Goal: Task Accomplishment & Management: Use online tool/utility

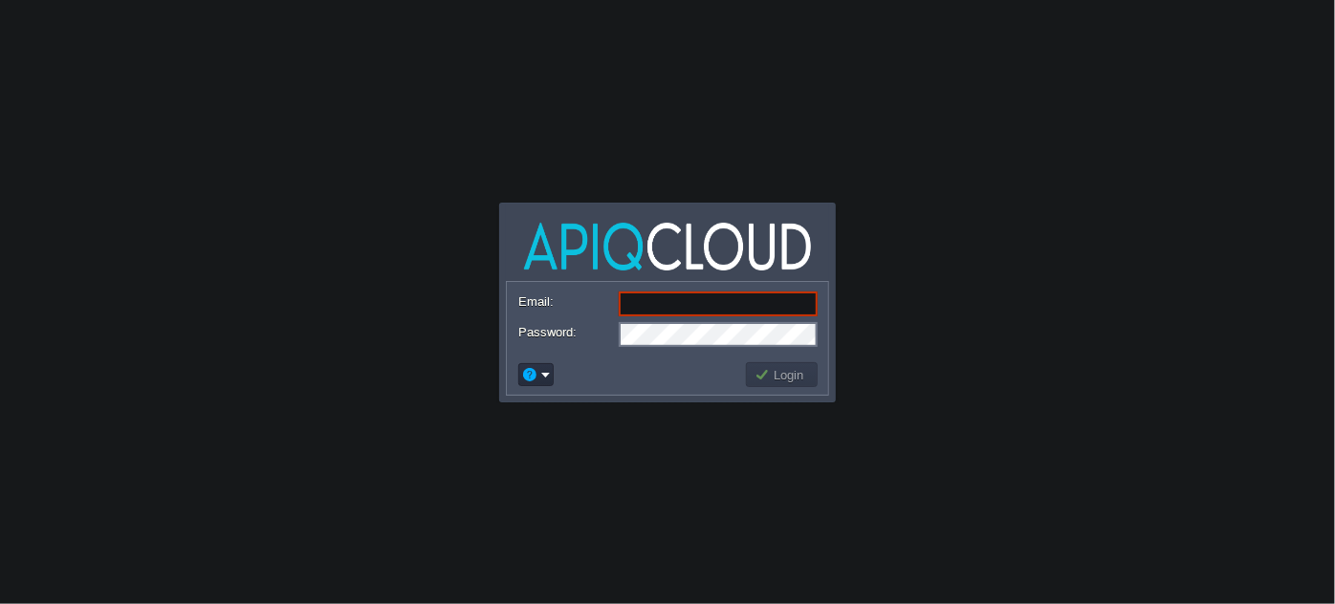
paste input "[EMAIL_ADDRESS][DOMAIN_NAME]"
type input "[EMAIL_ADDRESS][DOMAIN_NAME]"
click at [780, 374] on button "Login" at bounding box center [782, 374] width 55 height 17
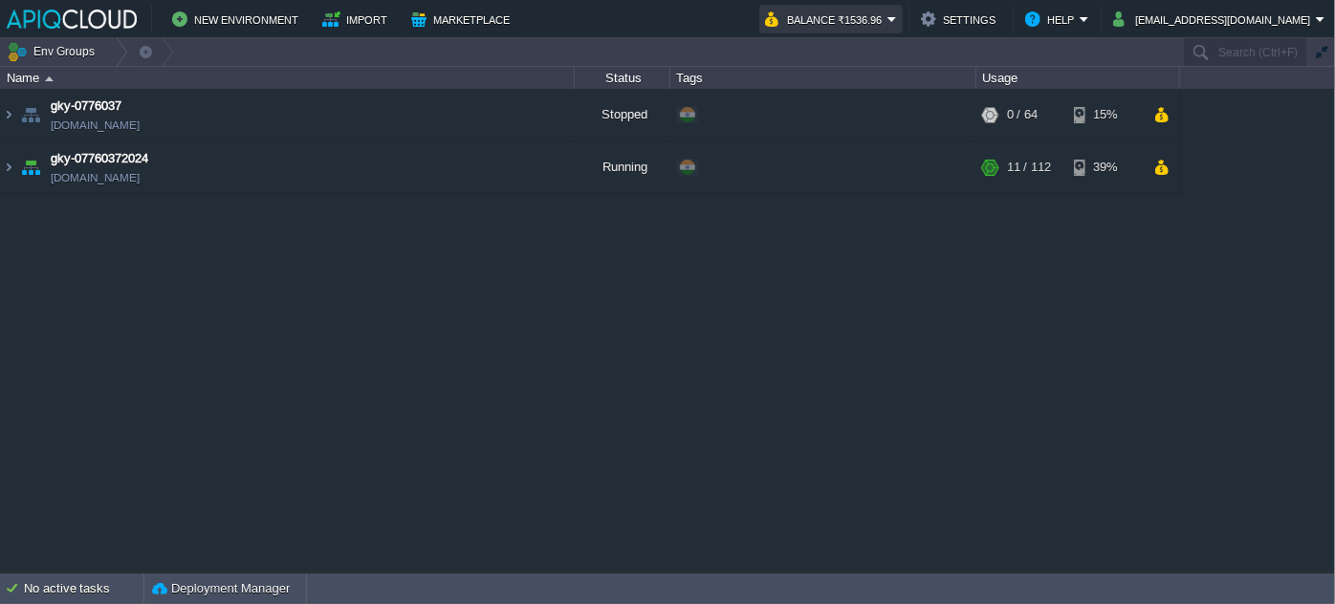
click at [888, 22] on button "Balance ₹1536.96" at bounding box center [826, 19] width 122 height 23
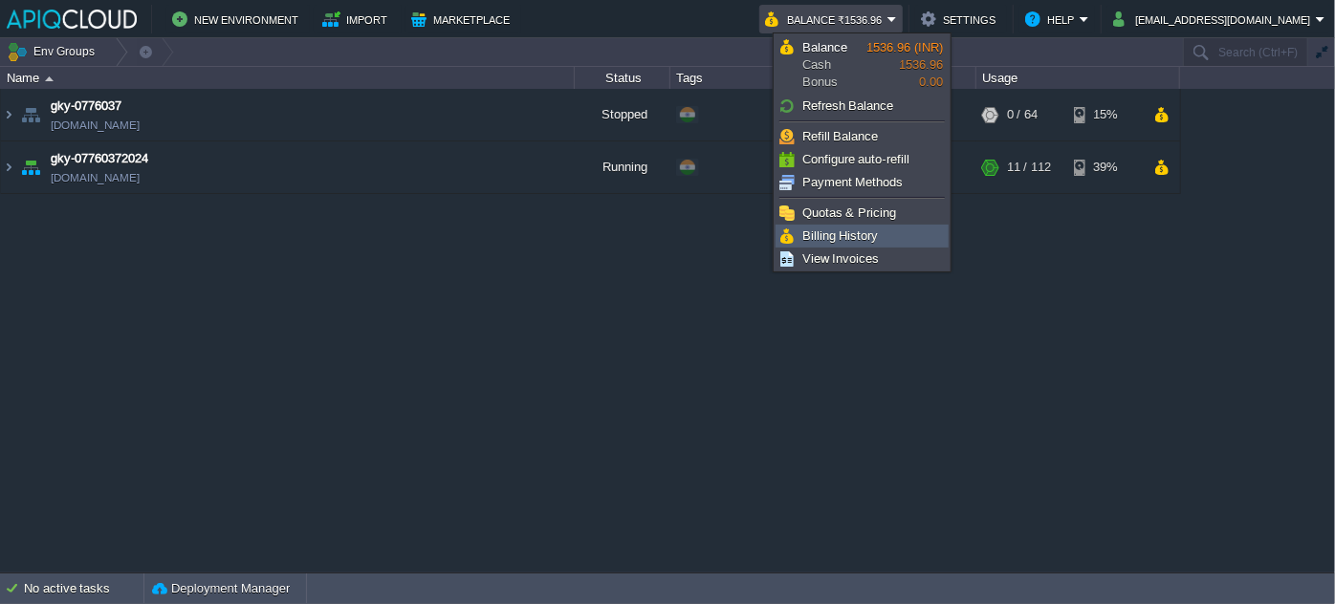
click at [854, 237] on span "Billing History" at bounding box center [840, 236] width 77 height 14
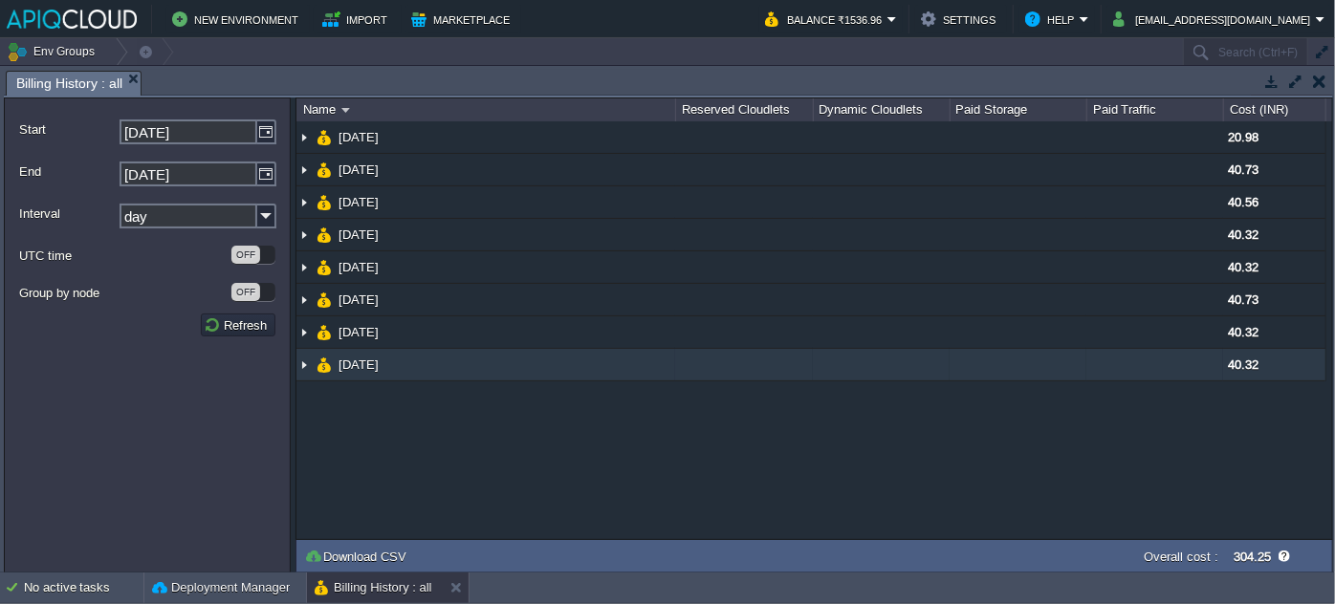
click at [306, 360] on img at bounding box center [303, 365] width 15 height 32
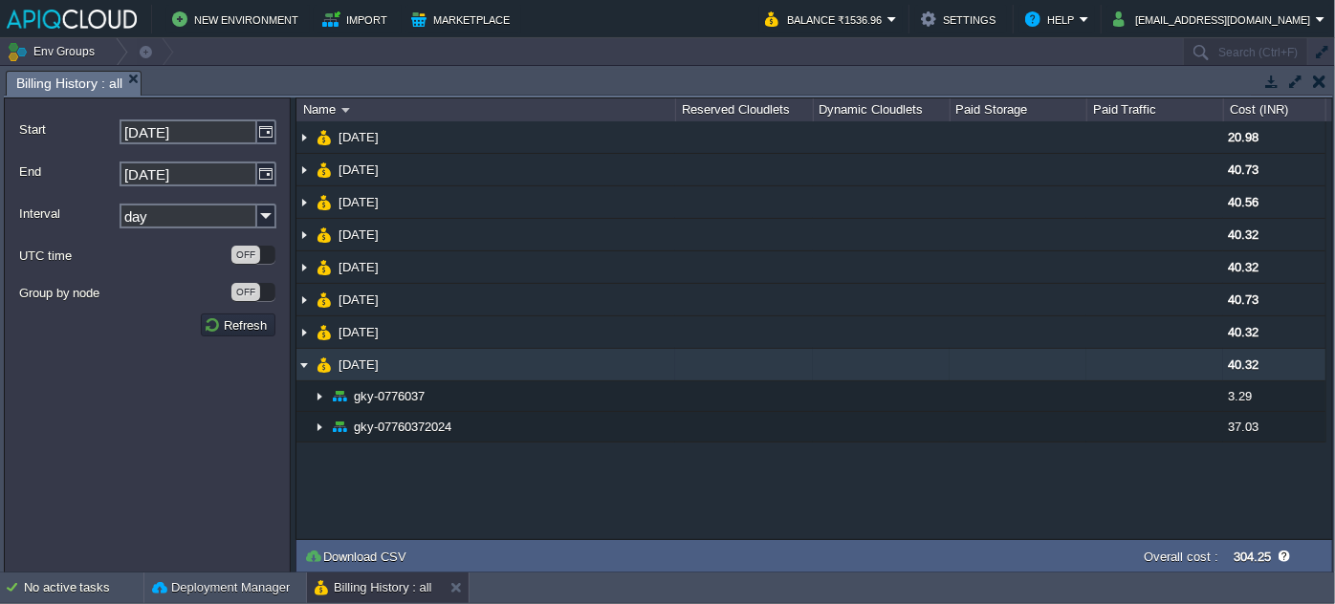
click at [306, 360] on img at bounding box center [303, 365] width 15 height 32
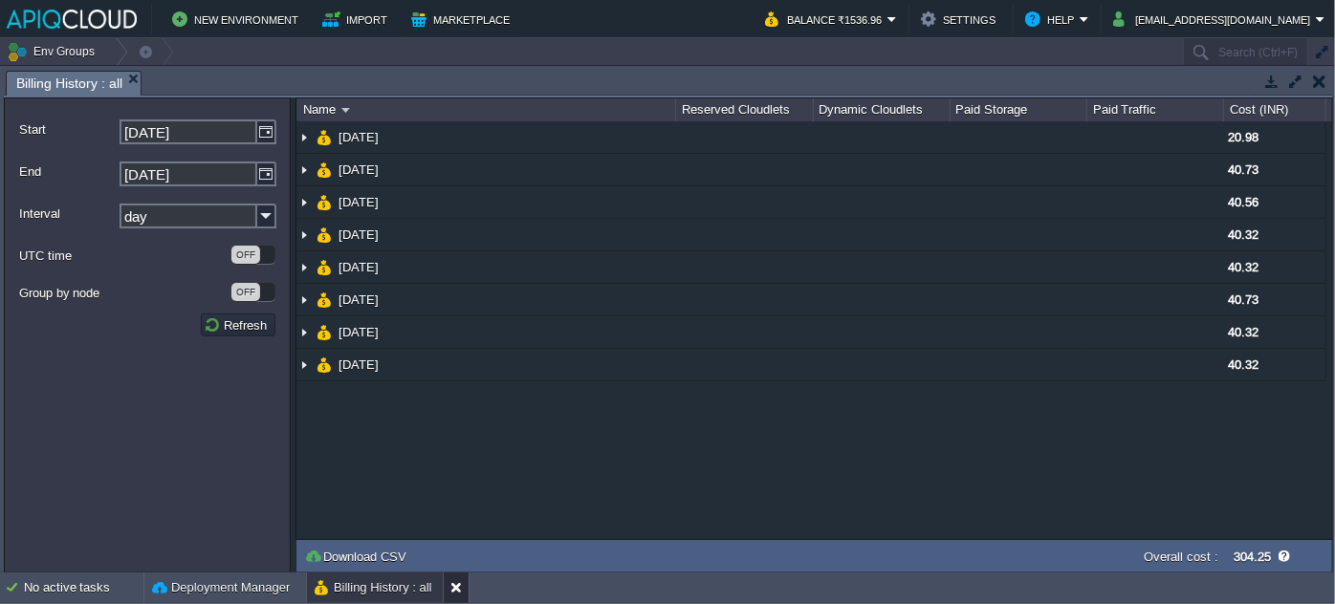
click at [457, 593] on button at bounding box center [459, 588] width 19 height 19
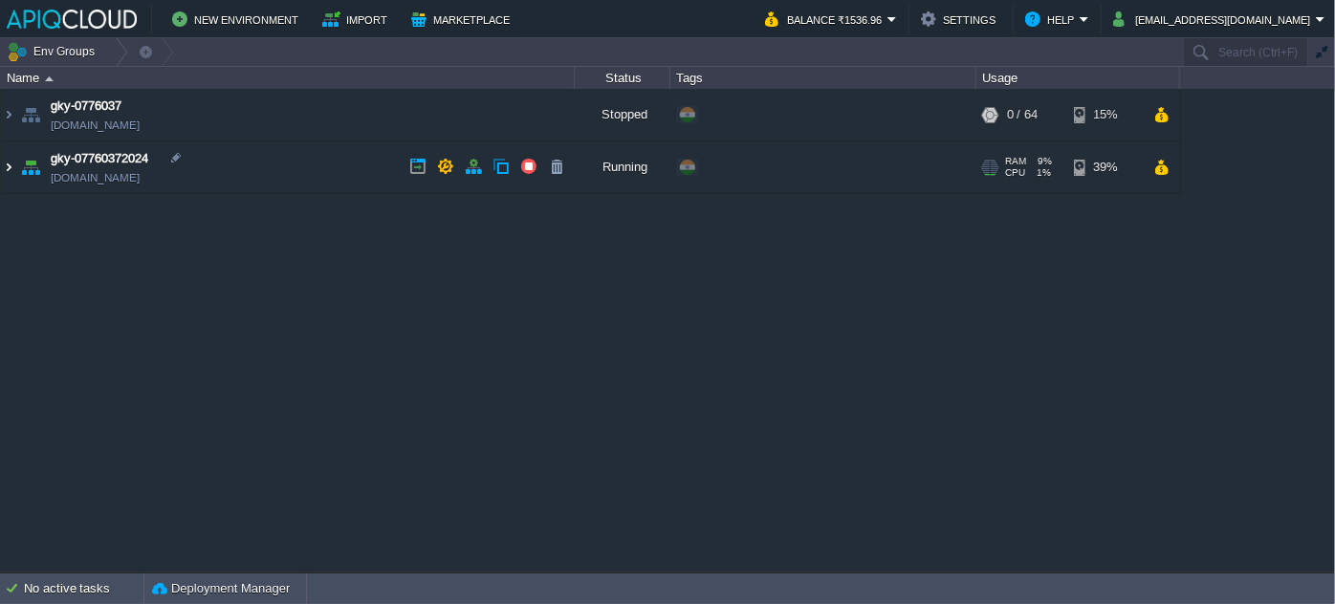
click at [14, 167] on img at bounding box center [8, 168] width 15 height 52
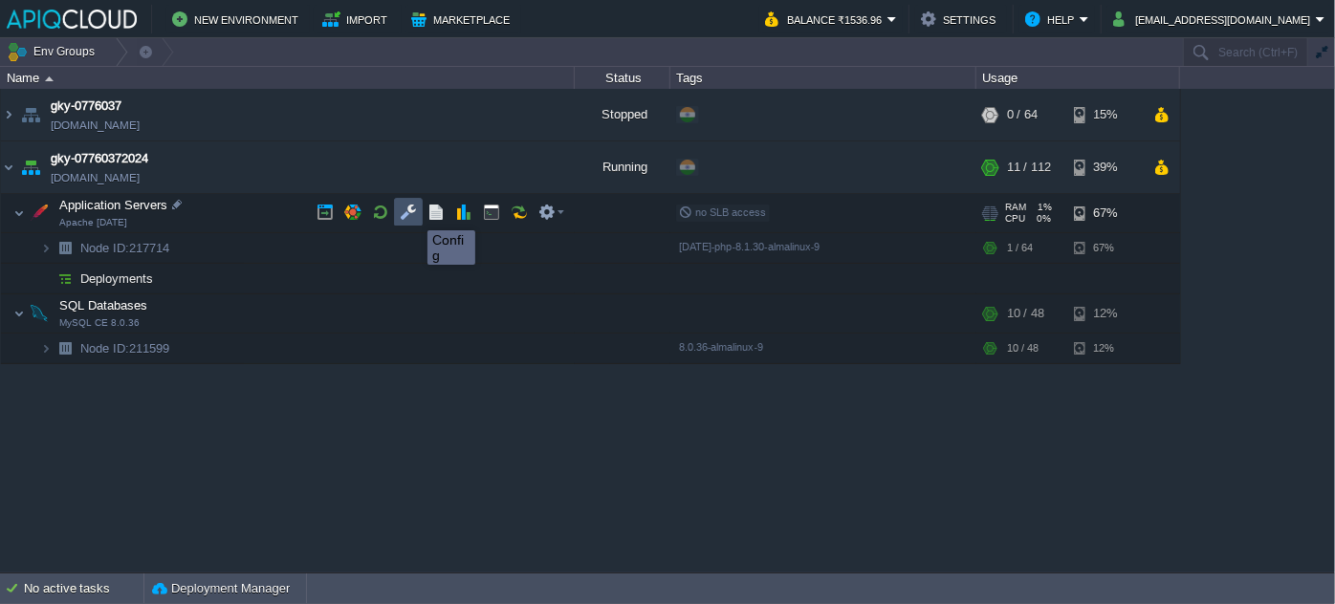
click at [413, 213] on button "button" at bounding box center [408, 212] width 17 height 17
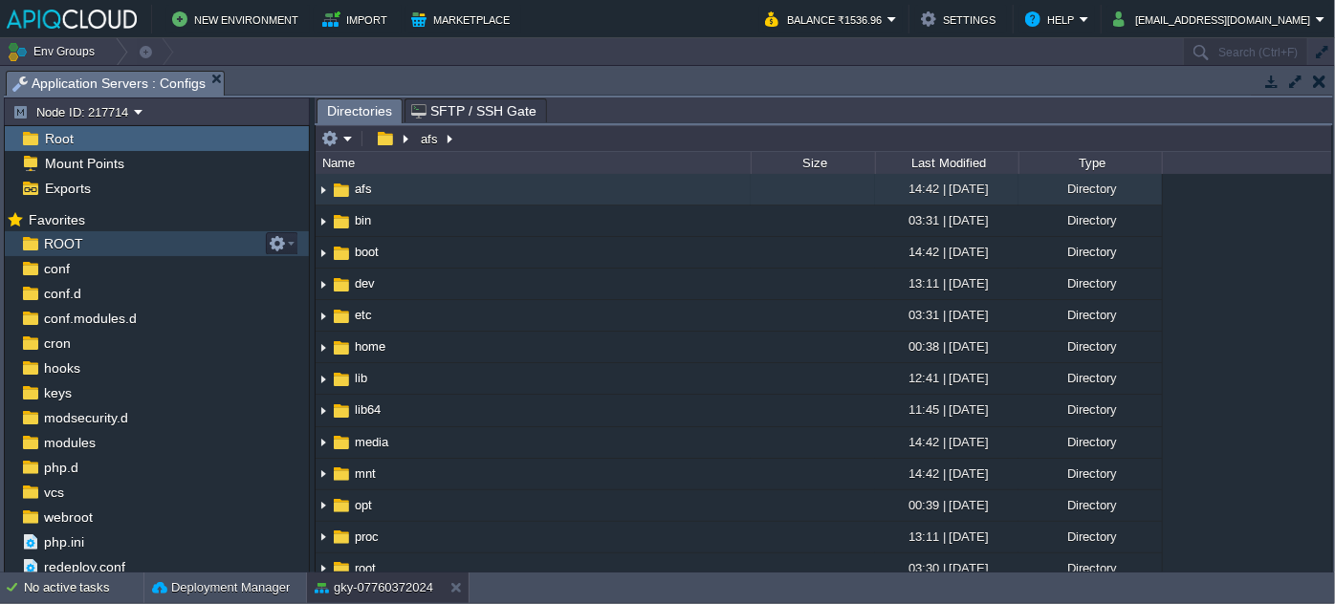
click at [138, 238] on div "ROOT" at bounding box center [157, 243] width 304 height 25
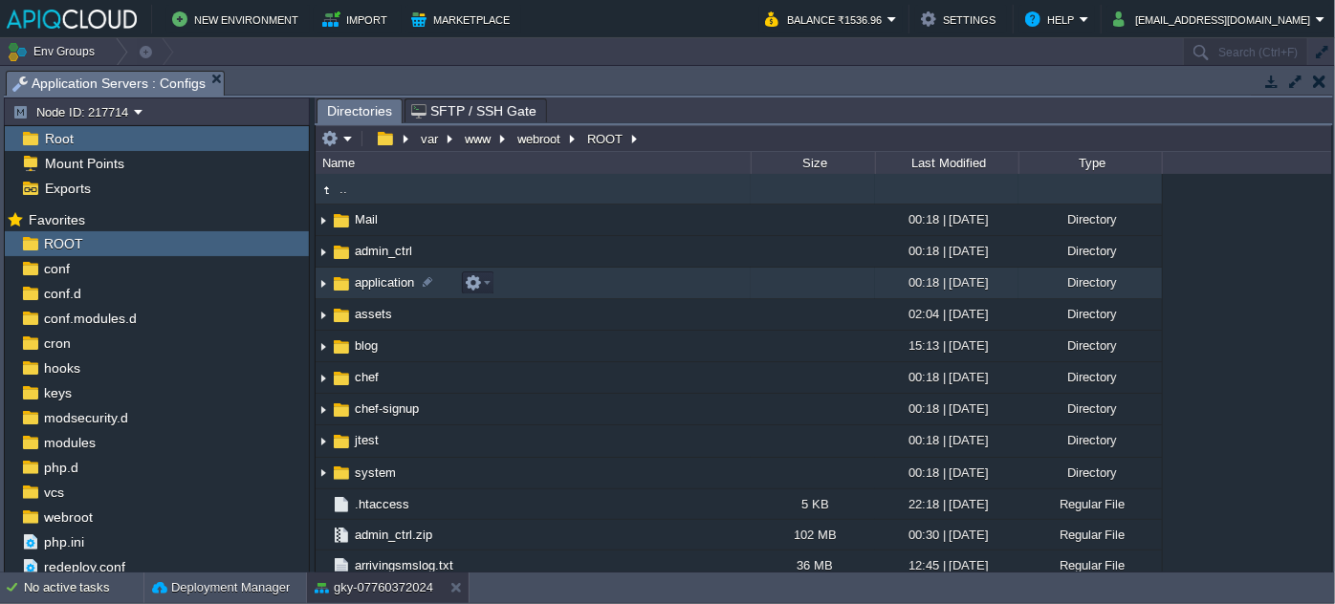
click at [344, 281] on img at bounding box center [341, 284] width 21 height 21
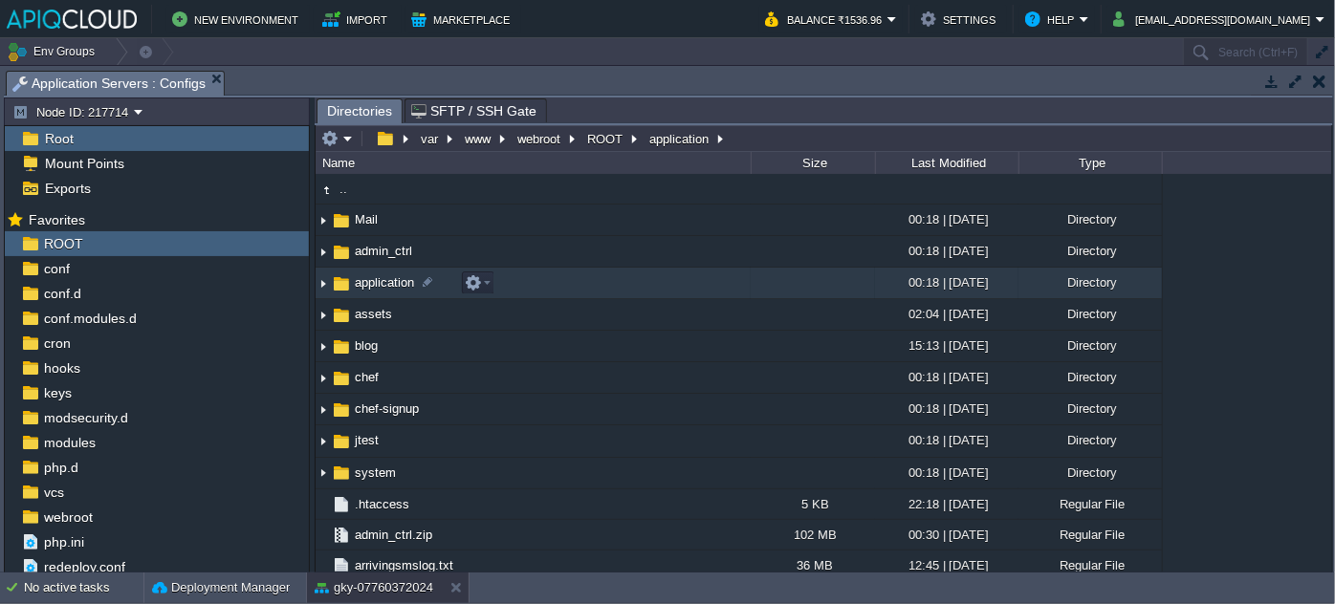
click at [344, 281] on img at bounding box center [341, 284] width 21 height 21
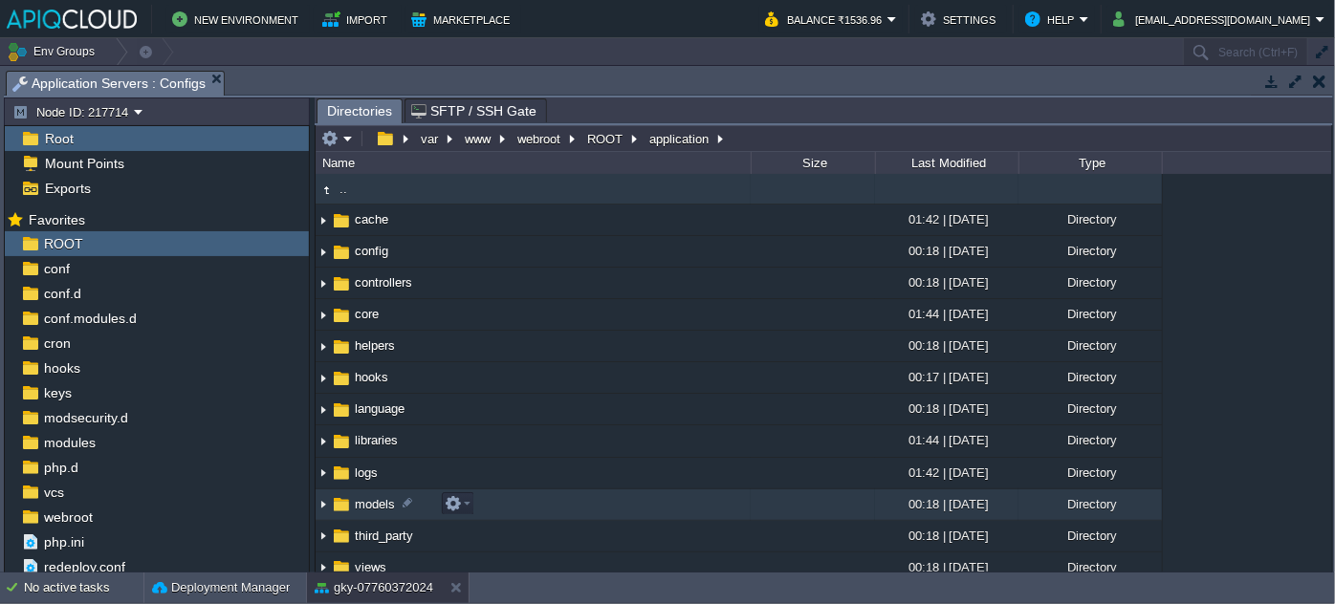
click at [349, 515] on img at bounding box center [341, 504] width 21 height 21
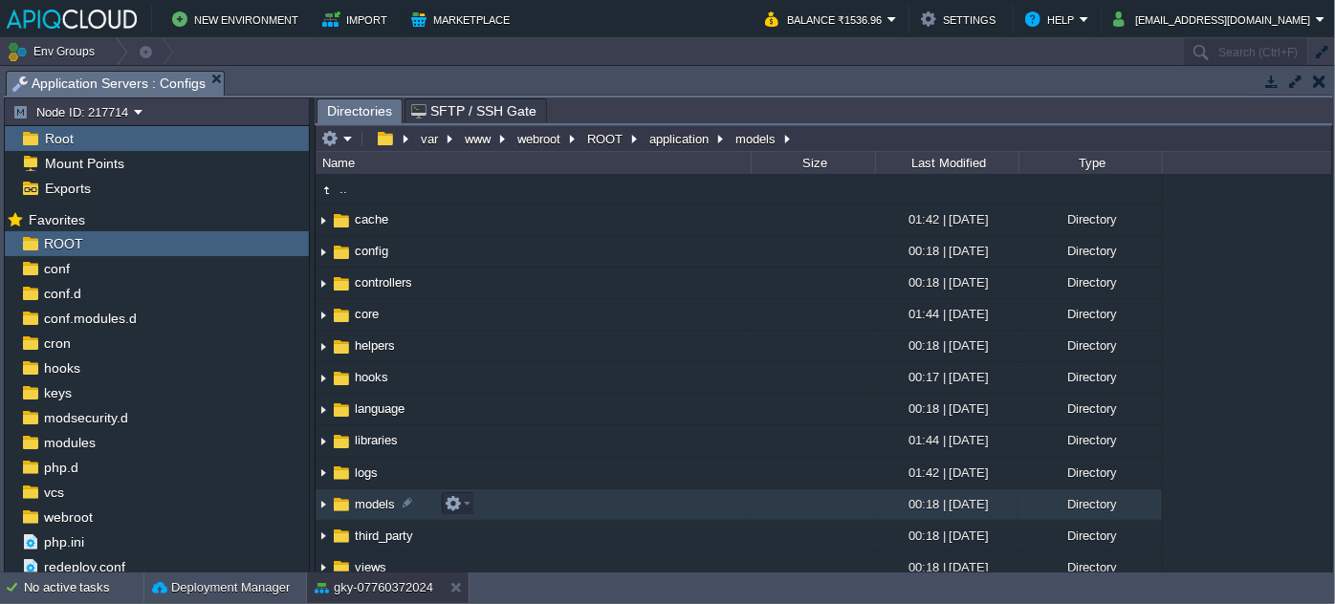
click at [349, 515] on img at bounding box center [341, 504] width 21 height 21
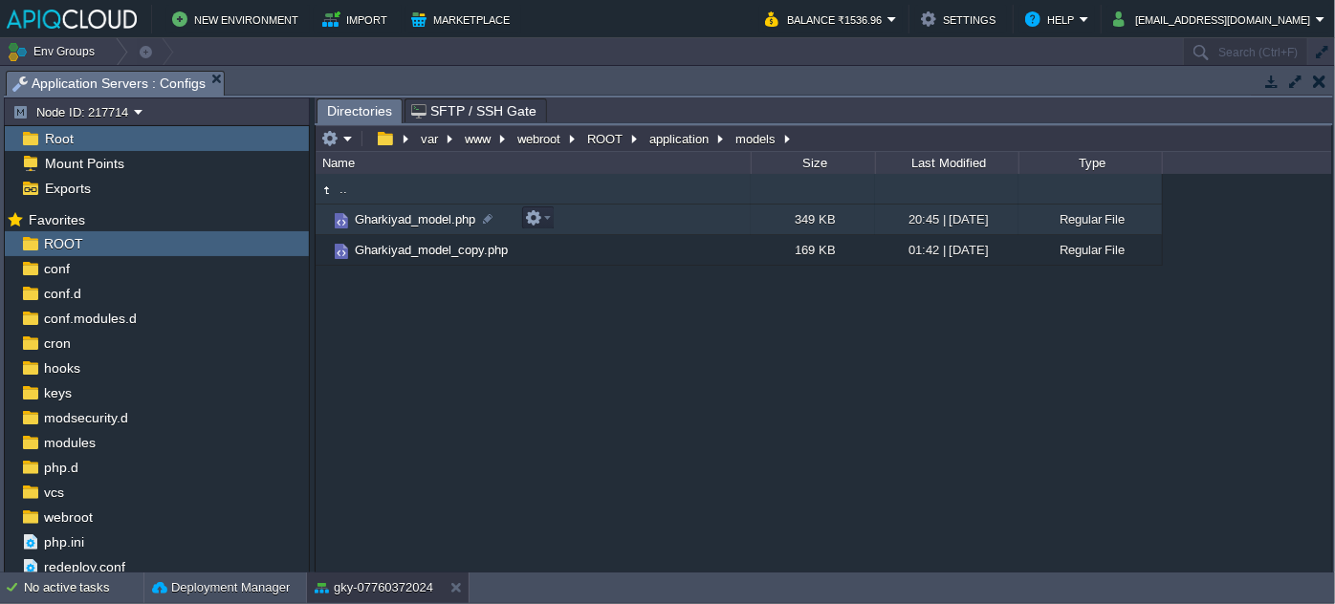
click at [388, 217] on span "Gharkiyad_model.php" at bounding box center [415, 219] width 126 height 16
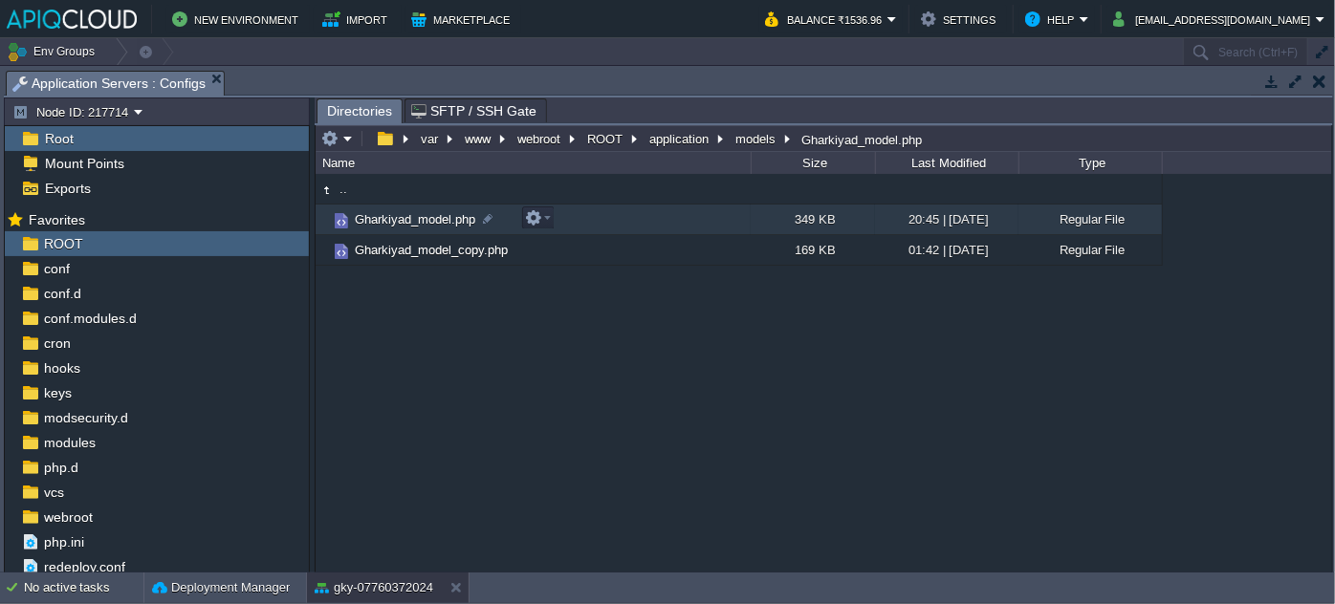
click at [388, 217] on span "Gharkiyad_model.php" at bounding box center [415, 219] width 126 height 16
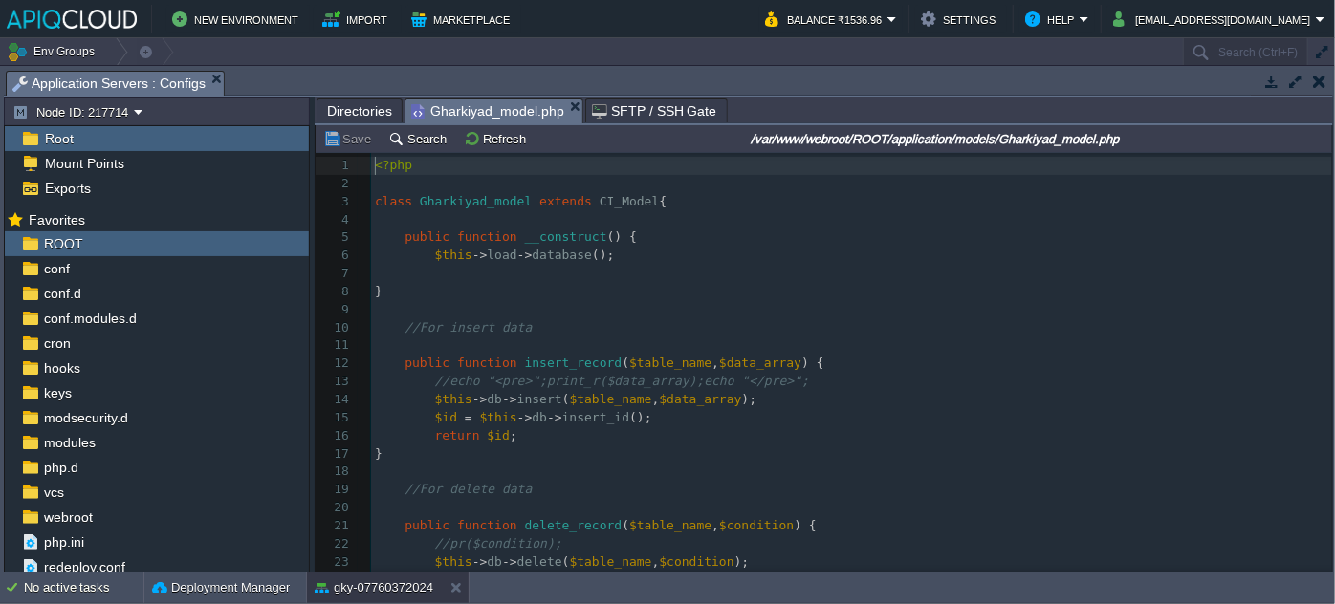
scroll to position [6, 0]
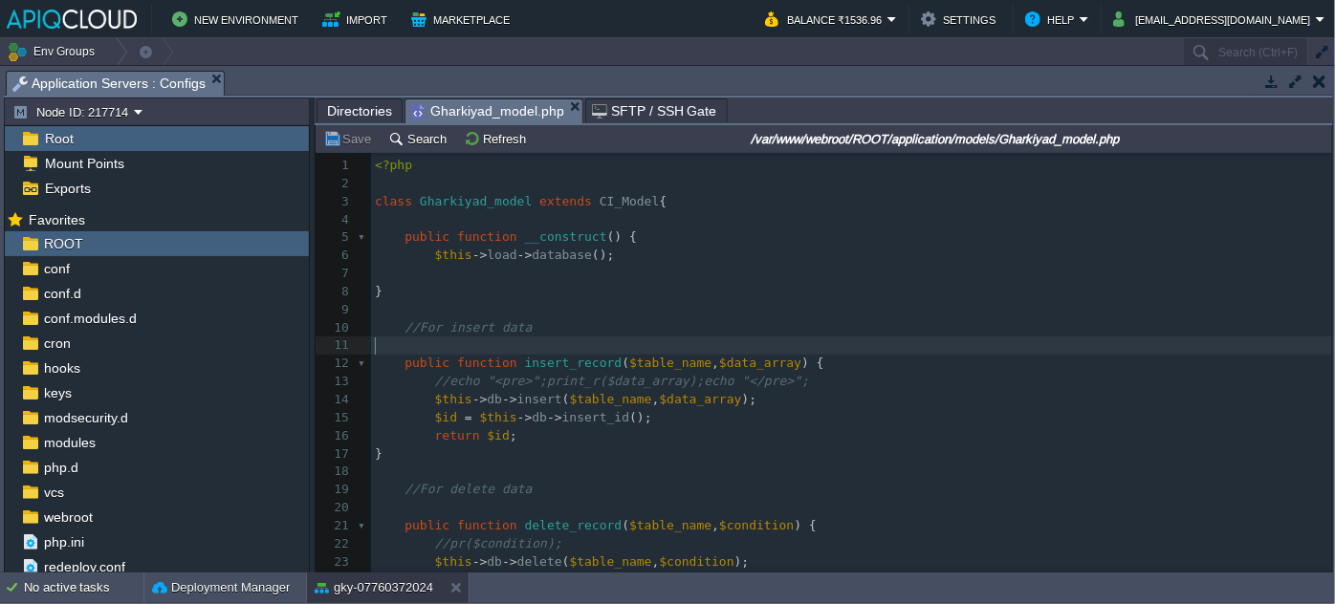
click at [684, 351] on pre "​" at bounding box center [851, 346] width 961 height 18
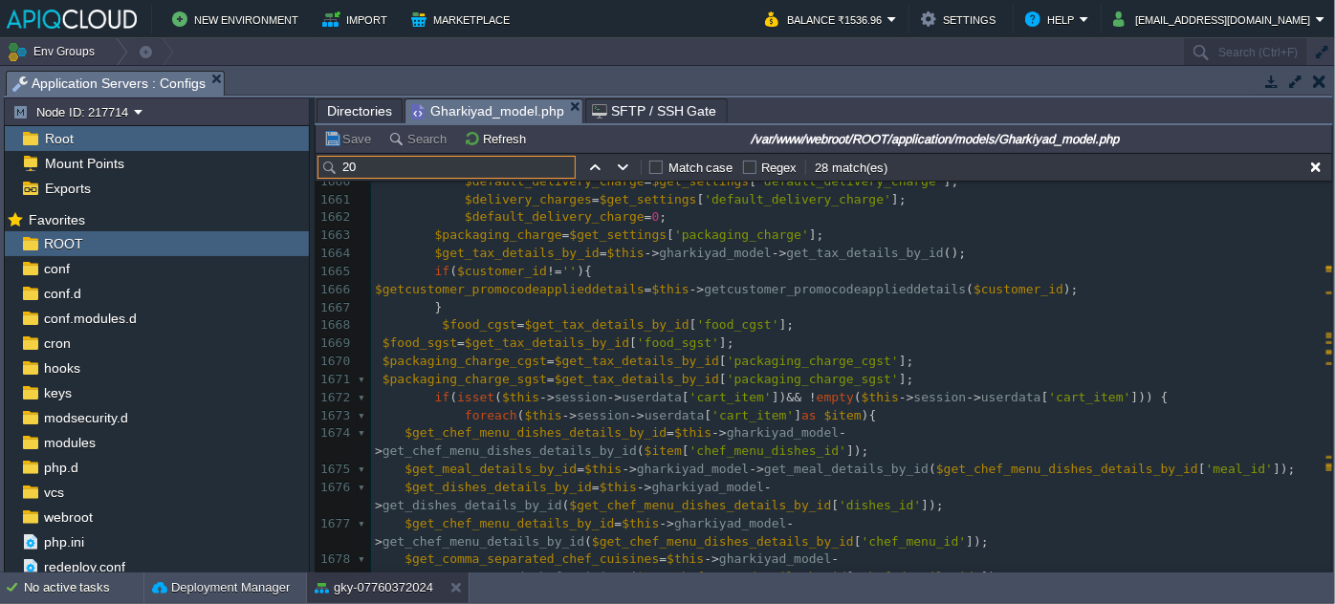
scroll to position [0, 0]
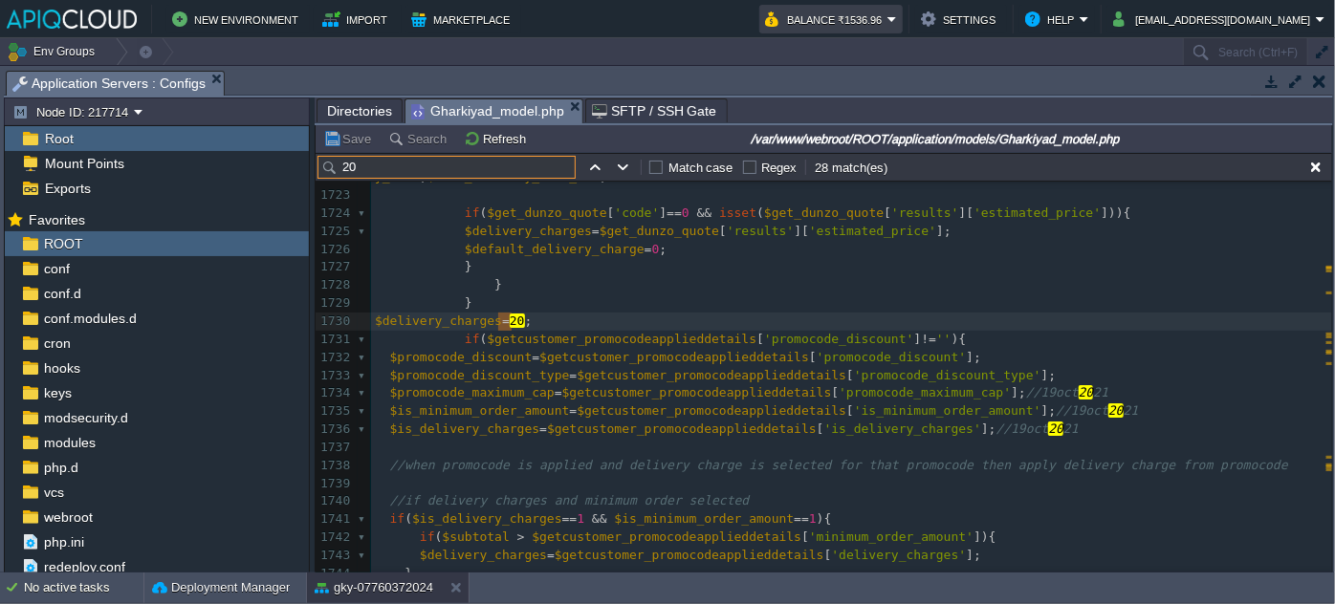
type input "20"
type textarea "20"
click at [510, 318] on span "20" at bounding box center [517, 321] width 15 height 14
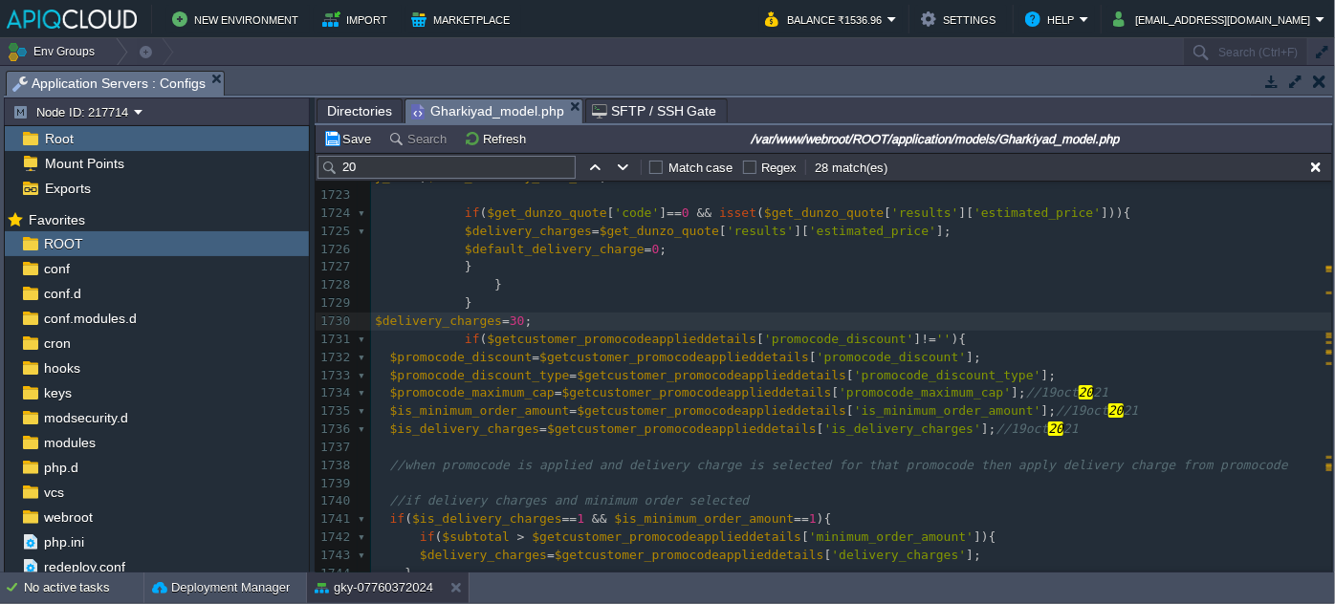
click at [504, 318] on div "xxxxxxxxxx $return['promocode_maximum_cap'] = ($get_subscription_promocodes_det…" at bounding box center [851, 348] width 961 height 793
type textarea "30"
type input "30"
type textarea "30"
paste input "30"
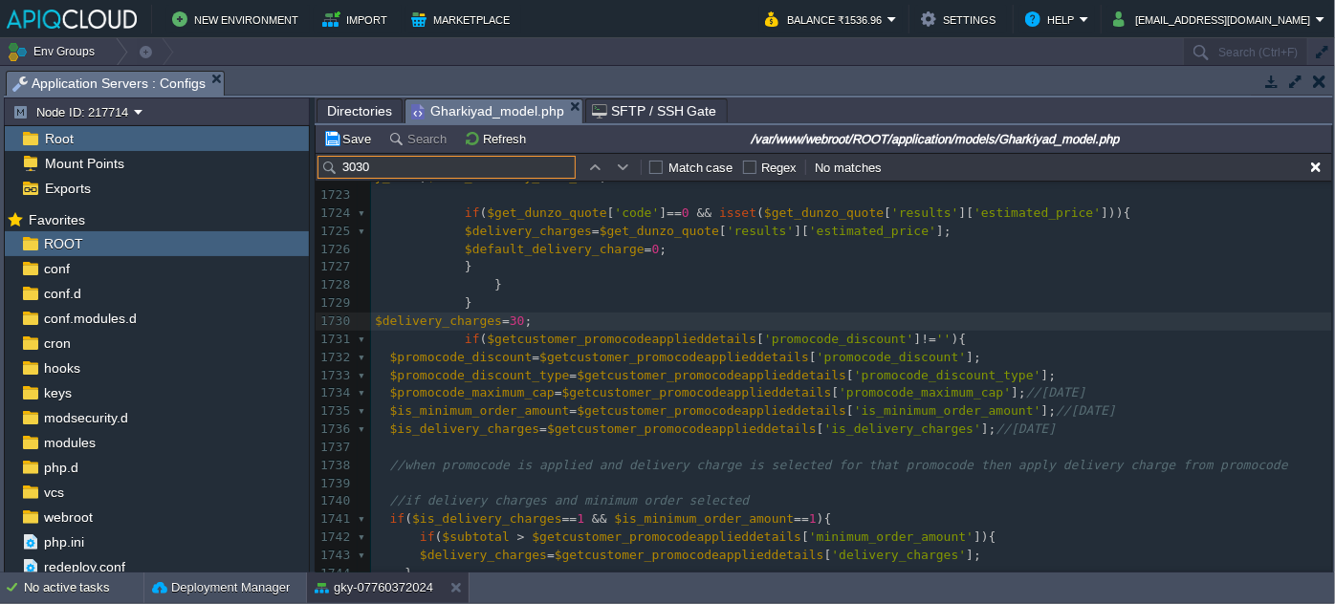
type input "30"
click at [357, 133] on button "Save" at bounding box center [350, 138] width 54 height 17
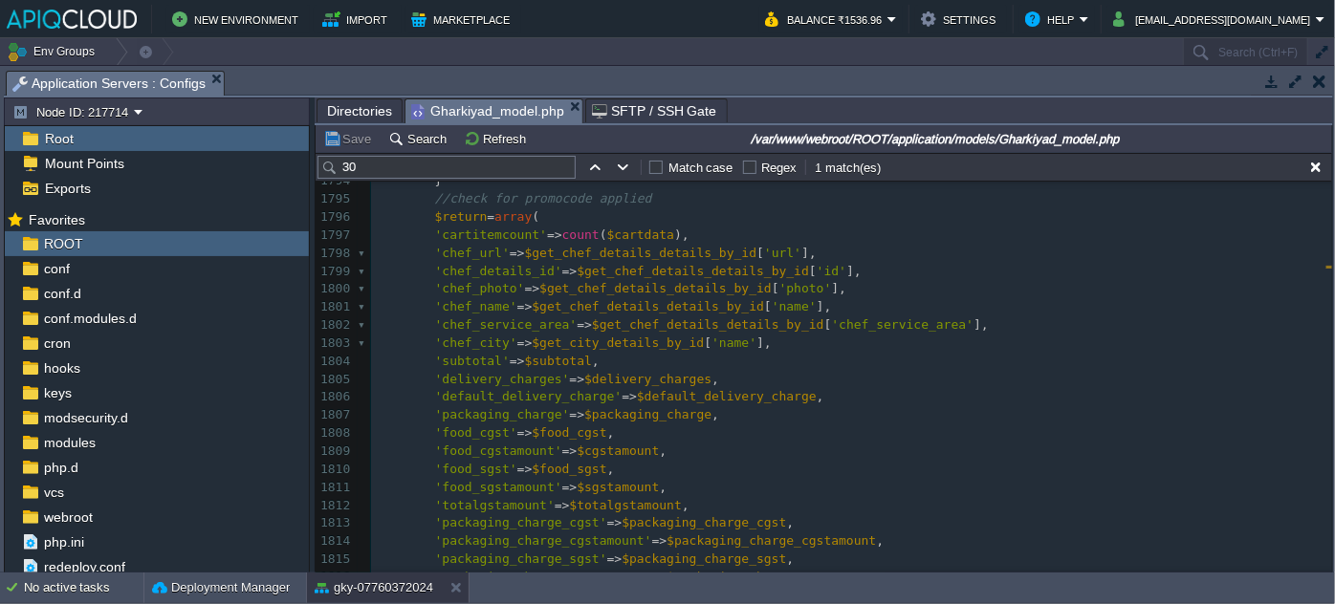
scroll to position [33218, 0]
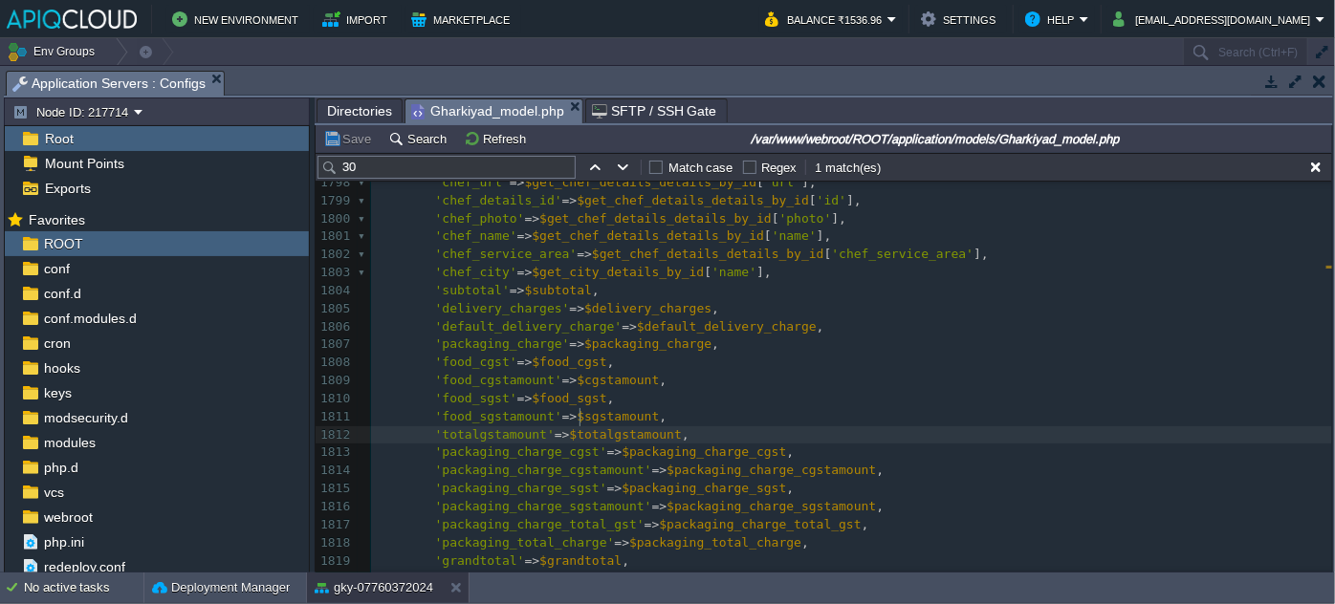
click at [581, 410] on div "xxxxxxxxxx $delivery_charges = 30 ; 1789 } else { 1790 $grandtotal = ( $subtota…" at bounding box center [851, 380] width 961 height 775
type textarea "$totalgstamount"
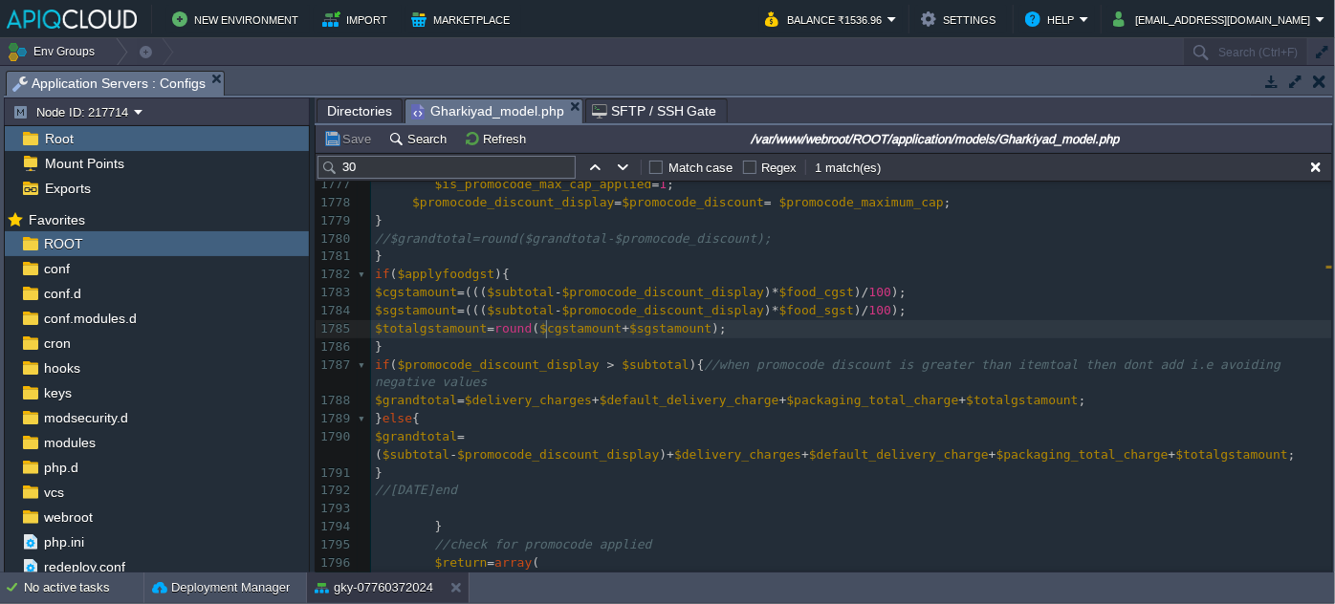
click at [548, 331] on div "xxxxxxxxxx 'totalgstamount' => $totalgstamount , 1766 $is_promocode_max_cap_app…" at bounding box center [851, 401] width 961 height 847
type textarea "$cgstamount"
type textarea "$sgstamount"
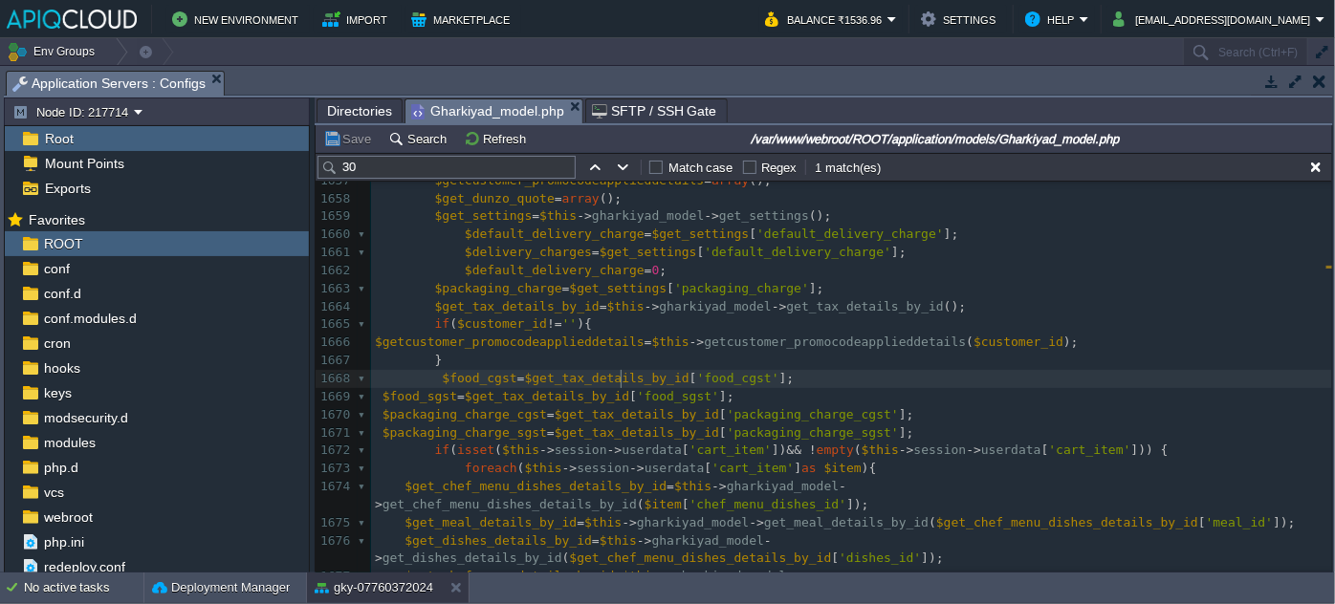
click at [622, 376] on div "xxxxxxxxxx $totalgstamount = round ( $cgstamount + $sgstamount ); 1647 $promoco…" at bounding box center [851, 603] width 961 height 1225
type textarea "$get_tax_details_by_id"
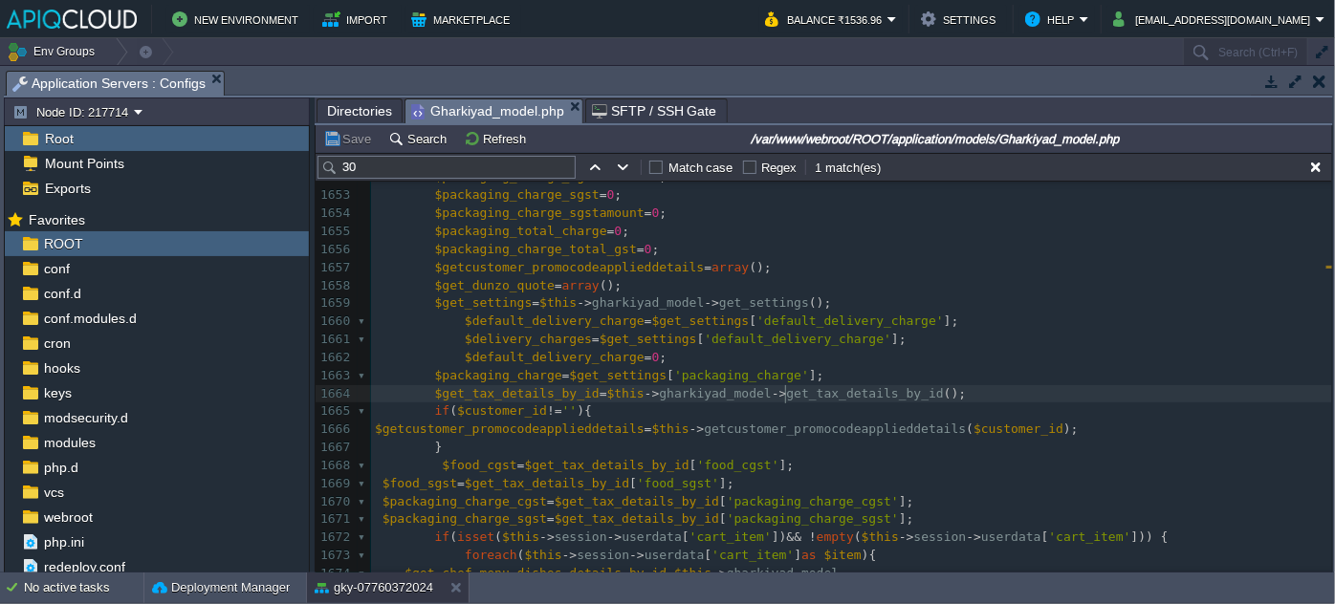
click at [785, 393] on div "xxxxxxxxxx $totalgstamount = round ( $cgstamount + $sgstamount ); 1642 $subtota…" at bounding box center [851, 439] width 961 height 901
type textarea "get_tax_details_by_id"
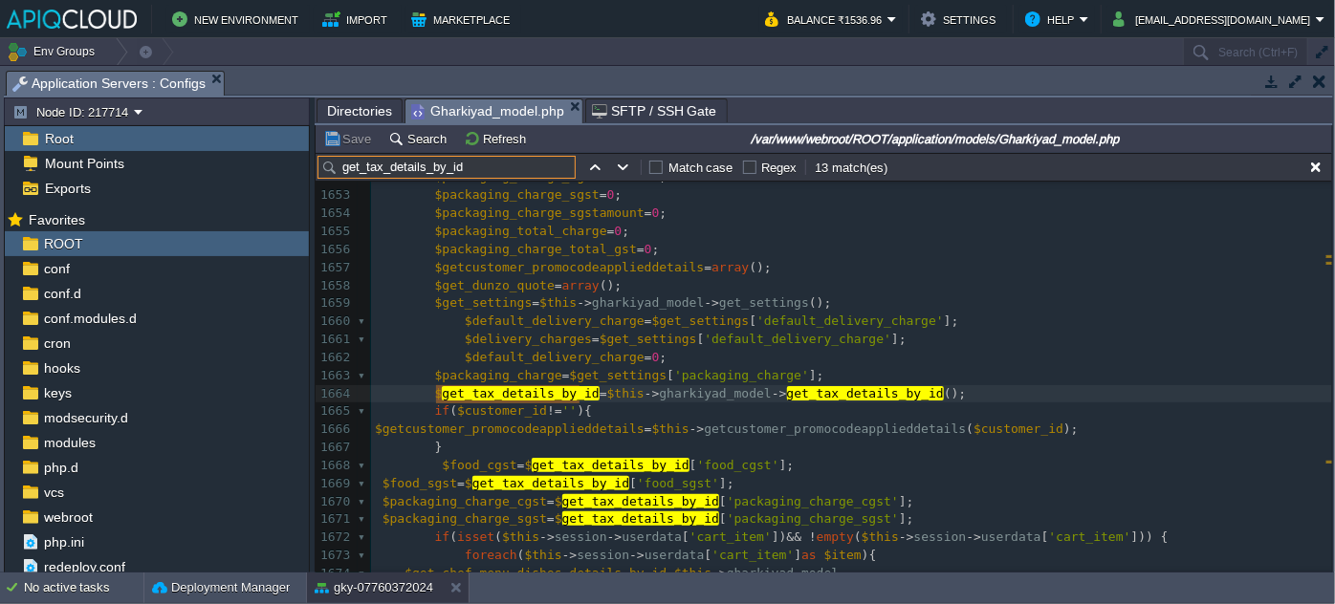
paste input "get_tax_details_by_id"
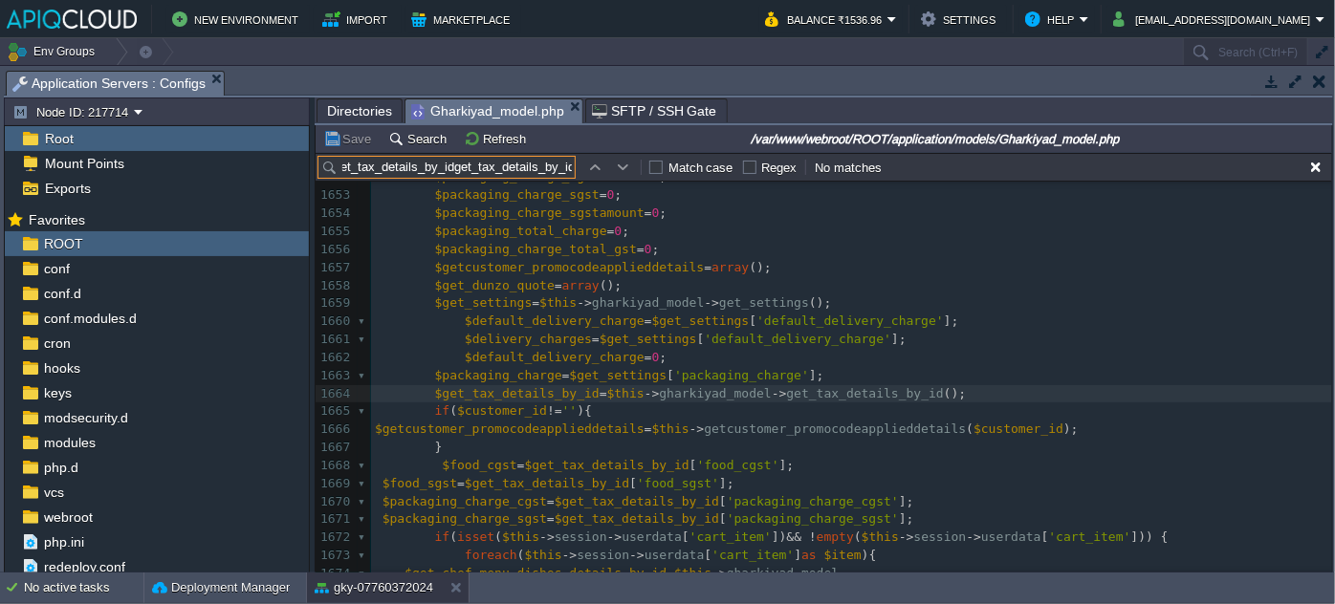
type input "get_tax_details_by_id"
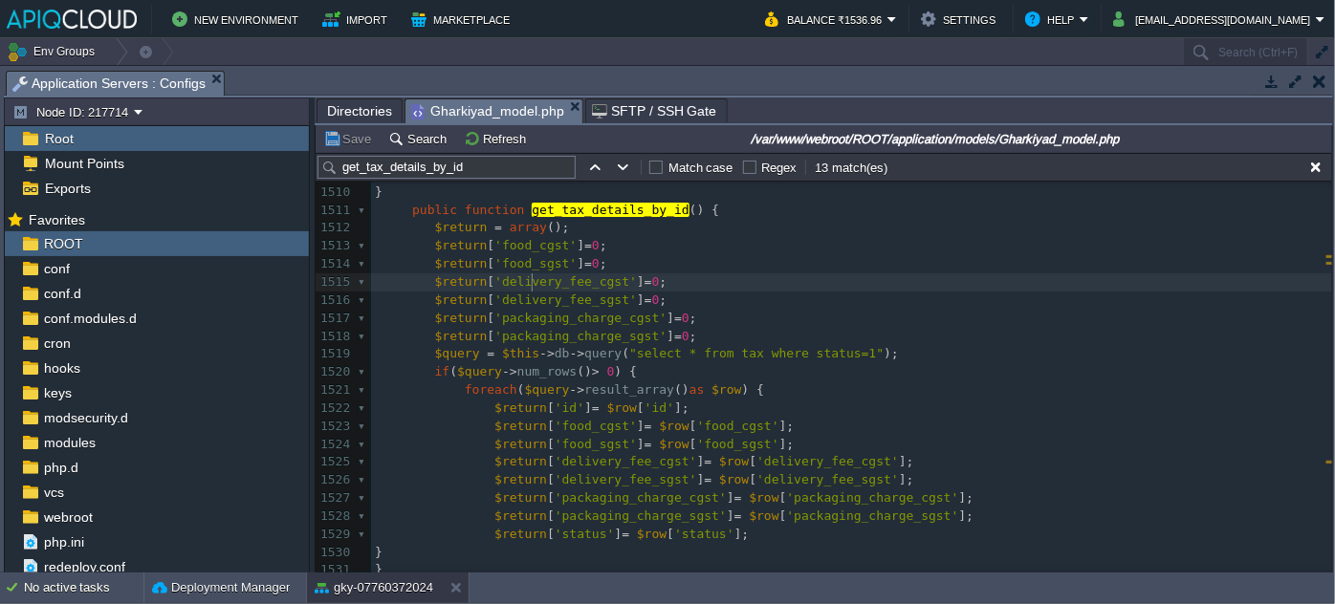
click at [534, 274] on span "'delivery_fee_cgst'" at bounding box center [565, 281] width 142 height 14
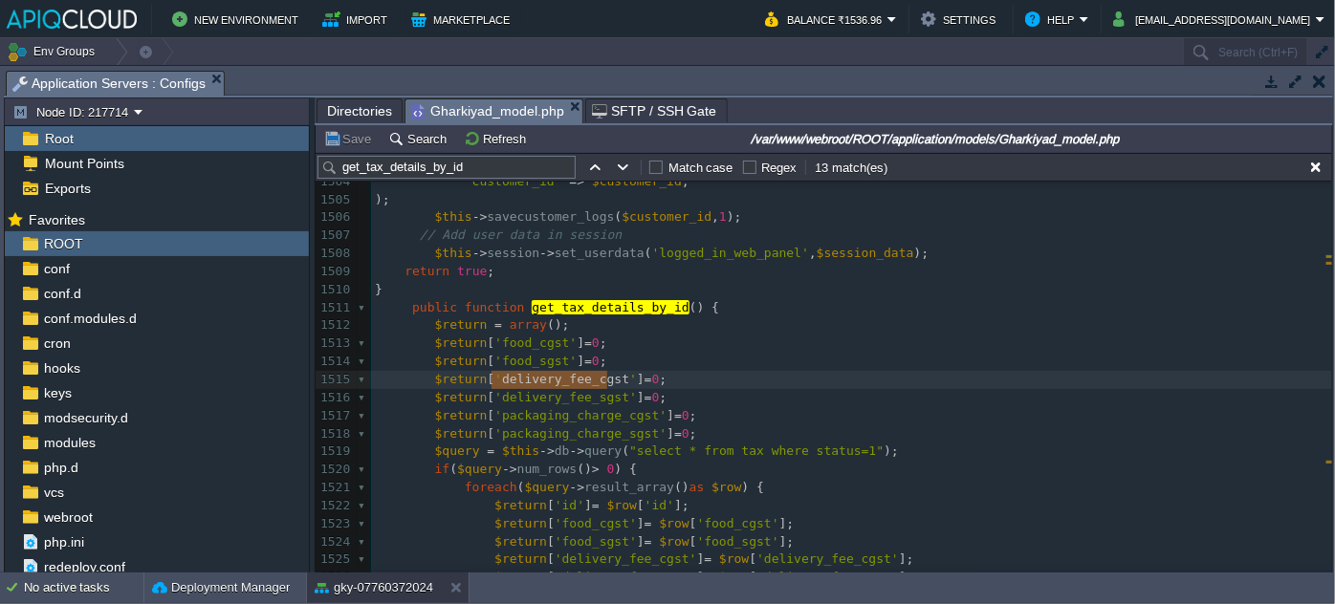
scroll to position [27789, 0]
click at [616, 167] on button "button" at bounding box center [623, 167] width 17 height 17
type textarea "get_tax_details_by_id"
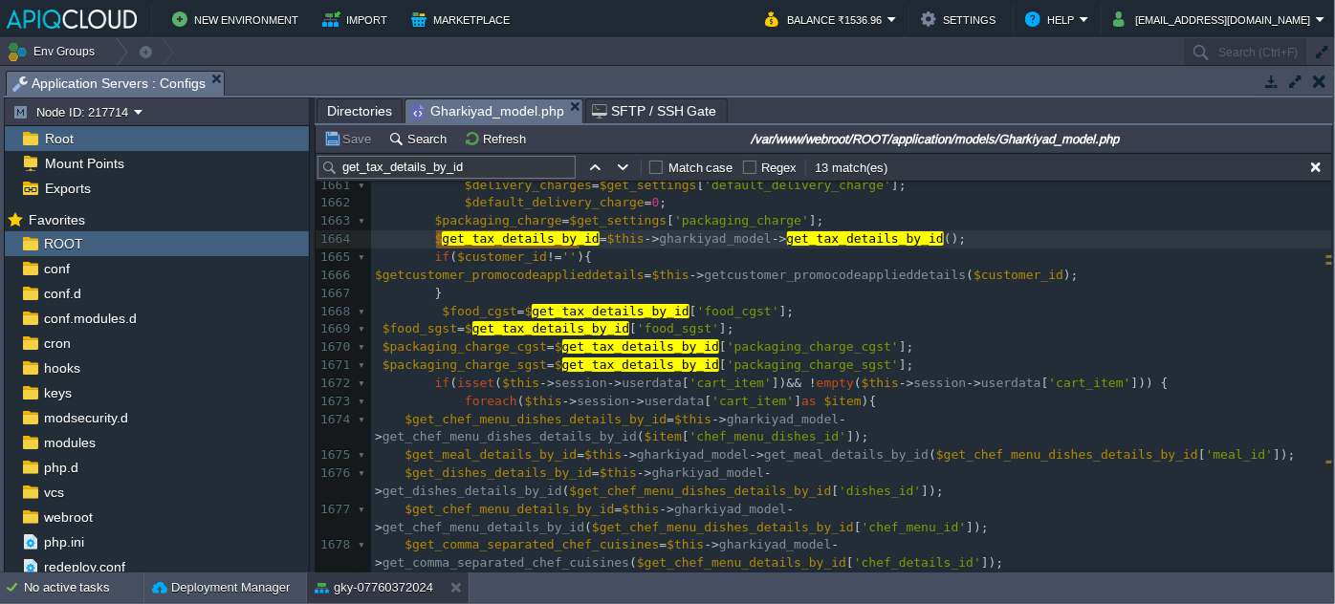
scroll to position [30654, 0]
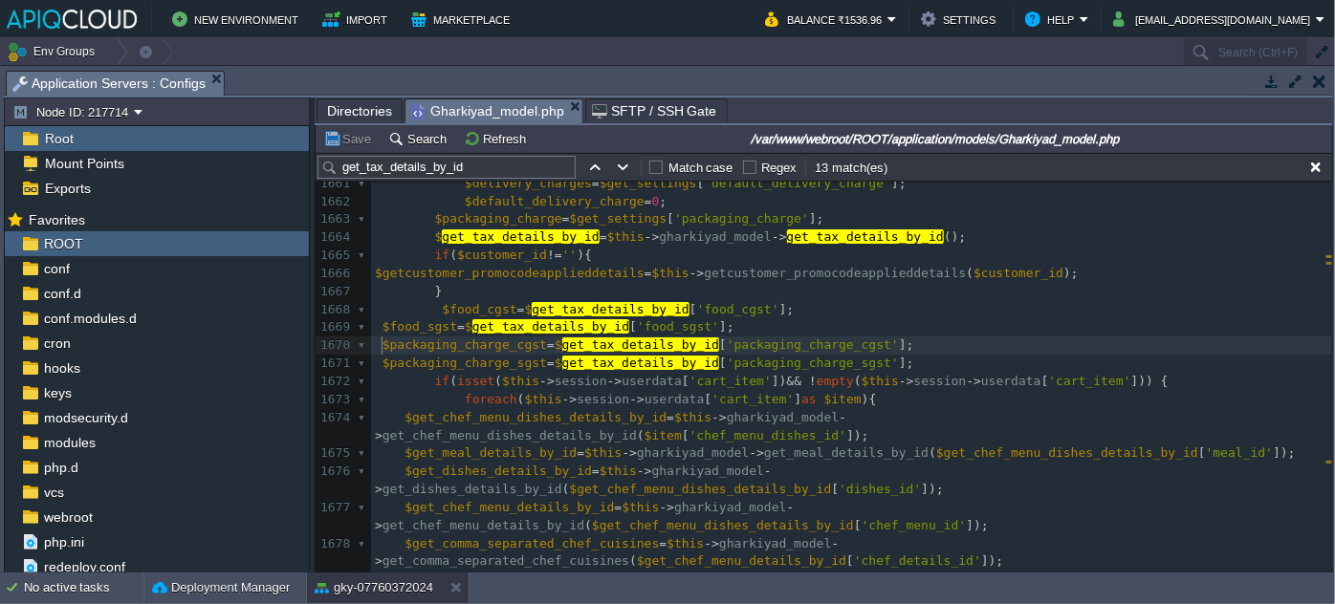
click at [378, 340] on span at bounding box center [379, 345] width 8 height 14
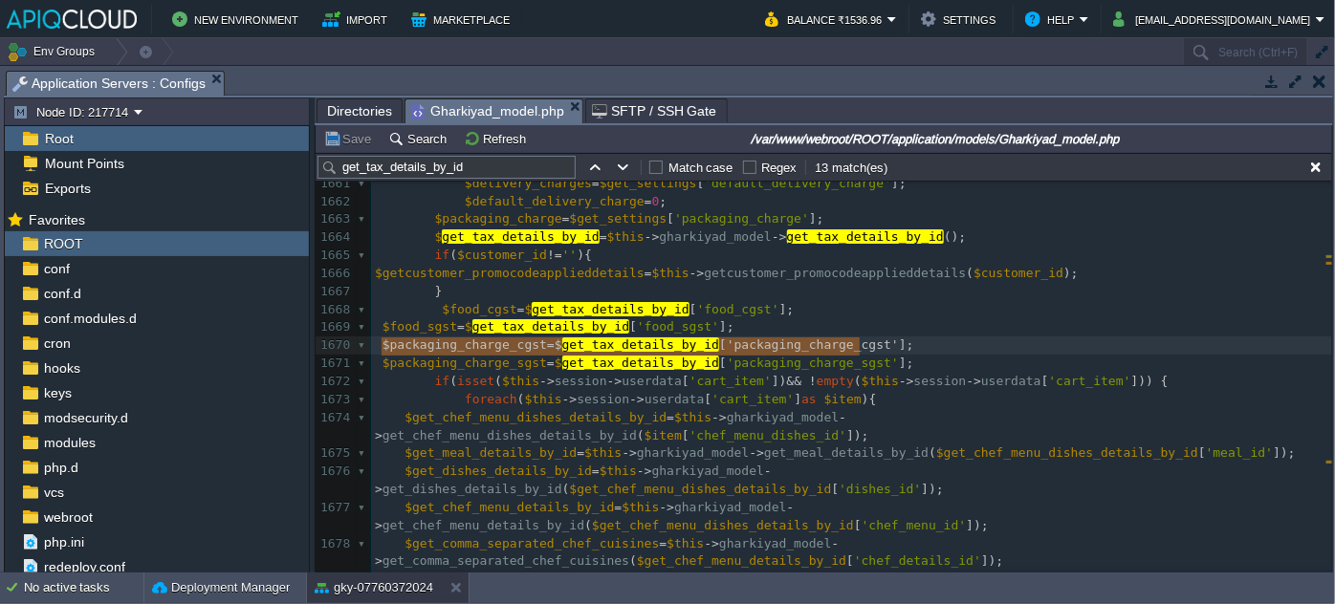
drag, startPoint x: 380, startPoint y: 340, endPoint x: 863, endPoint y: 340, distance: 483.0
click at [594, 163] on button "button" at bounding box center [594, 167] width 17 height 17
type textarea "get_tax_details_by_id"
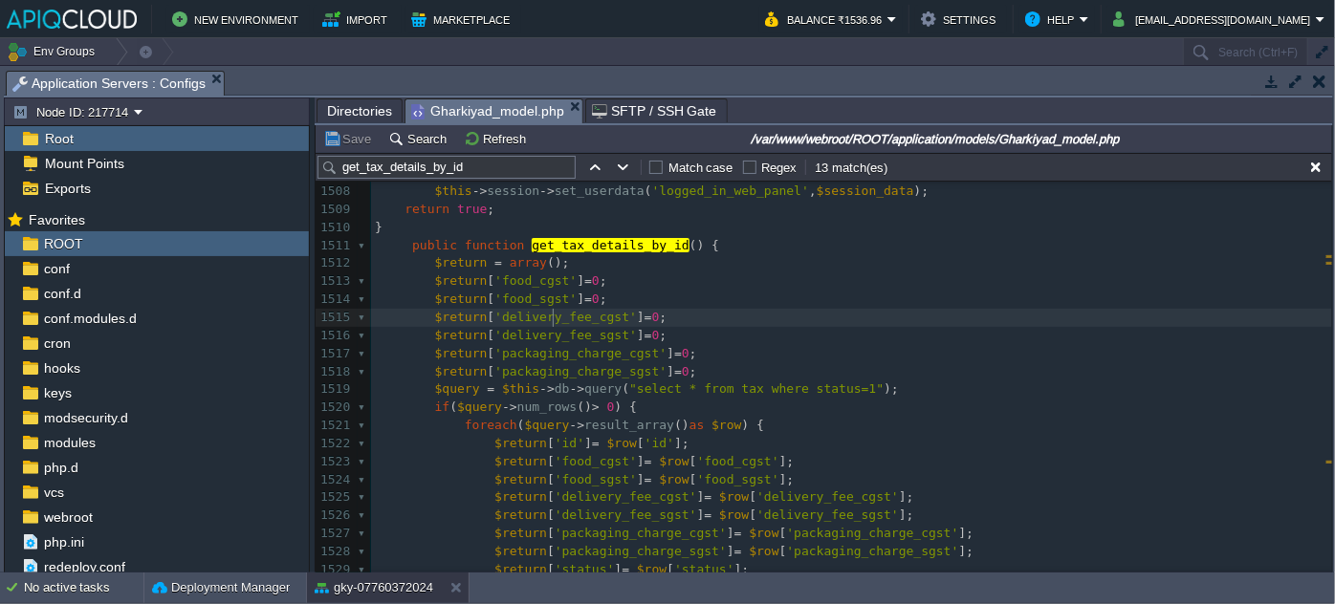
click at [553, 320] on div "xxxxxxxxxx 1497 } else { 1498 return false ; 1499 } 1500 } 1501 public function…" at bounding box center [851, 372] width 961 height 775
click at [553, 320] on span "'delivery_fee_cgst'" at bounding box center [565, 317] width 142 height 14
type textarea "delivery_fee_cgst"
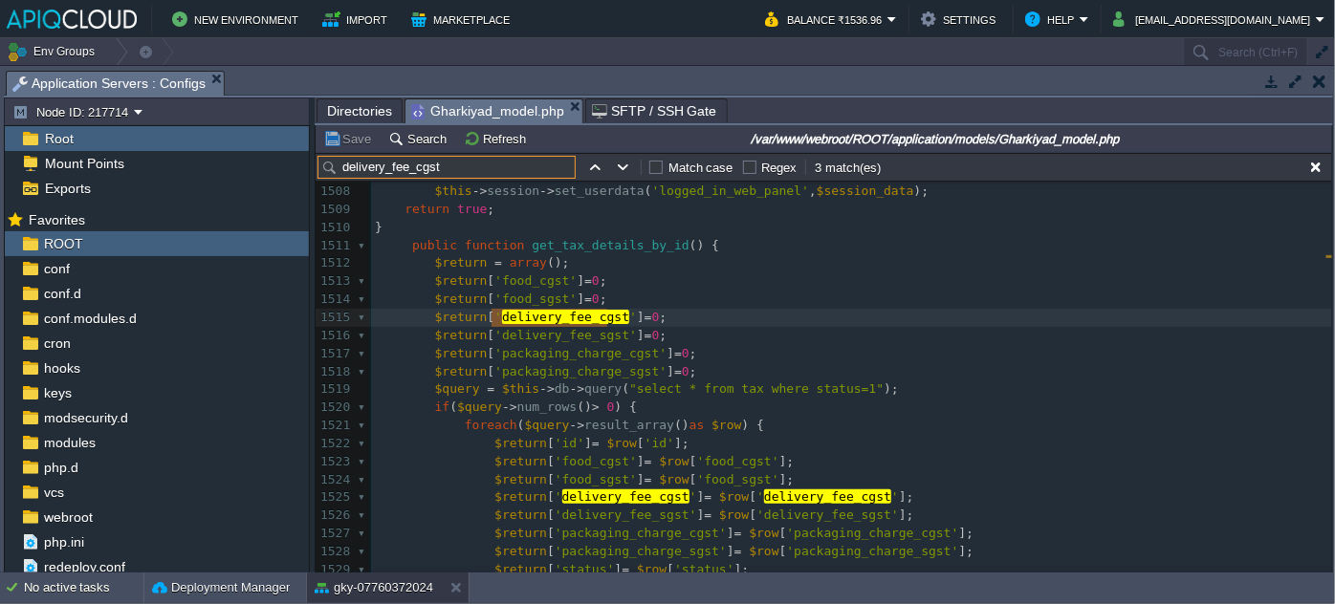
paste input "delivery_fee_cgst"
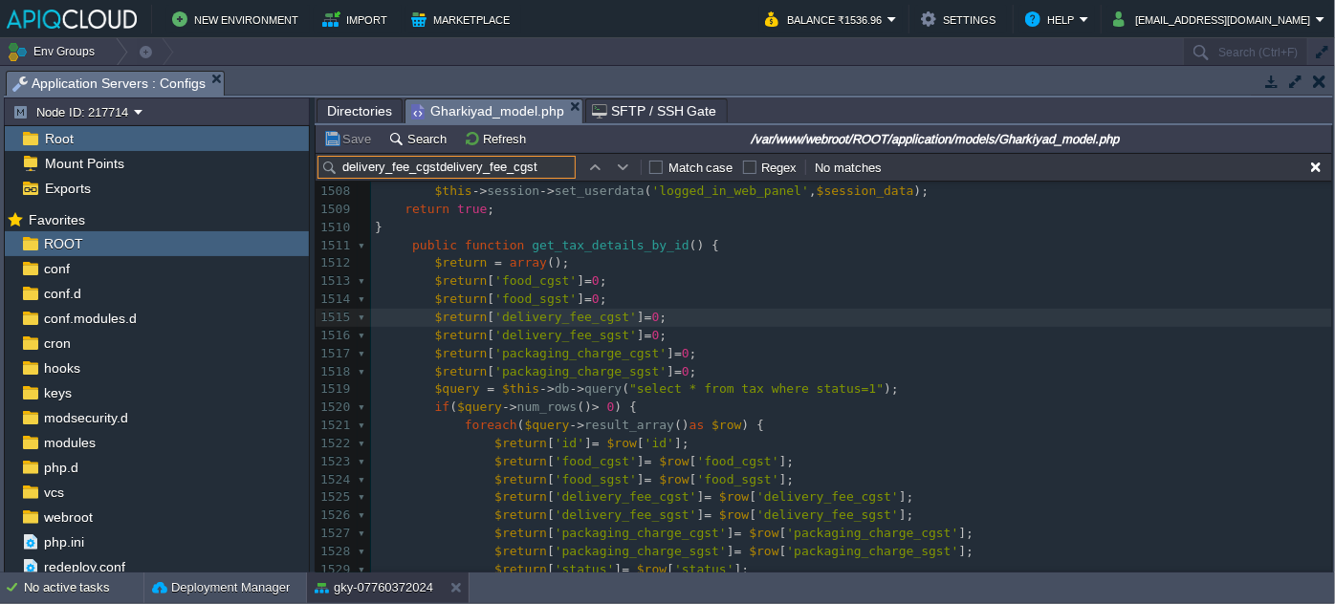
type input "delivery_fee_cgst"
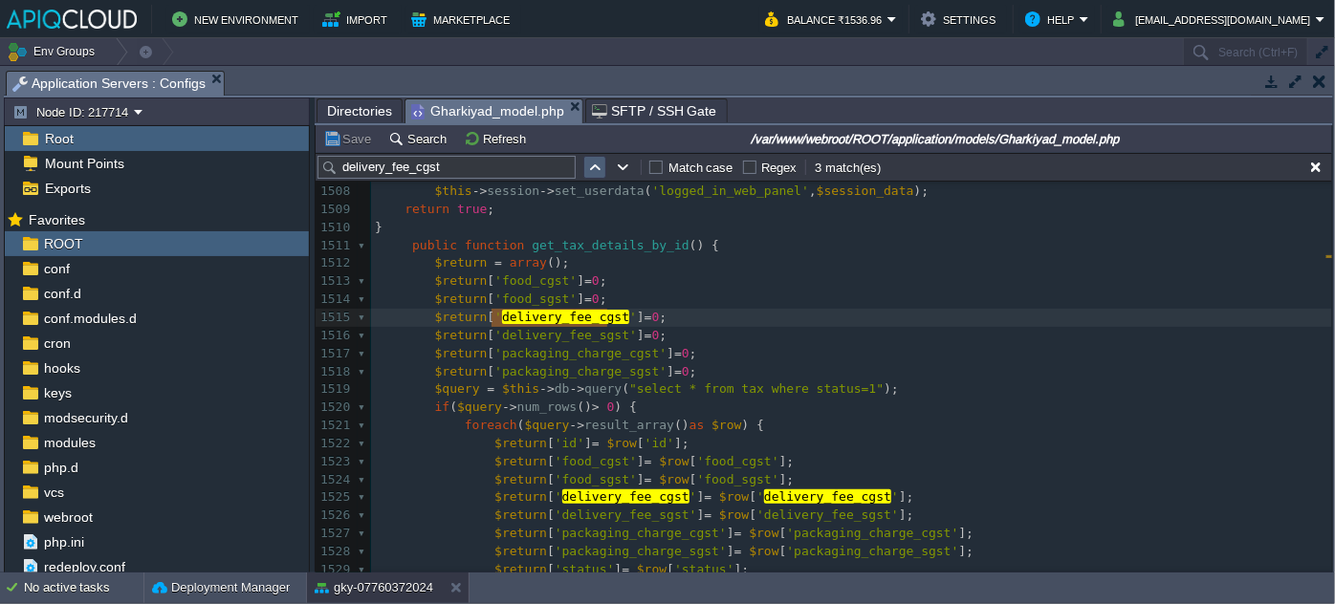
click at [589, 157] on td at bounding box center [594, 167] width 23 height 23
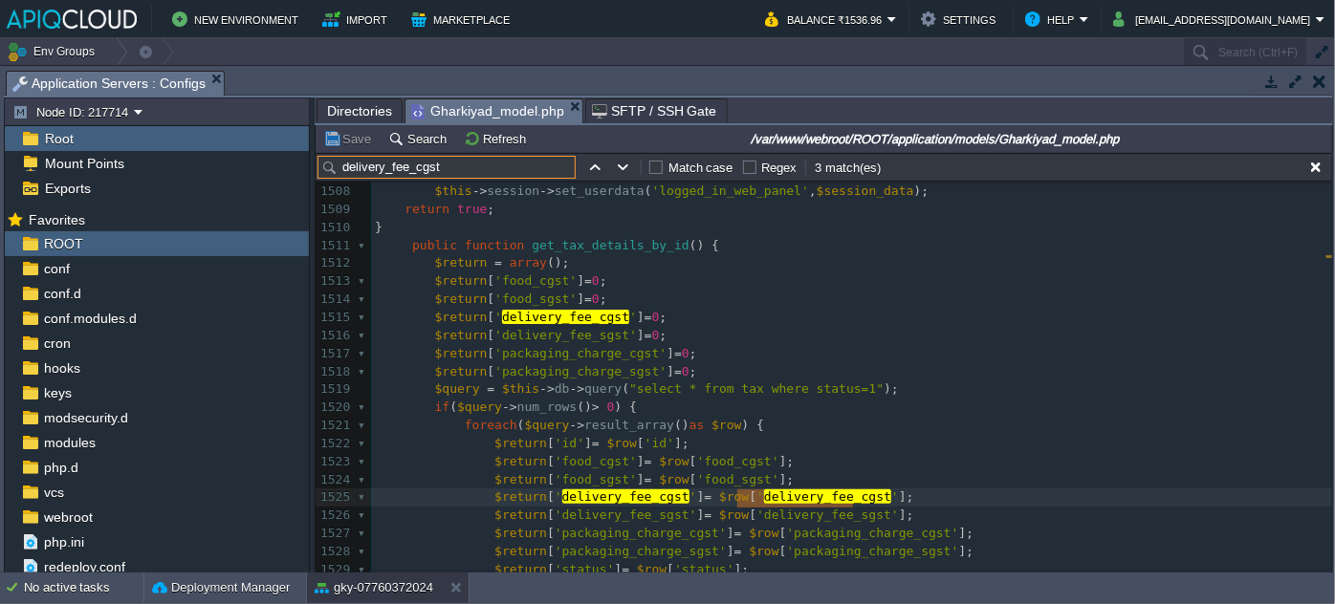
click at [533, 170] on input "delivery_fee_cgst" at bounding box center [447, 167] width 258 height 23
type textarea "delivery_fee_cgst"
click at [533, 170] on input "delivery_fee_cgst" at bounding box center [447, 167] width 258 height 23
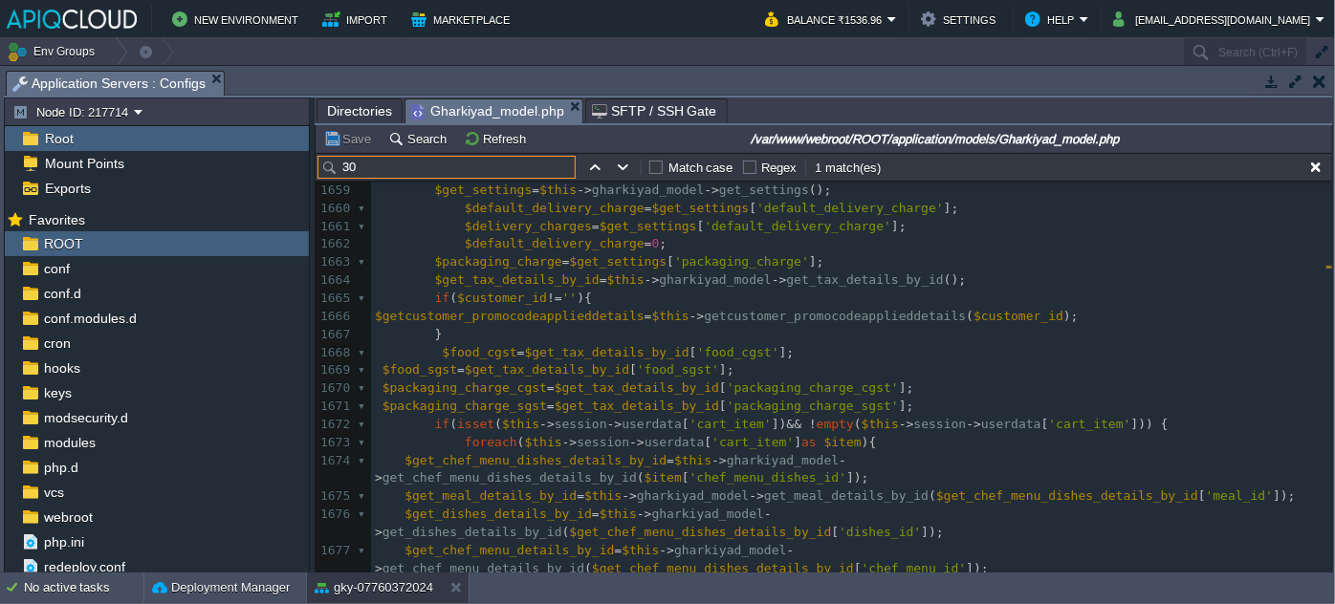
type input "30"
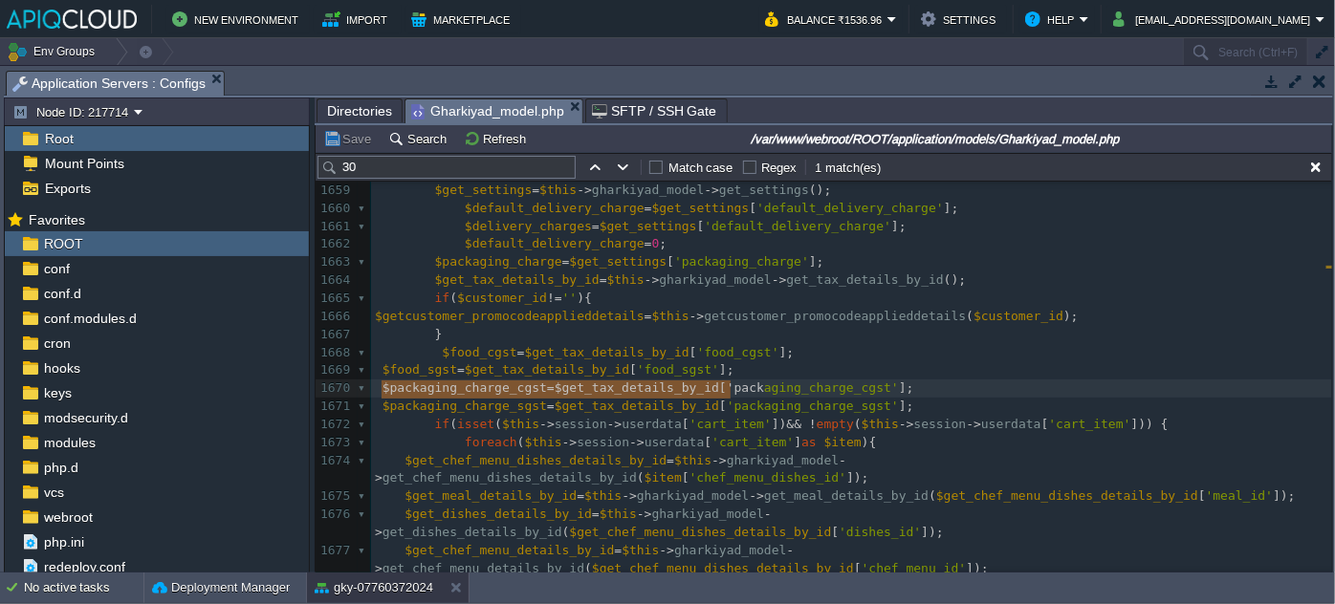
type textarea "$packaging_charge_cgst=$get_tax_details_by_id['packaging_charge_cgst']; $packag…"
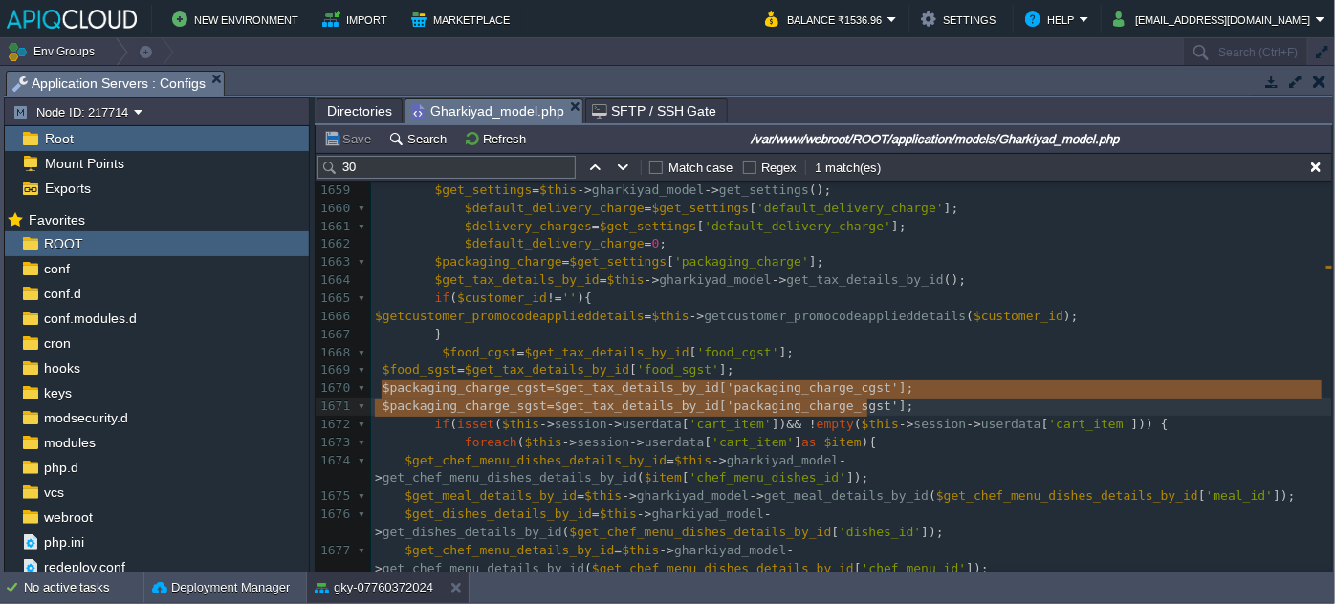
drag, startPoint x: 380, startPoint y: 392, endPoint x: 876, endPoint y: 402, distance: 496.4
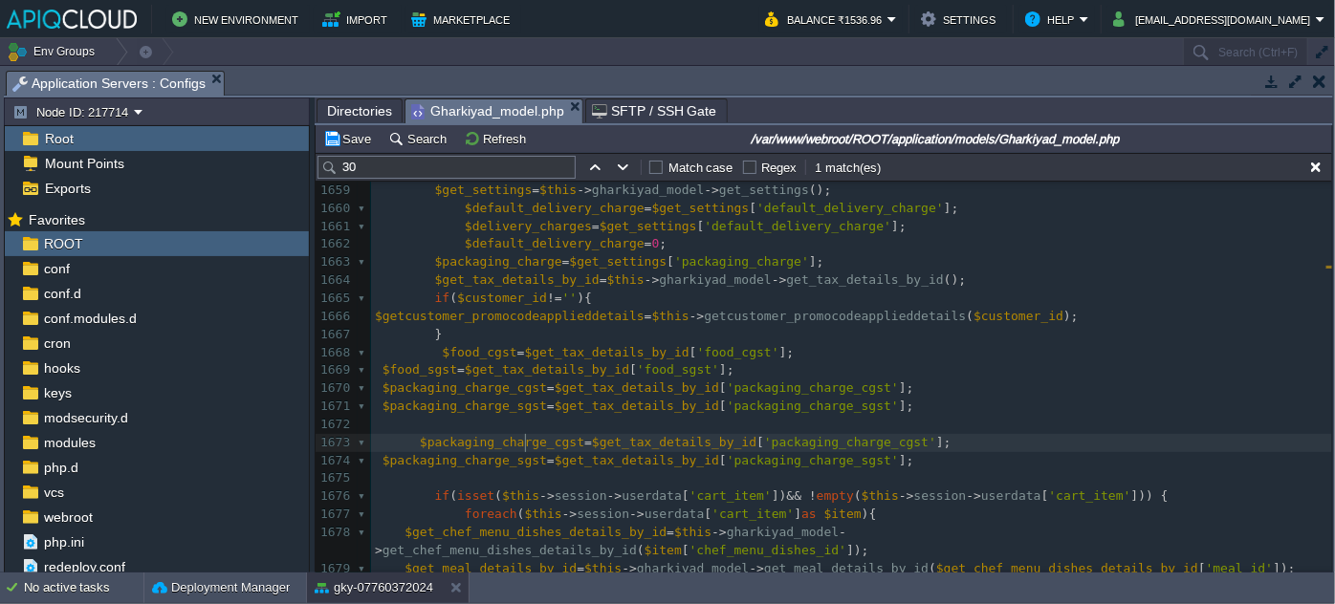
type textarea "_charg"
drag, startPoint x: 531, startPoint y: 443, endPoint x: 425, endPoint y: 443, distance: 106.2
type textarea "delivery_fee"
drag, startPoint x: 502, startPoint y: 438, endPoint x: 425, endPoint y: 441, distance: 77.5
type textarea "packaging_charge"
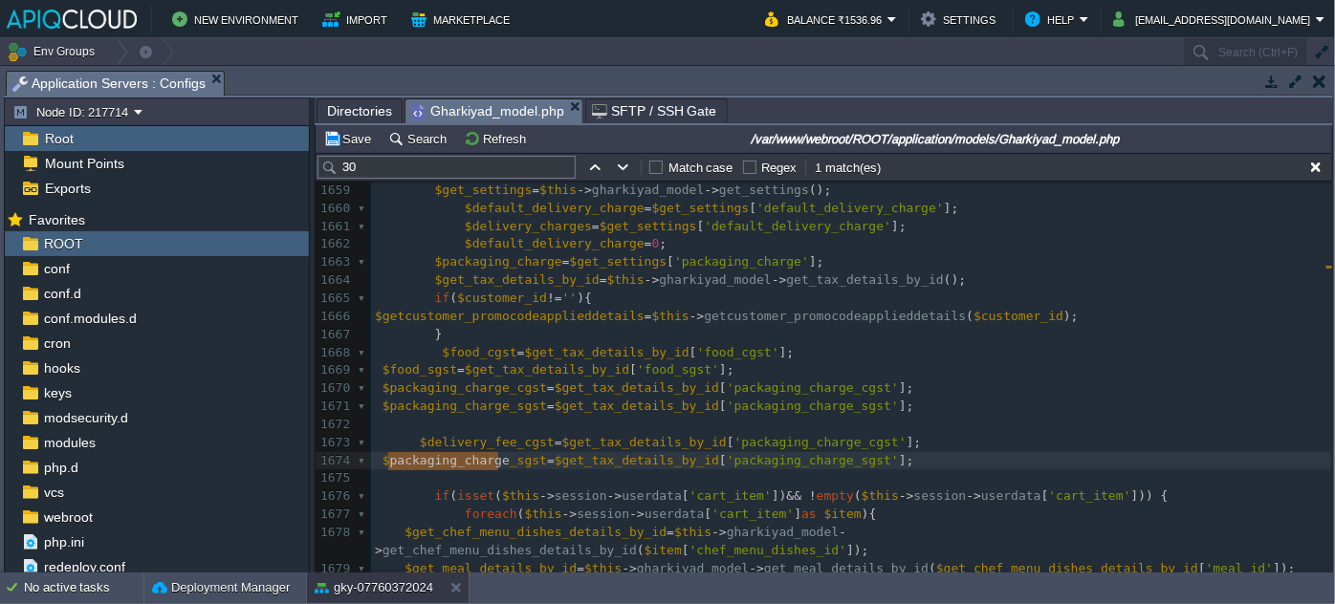
drag, startPoint x: 497, startPoint y: 458, endPoint x: 391, endPoint y: 463, distance: 106.3
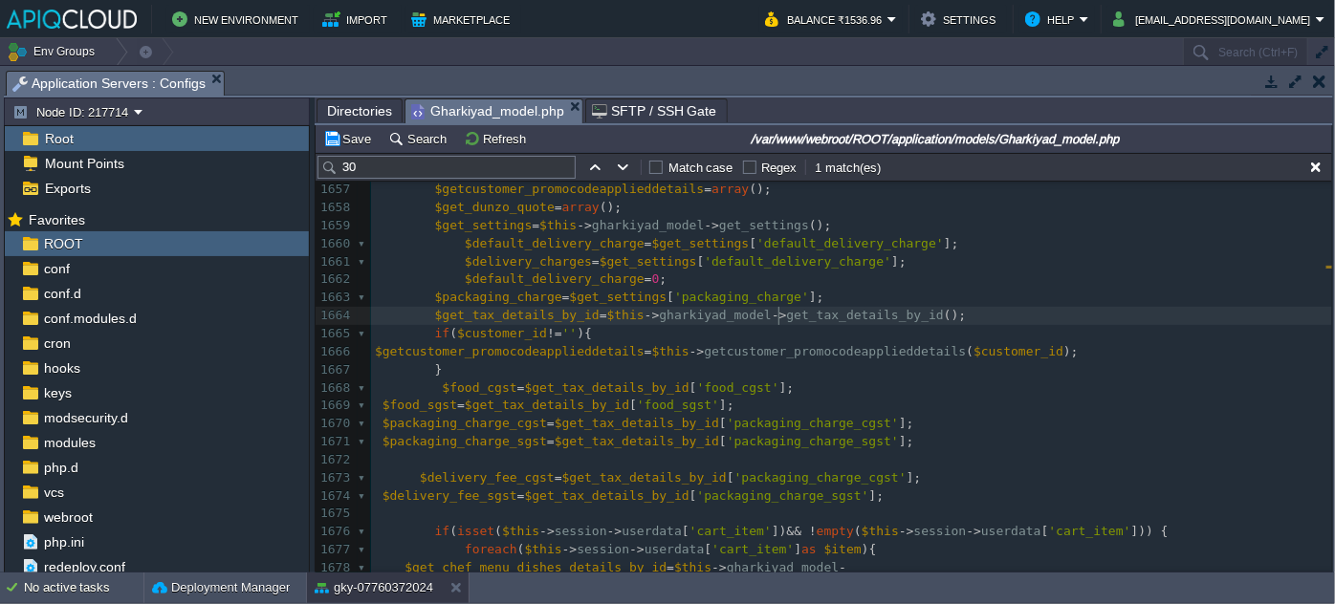
click at [787, 316] on span "get_tax_details_by_id" at bounding box center [865, 315] width 157 height 14
type textarea "get_tax_details_by_id"
type input "get_tax_details_by_id"
type textarea "get_tax_details_by_id"
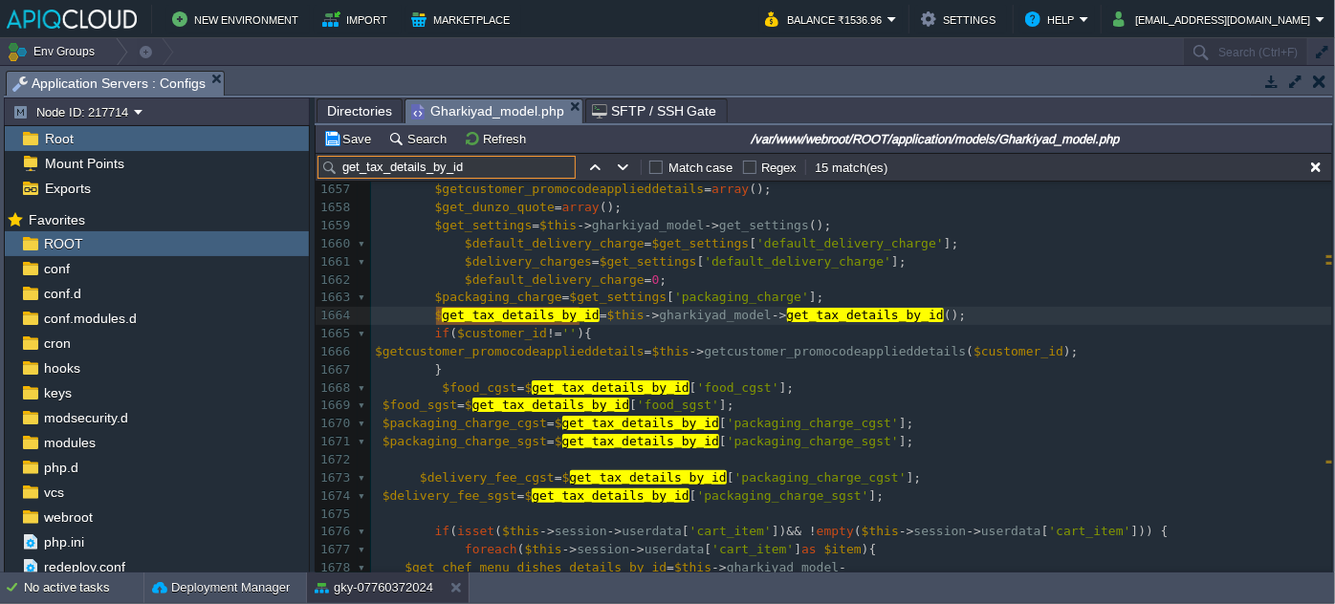
paste input "get_tax_details_by_id"
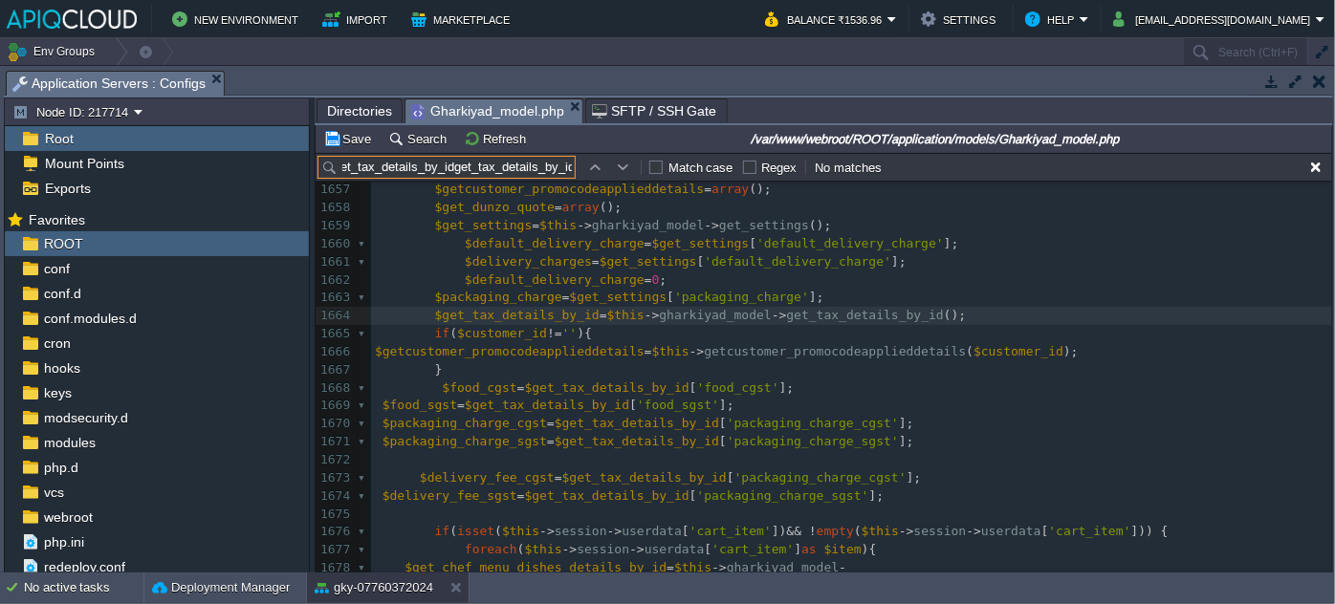
type input "get_tax_details_by_id"
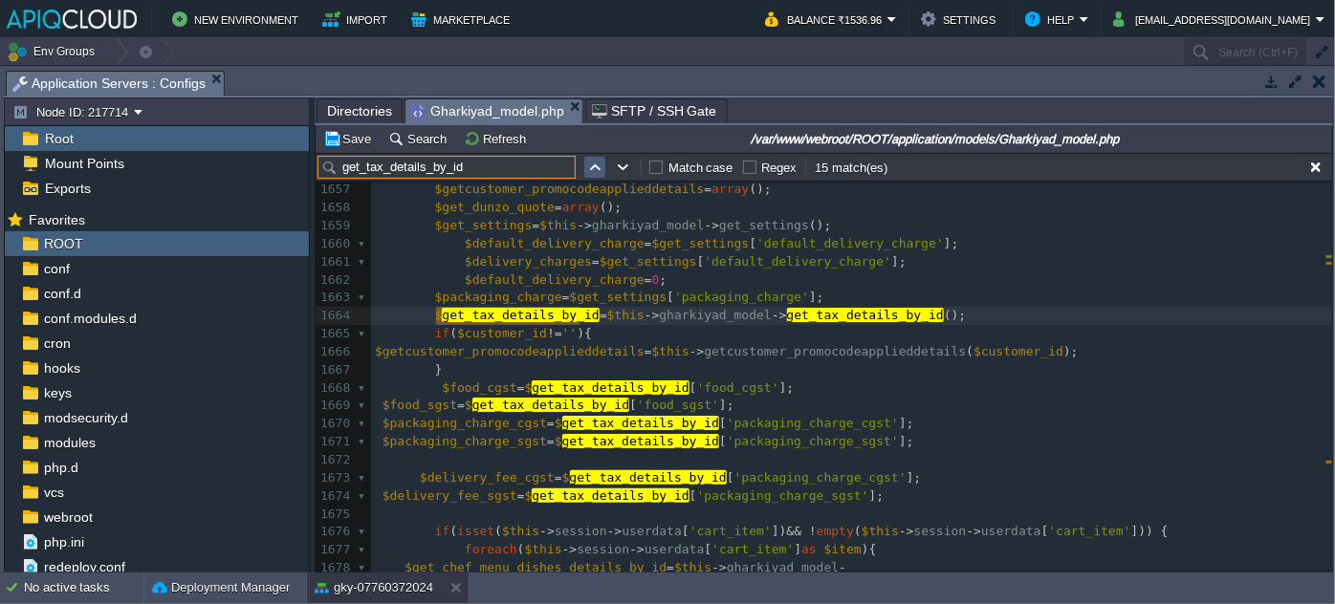
click at [605, 162] on table at bounding box center [595, 167] width 29 height 23
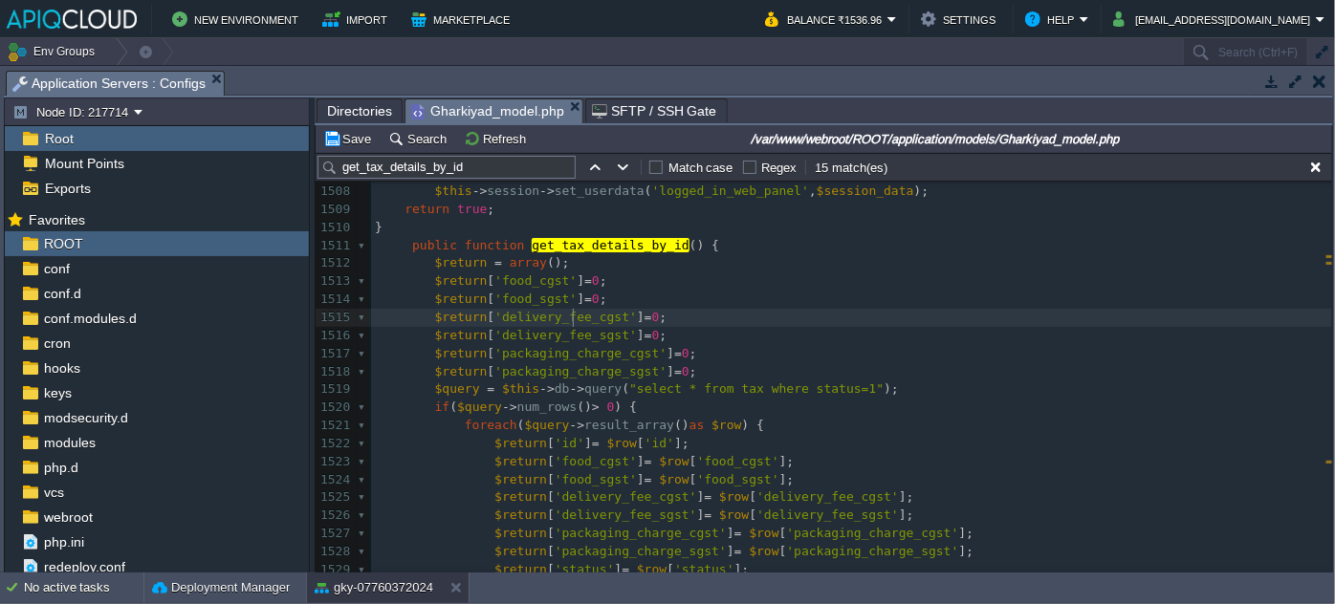
click at [574, 321] on div "xxxxxxxxxx $delivery_charges = 30 ; 1497 } else { 1498 return false ; 1499 } 15…" at bounding box center [851, 372] width 961 height 775
click at [616, 174] on button "button" at bounding box center [623, 167] width 17 height 17
type textarea "get_tax_details_by_id"
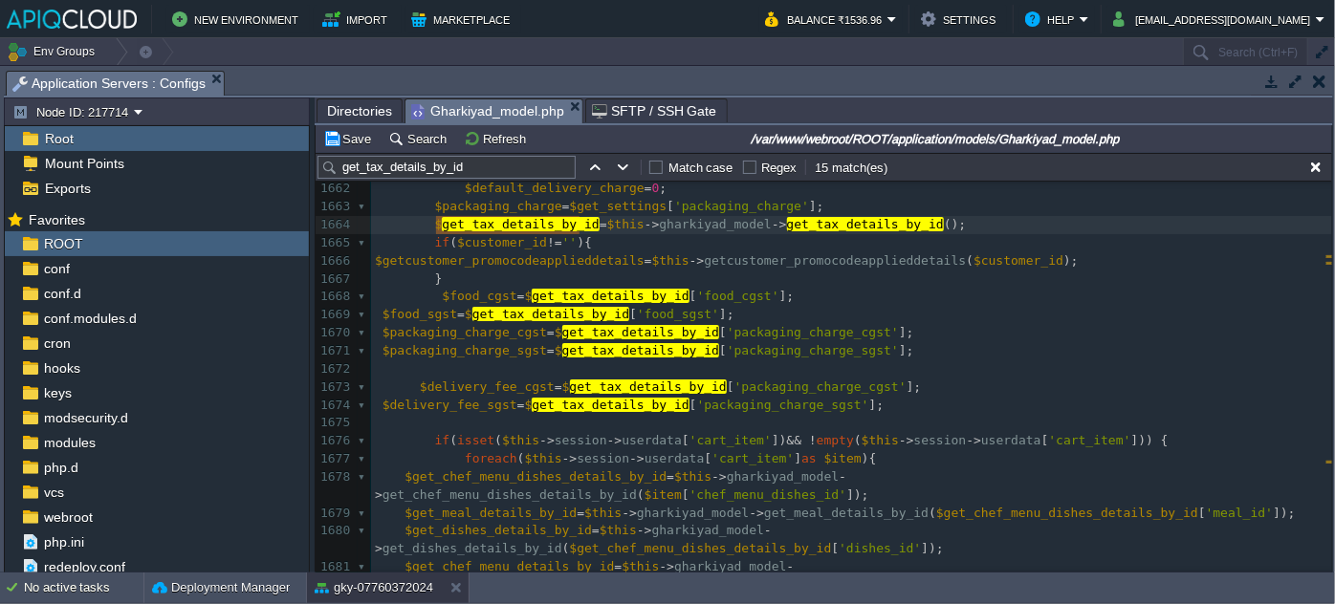
click at [785, 387] on div "xxxxxxxxxx $delivery_charges = 30 ; 1632 1633 } 1634 ​ 1635 } 1636 return ( $re…" at bounding box center [851, 206] width 961 height 1135
type textarea "packaging_charge_cgst"
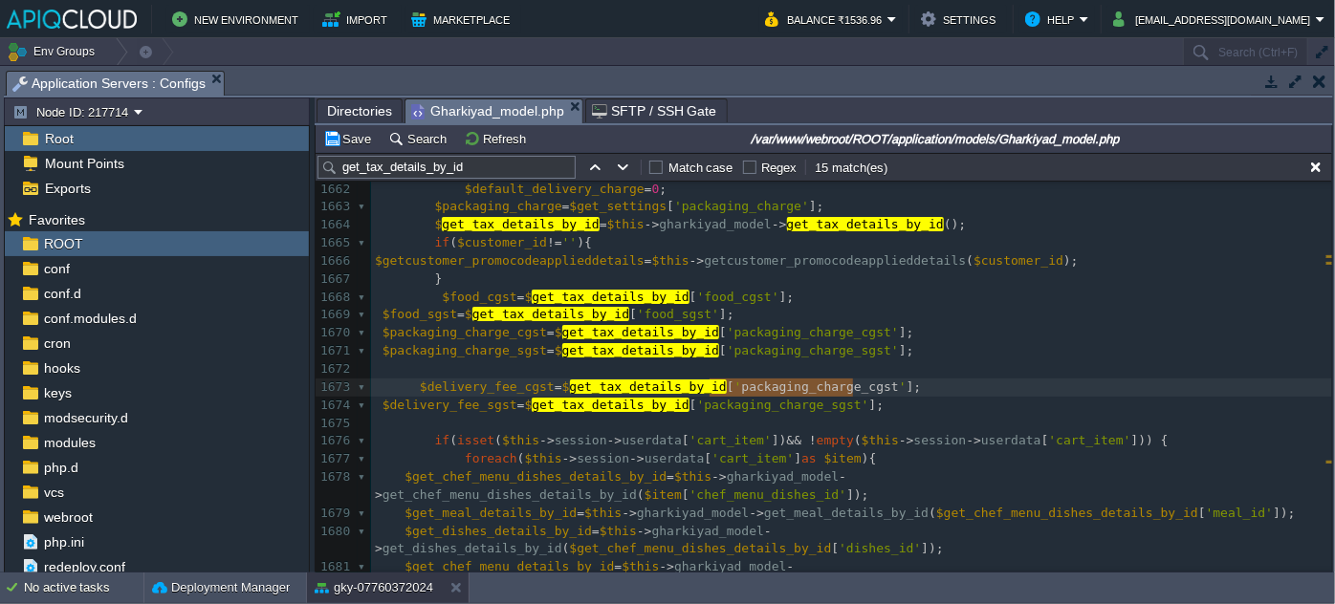
paste textarea
click at [761, 400] on span "'packaging_charge_sgst'" at bounding box center [783, 405] width 172 height 14
type textarea "packaging_charge_sgst"
paste textarea
type textarea "sgst"
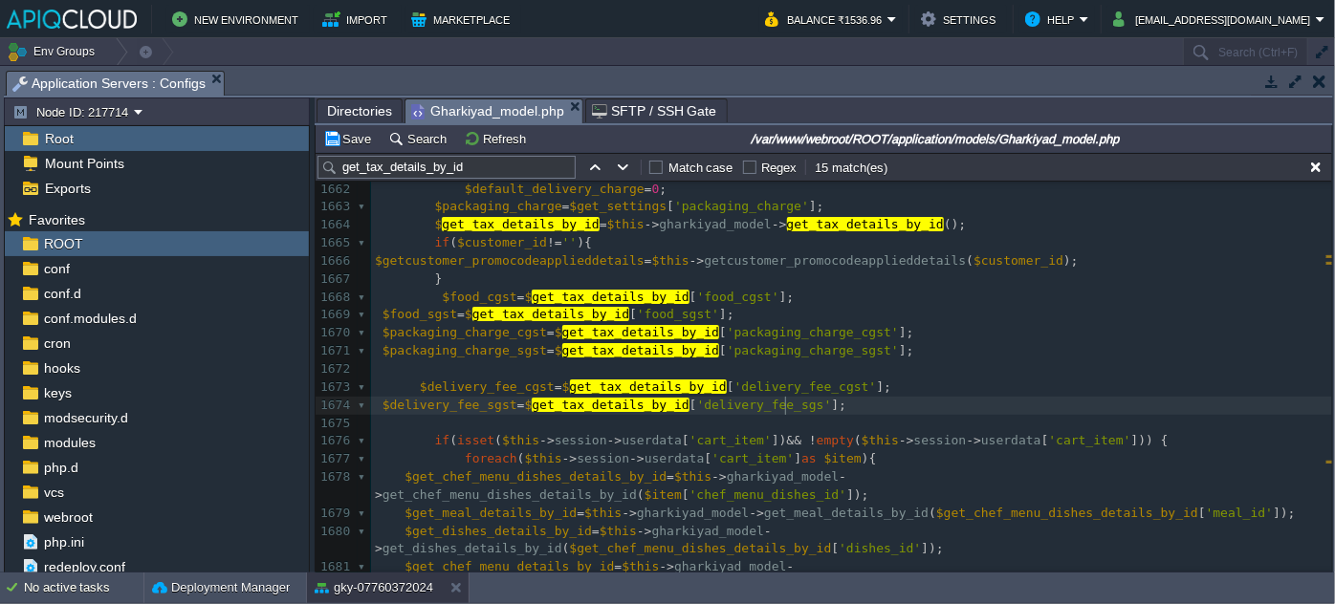
scroll to position [6, 26]
click at [496, 389] on div "xxxxxxxxxx $delivery_charges = 30 ; 1652 $packaging_charge_cgstamount = 0 ; 165…" at bounding box center [851, 433] width 961 height 866
type textarea "$delivery_fee_cgst"
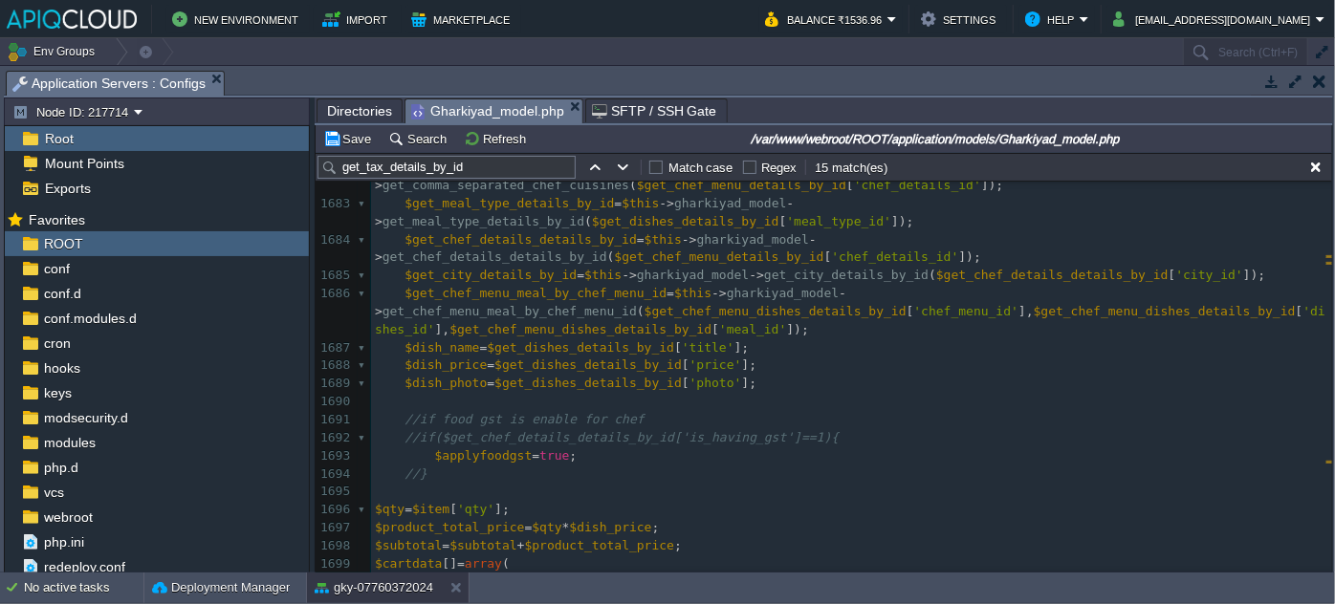
scroll to position [31223, 0]
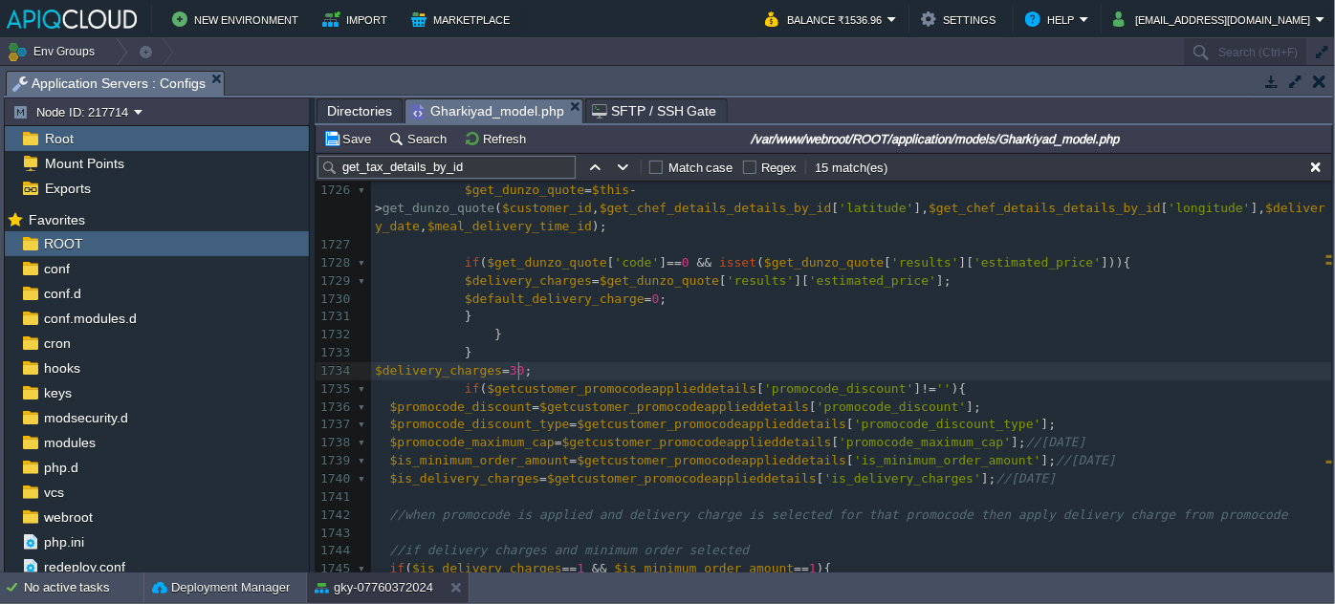
click at [534, 381] on pre "if ( $getcustomer_promocodeapplieddetails [ 'promocode_discount' ] != '' ){" at bounding box center [851, 390] width 961 height 18
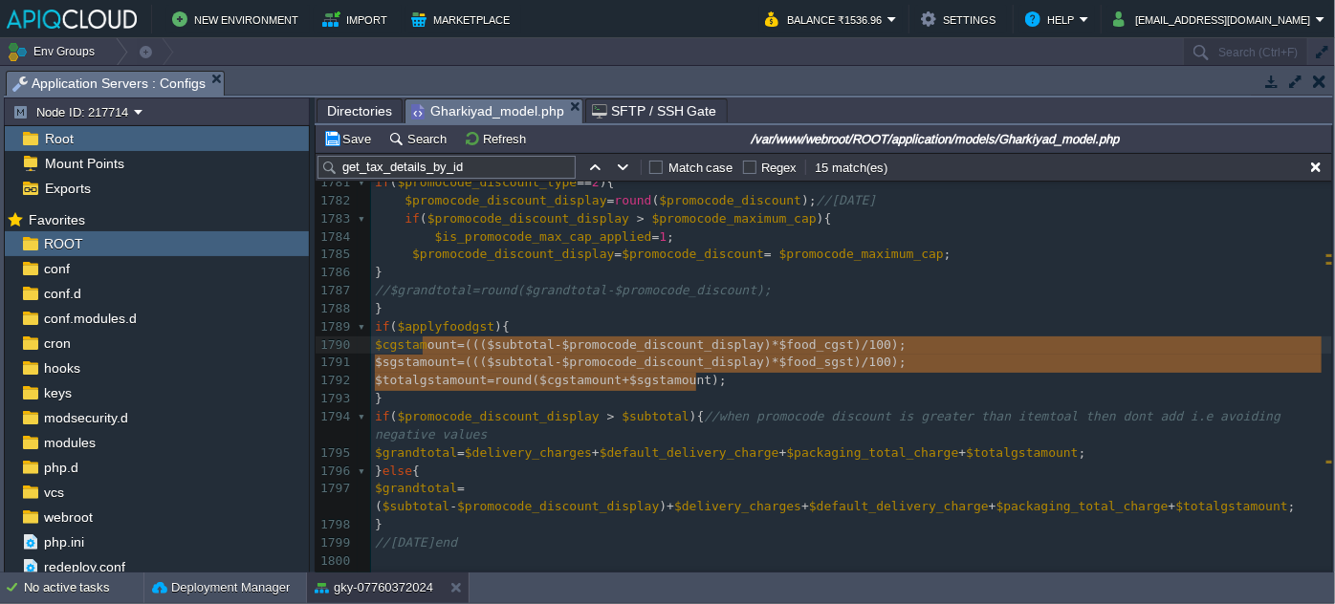
type textarea "$cgstamount=((($subtotal-$promocode_discount_display)*$food_cgst)/100); $sgstam…"
drag, startPoint x: 714, startPoint y: 383, endPoint x: 367, endPoint y: 345, distance: 349.2
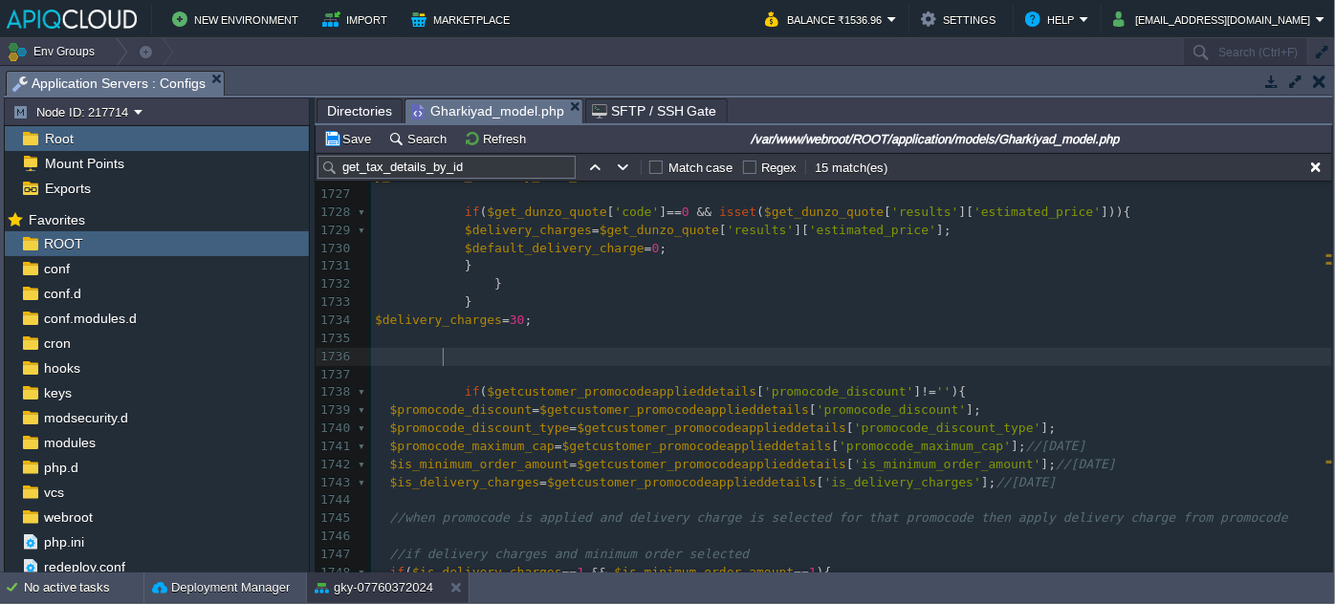
click at [490, 354] on pre at bounding box center [851, 357] width 961 height 18
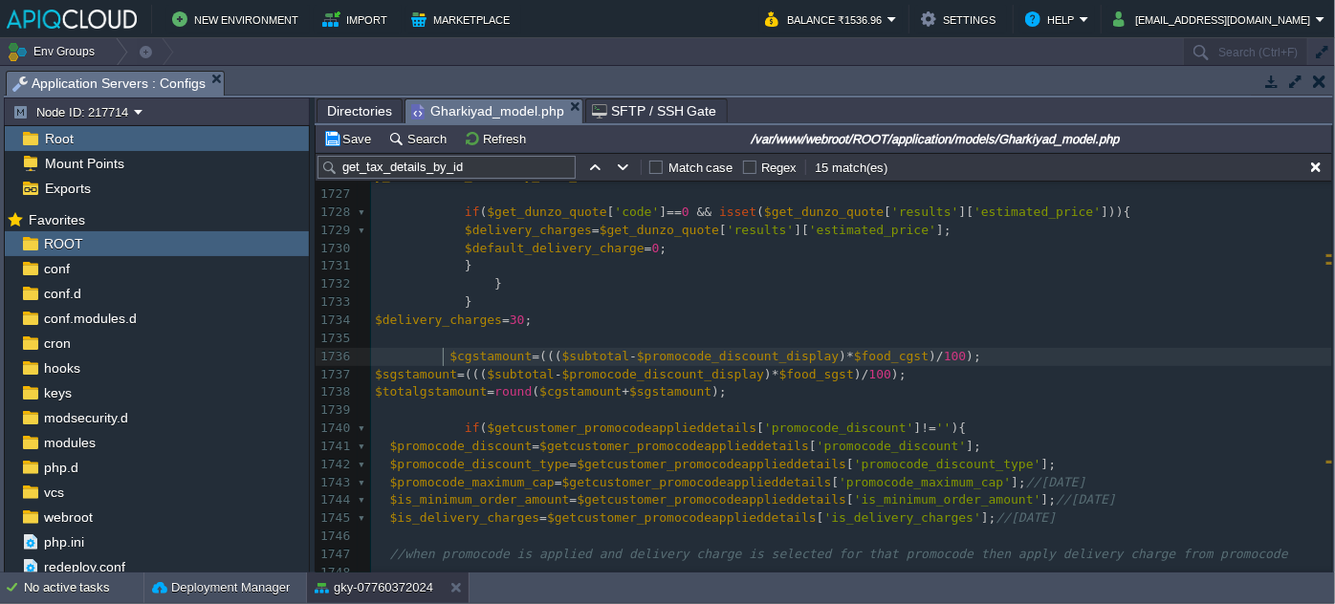
click at [443, 354] on div "xxxxxxxxxx $totalgstamount = round ( $cgstamount + $sgstamount ); 1716 1717 if …" at bounding box center [851, 473] width 961 height 1045
type textarea "delivery_fee_"
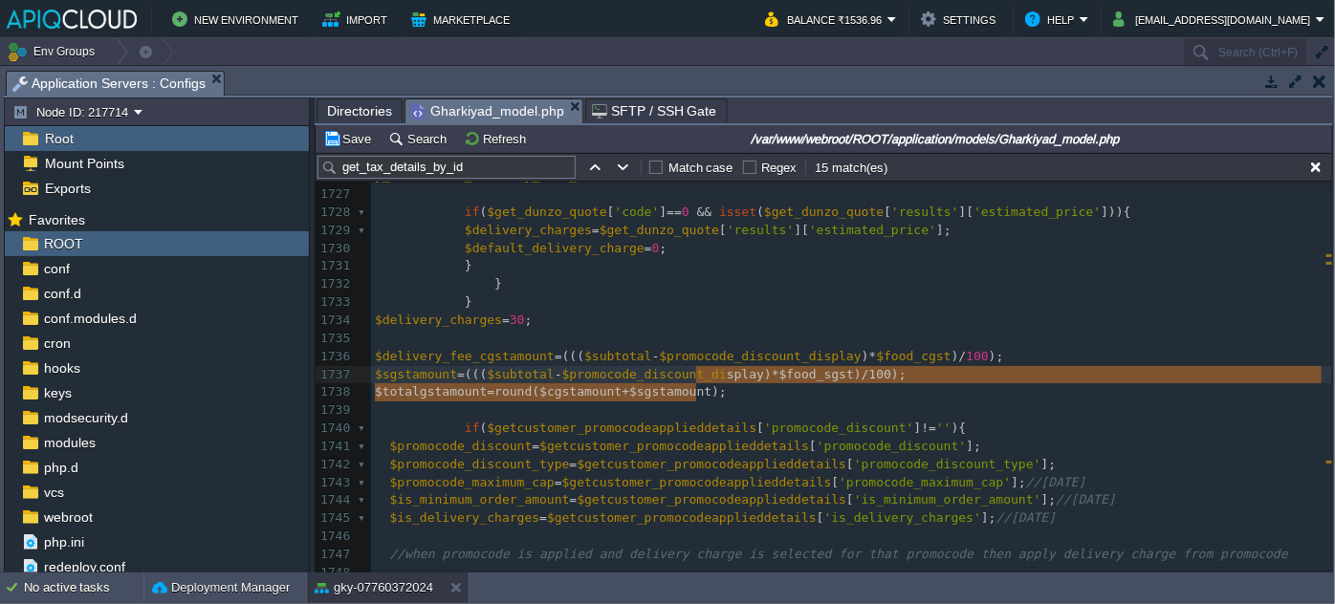
type textarea "e_discount_display)*$food_cgst)/100); $sgstamount=((($subtotal-$promocode_disco…"
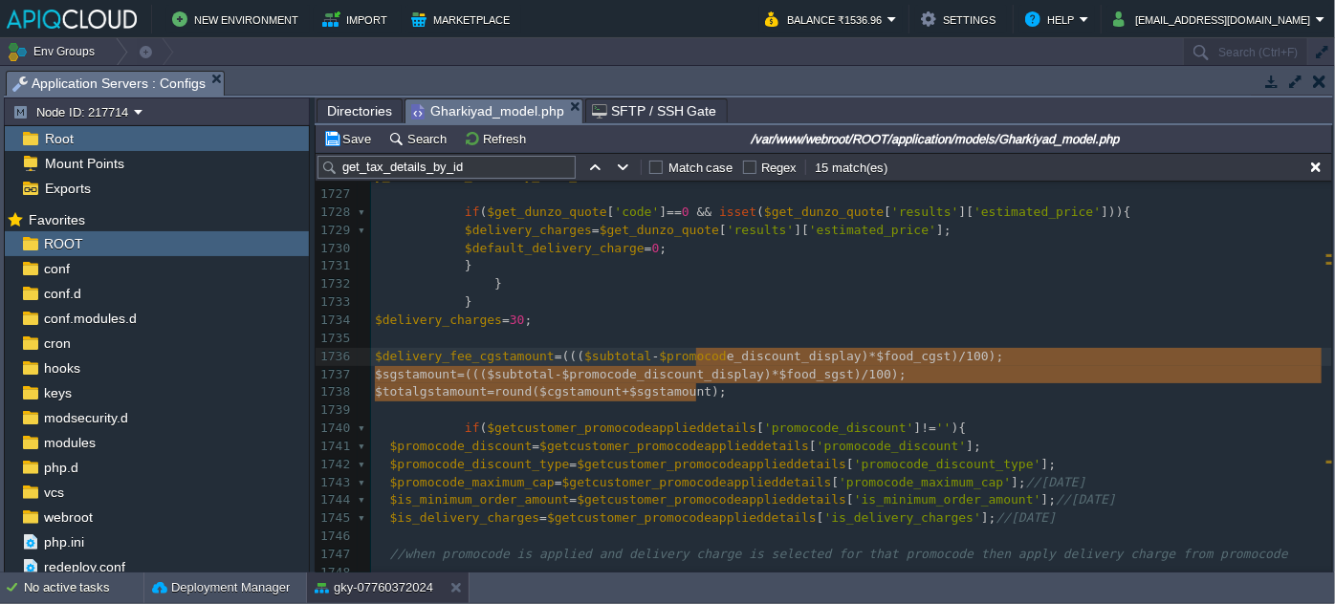
drag, startPoint x: 694, startPoint y: 386, endPoint x: 694, endPoint y: 364, distance: 22.0
type textarea "$delivery_fee_cgstamount=((($subtotal-$promocode_discount_display)*$food_cgst)/…"
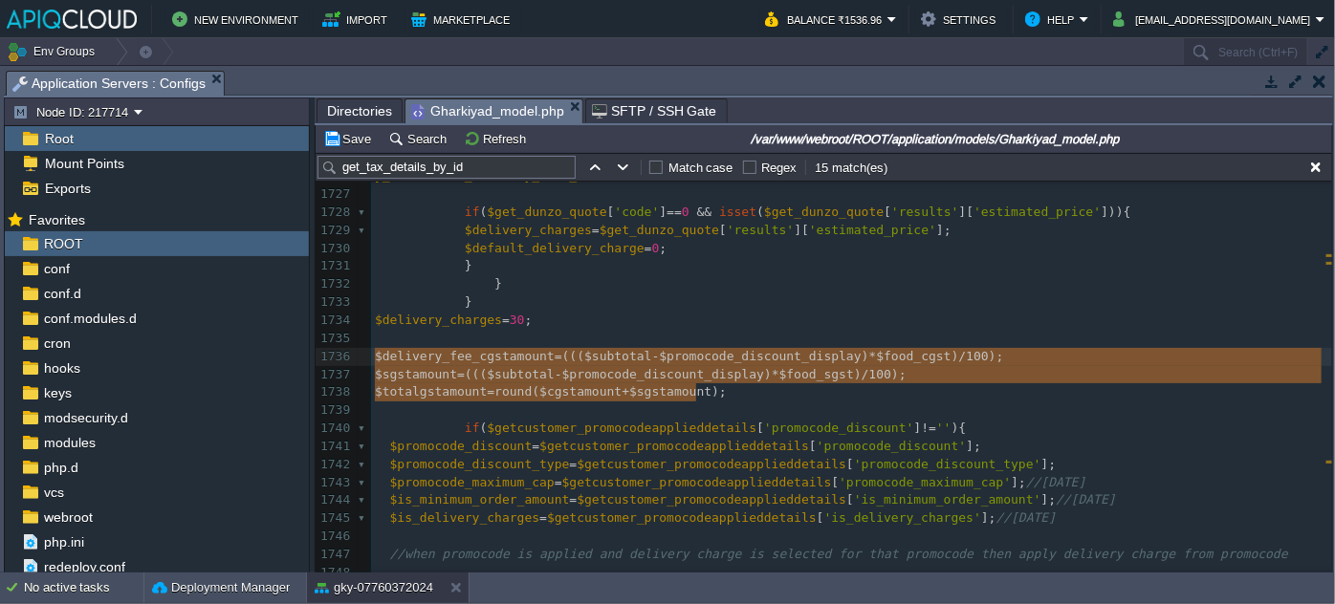
drag, startPoint x: 706, startPoint y: 385, endPoint x: 334, endPoint y: 356, distance: 373.2
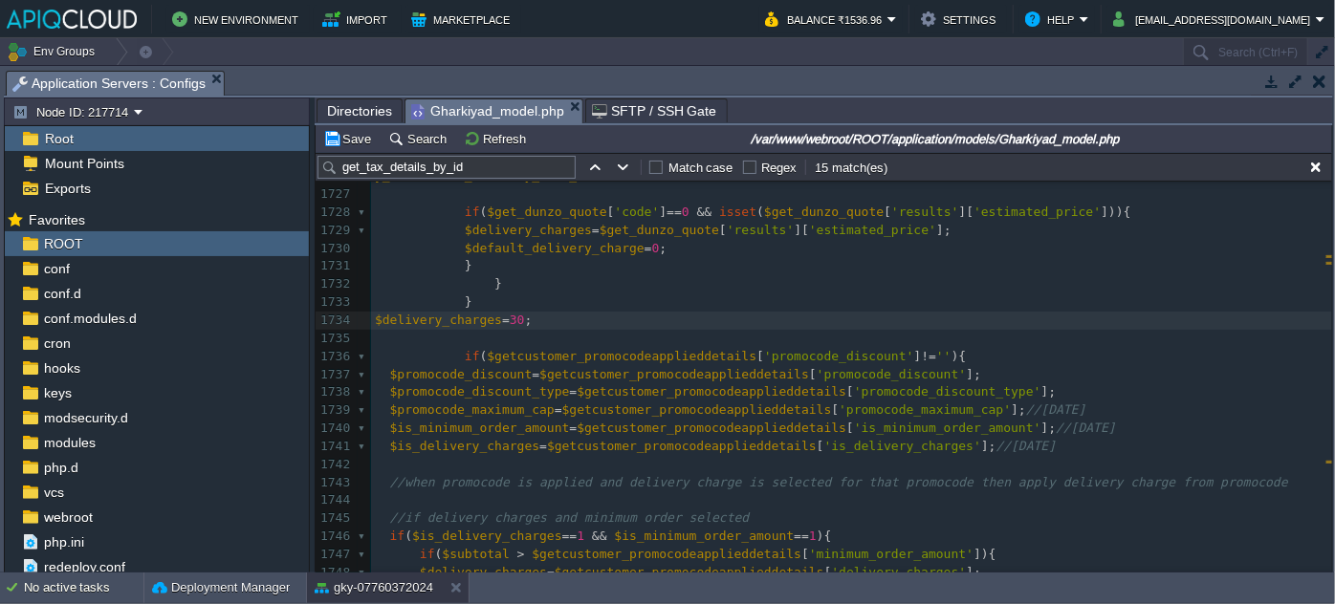
click at [545, 323] on pre "$delivery_charges = 30 ;" at bounding box center [851, 321] width 961 height 18
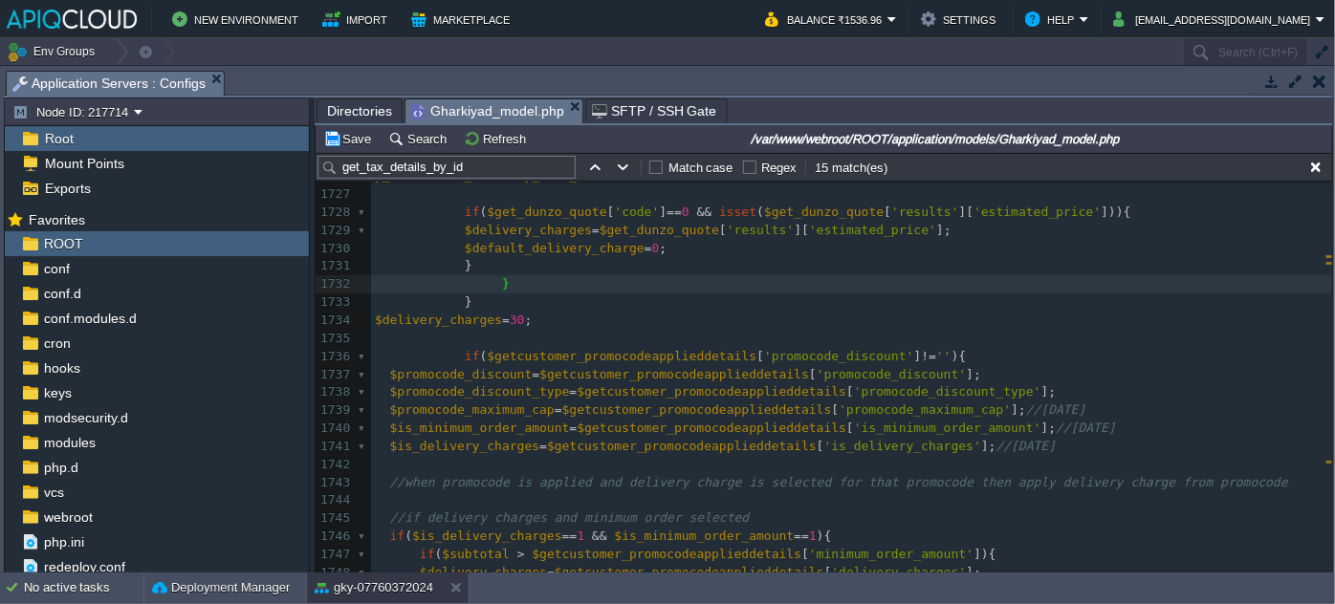
type textarea "$delivery_fee_cgstamount=((($subtotal-$promocode_discount_display)*$food_cgst)/…"
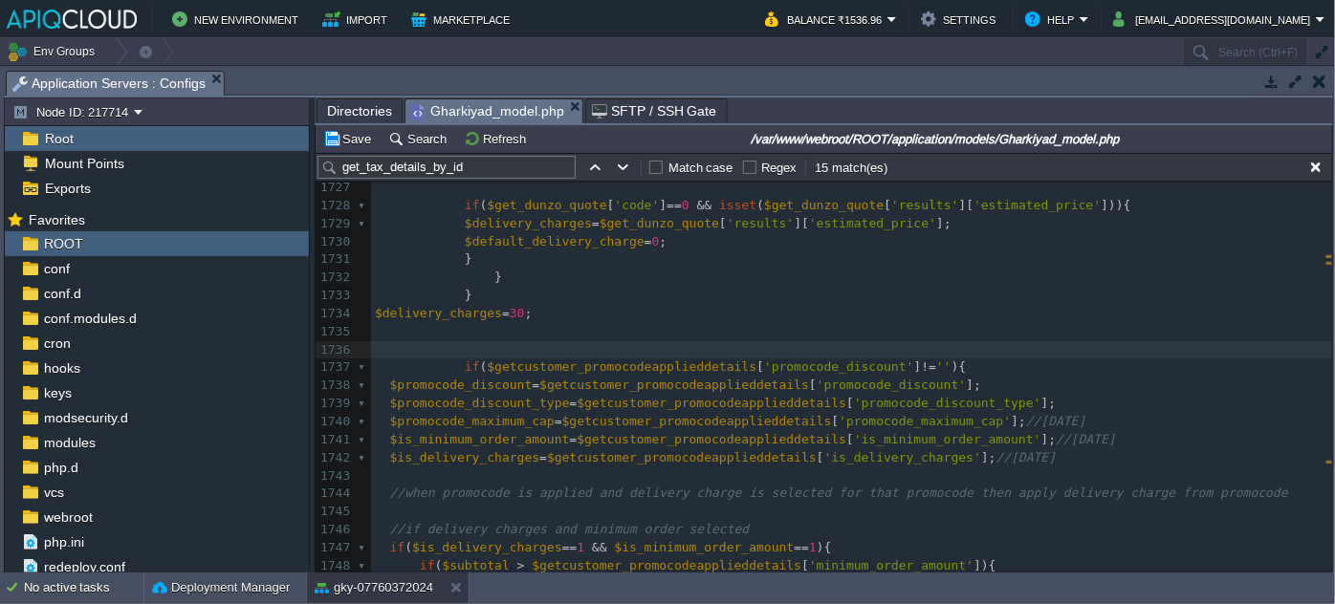
scroll to position [31949, 0]
click at [339, 142] on button "Save" at bounding box center [350, 138] width 54 height 17
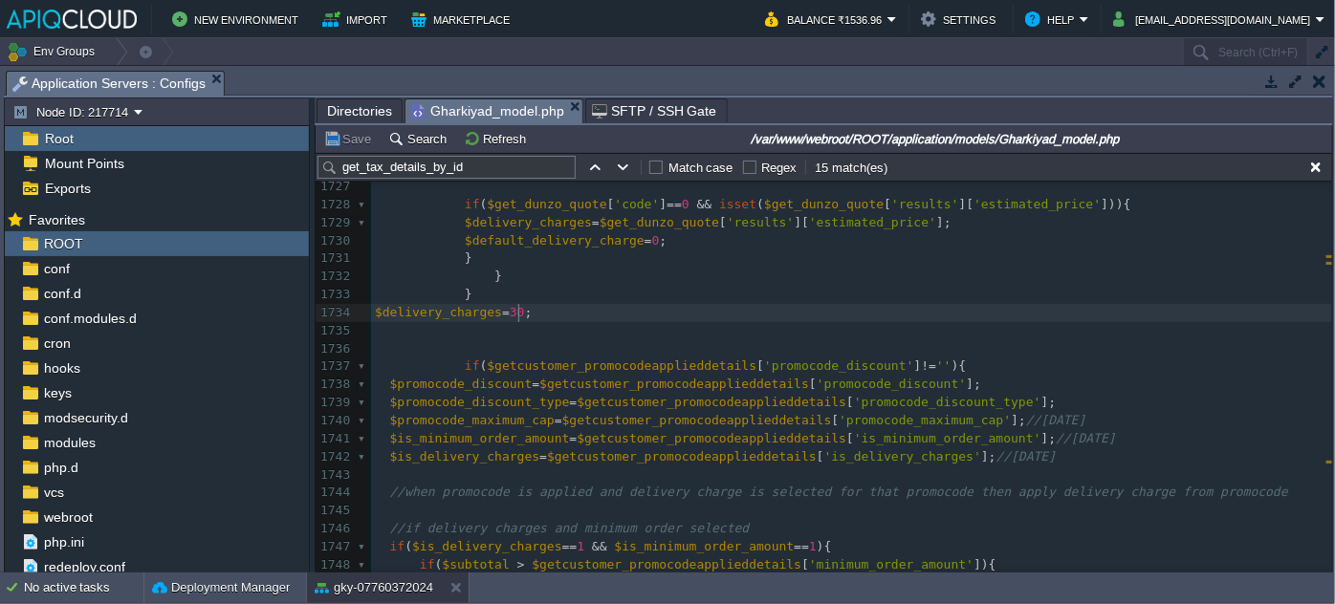
click at [533, 309] on pre "$delivery_charges = 30 ;" at bounding box center [851, 313] width 961 height 18
type textarea ";"
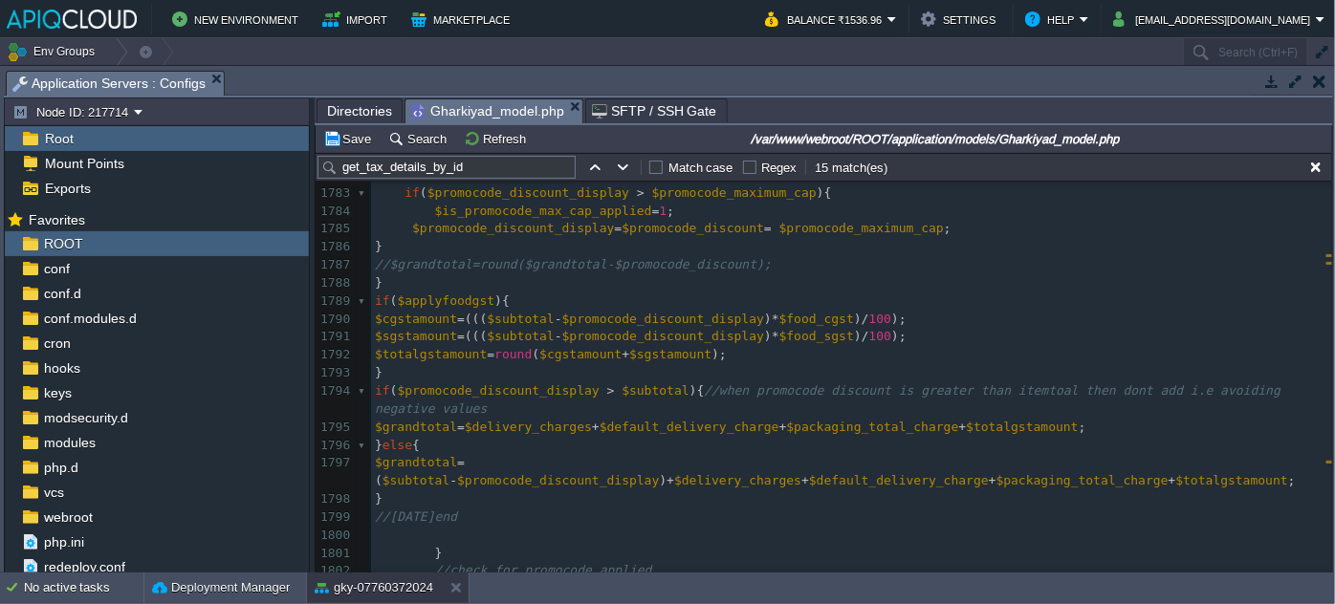
scroll to position [32953, 0]
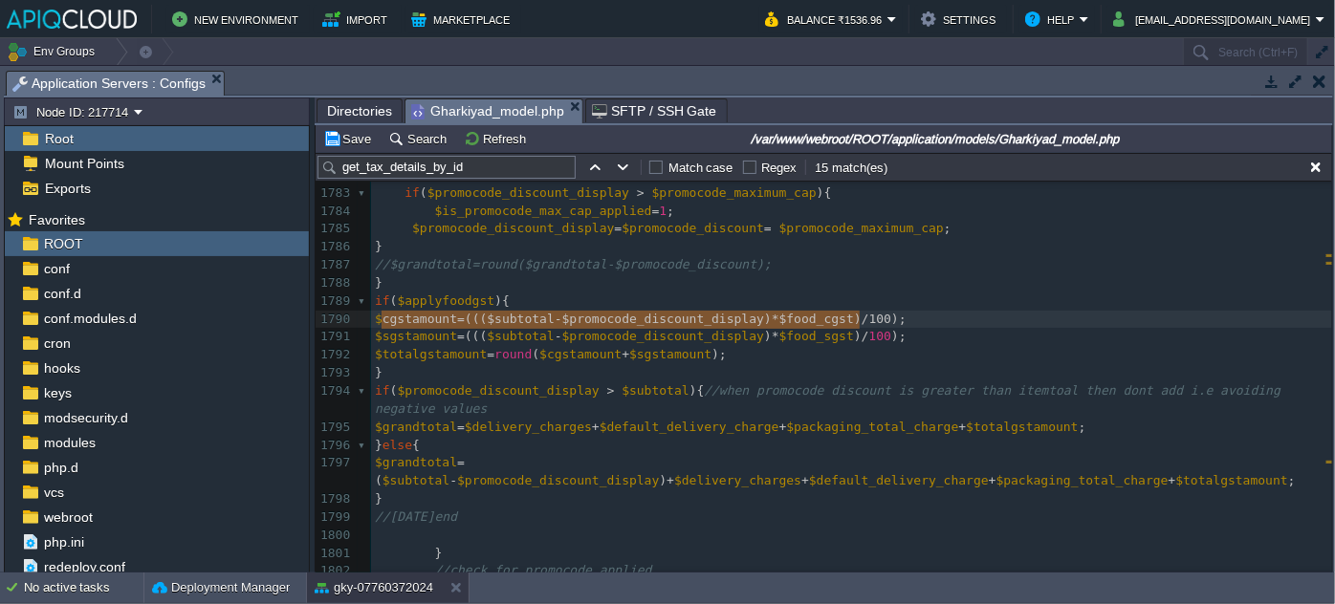
type textarea "$cgstamount=((($subtotal-$promocode_discount_display)*$food_cgst)/100);"
drag, startPoint x: 874, startPoint y: 318, endPoint x: 360, endPoint y: 310, distance: 514.6
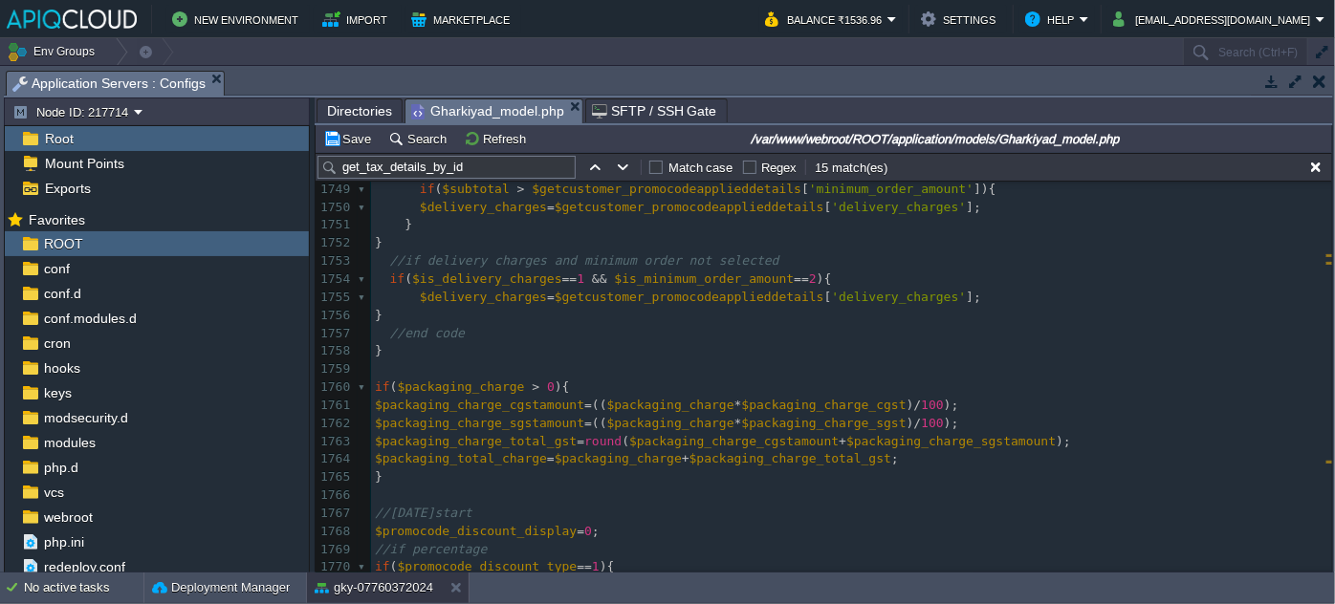
scroll to position [32184, 0]
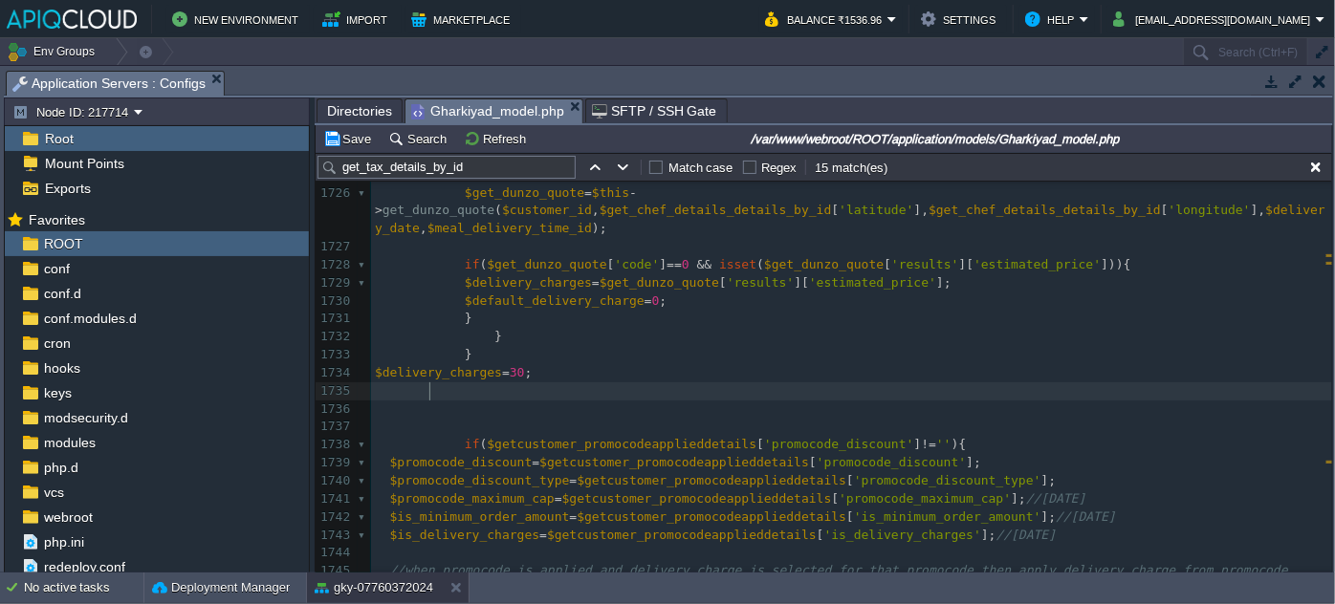
click at [427, 384] on span at bounding box center [412, 391] width 75 height 14
click at [431, 384] on div "xxxxxxxxxx $cgstamount = ((( $subtotal - $promocode_discount_display ) * $food_…" at bounding box center [851, 498] width 961 height 1063
type textarea "total_deliverygst_"
click at [473, 389] on span "$total_deliverygst_amount" at bounding box center [468, 391] width 187 height 14
type textarea "$total_deliverygst_amount"
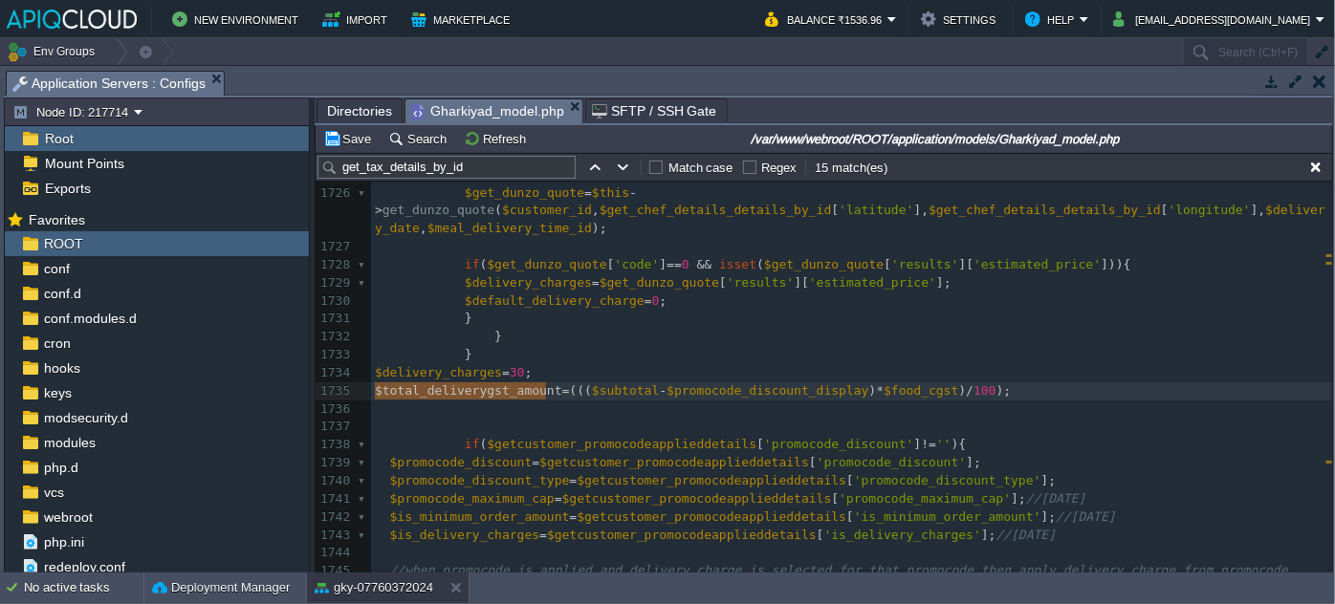
click at [466, 374] on div "xxxxxxxxxx $cgstamount = ((( $subtotal - $promocode_discount_display ) * $food_…" at bounding box center [851, 498] width 961 height 1063
type textarea "$delivery_charges"
click at [592, 392] on div "xxxxxxxxxx $cgstamount = ((( $subtotal - $promocode_discount_display ) * $food_…" at bounding box center [851, 498] width 961 height 1063
type textarea "$subtotal"
paste textarea
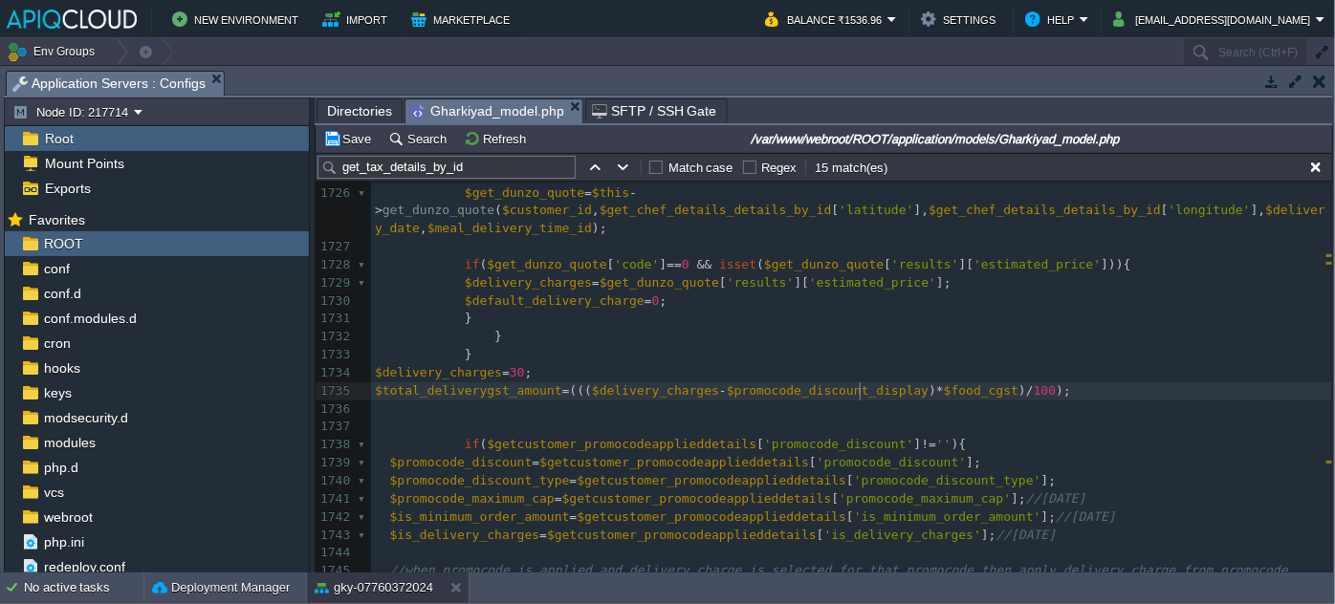
click at [859, 389] on div "xxxxxxxxxx $cgstamount = ((( $subtotal - $promocode_discount_display ) * $food_…" at bounding box center [851, 498] width 961 height 1063
type textarea "$promocode_discount_display"
type textarea "18"
click at [510, 384] on div "xxxxxxxxxx $cgstamount = ((( $subtotal - $promocode_discount_display ) * $food_…" at bounding box center [851, 498] width 961 height 1063
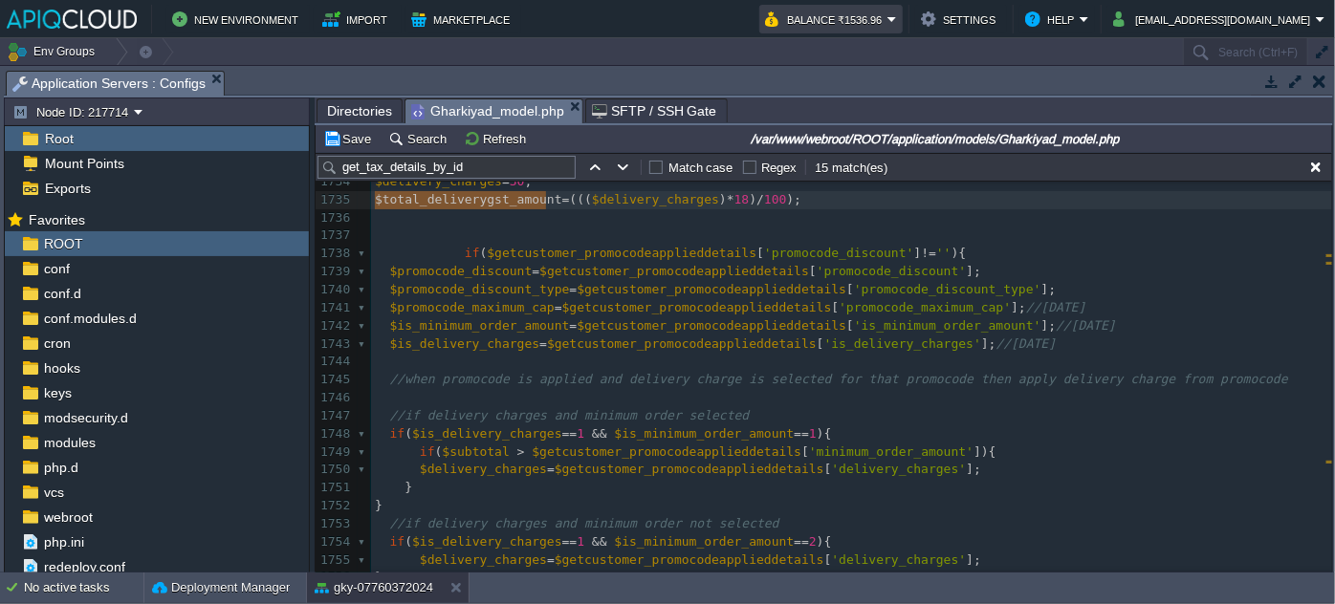
type textarea "$total_deliverygst_amount"
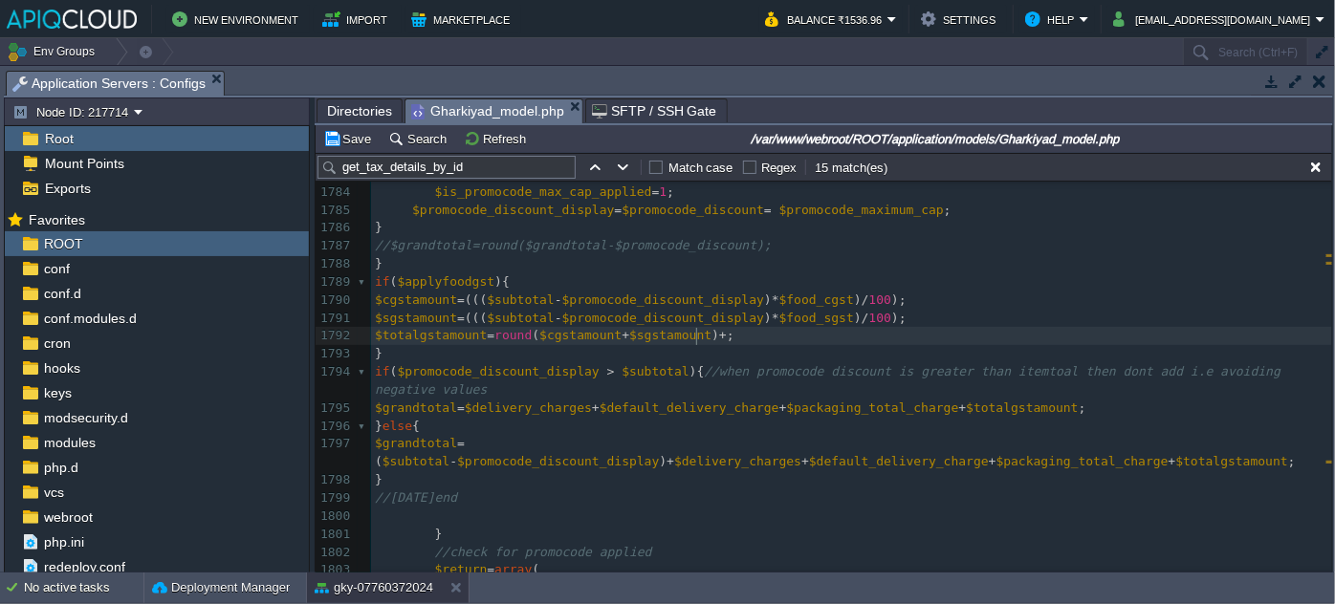
paste textarea
type textarea "+"
click at [349, 137] on button "Save" at bounding box center [350, 138] width 54 height 17
click at [500, 340] on div "xxxxxxxxxx $total_deliverygst_amount = ((( $delivery_charges ) * 18 ) / 100 ); …" at bounding box center [851, 453] width 961 height 937
type textarea "round"
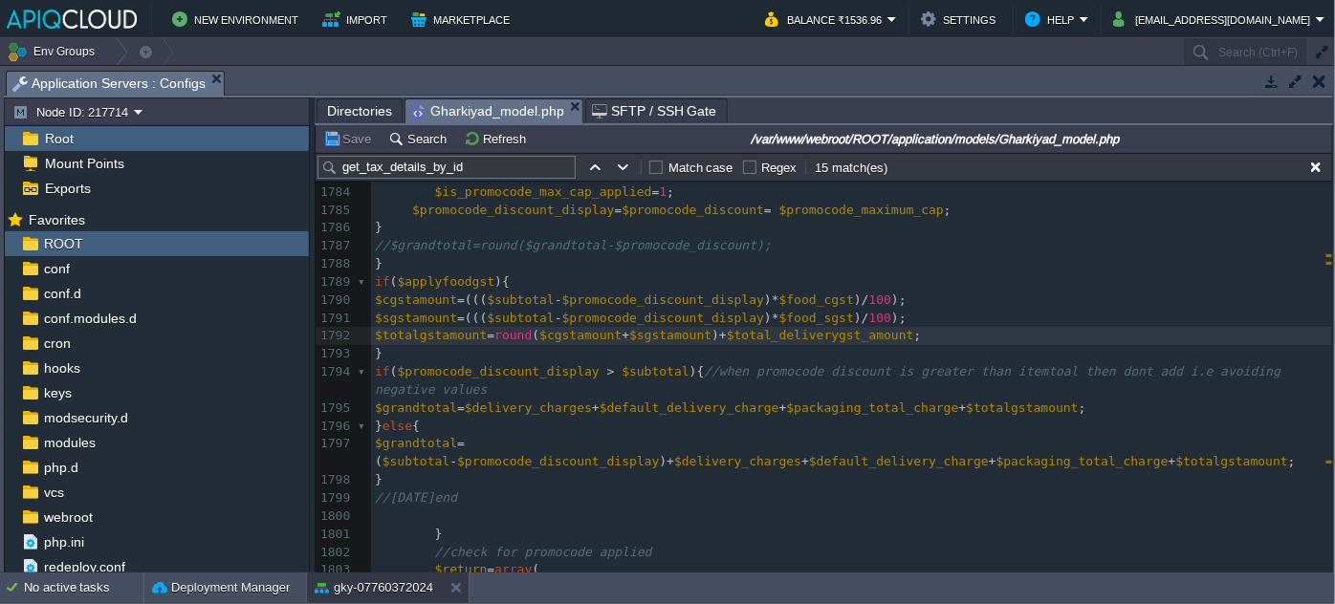
paste textarea "("
type textarea "("
type textarea ")"
click at [357, 132] on button "Save" at bounding box center [350, 138] width 54 height 17
click at [622, 364] on span "$subtotal" at bounding box center [655, 371] width 67 height 14
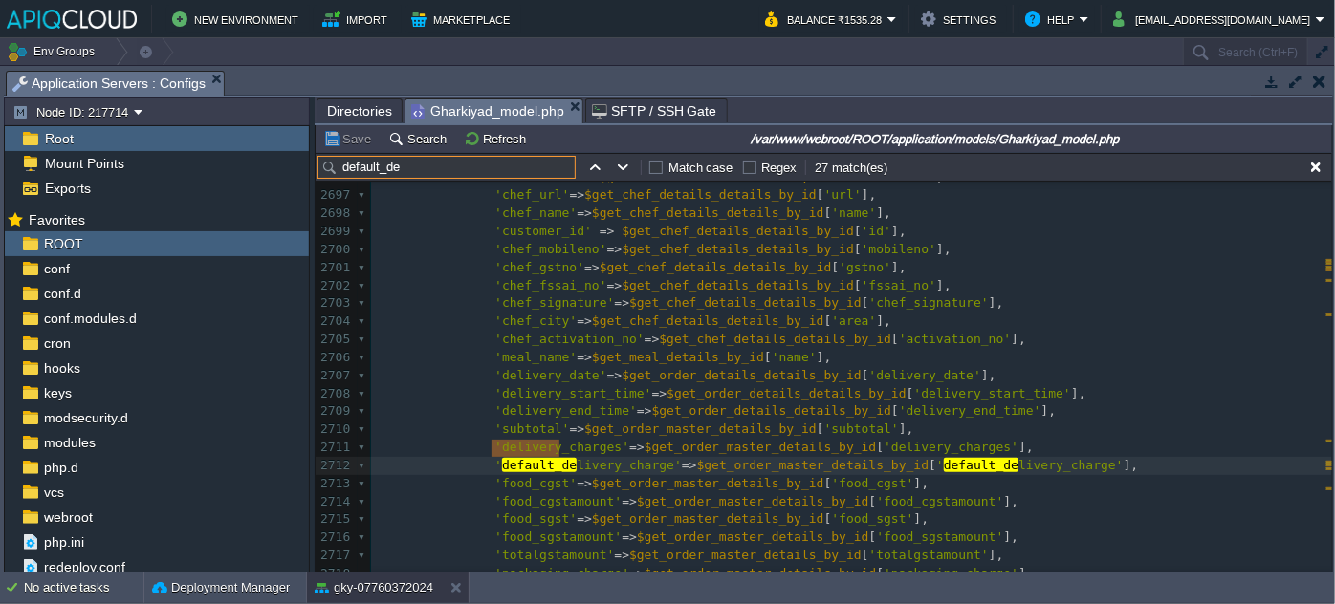
scroll to position [49958, 0]
type input "default_de"
type textarea "default_delivery_charge"
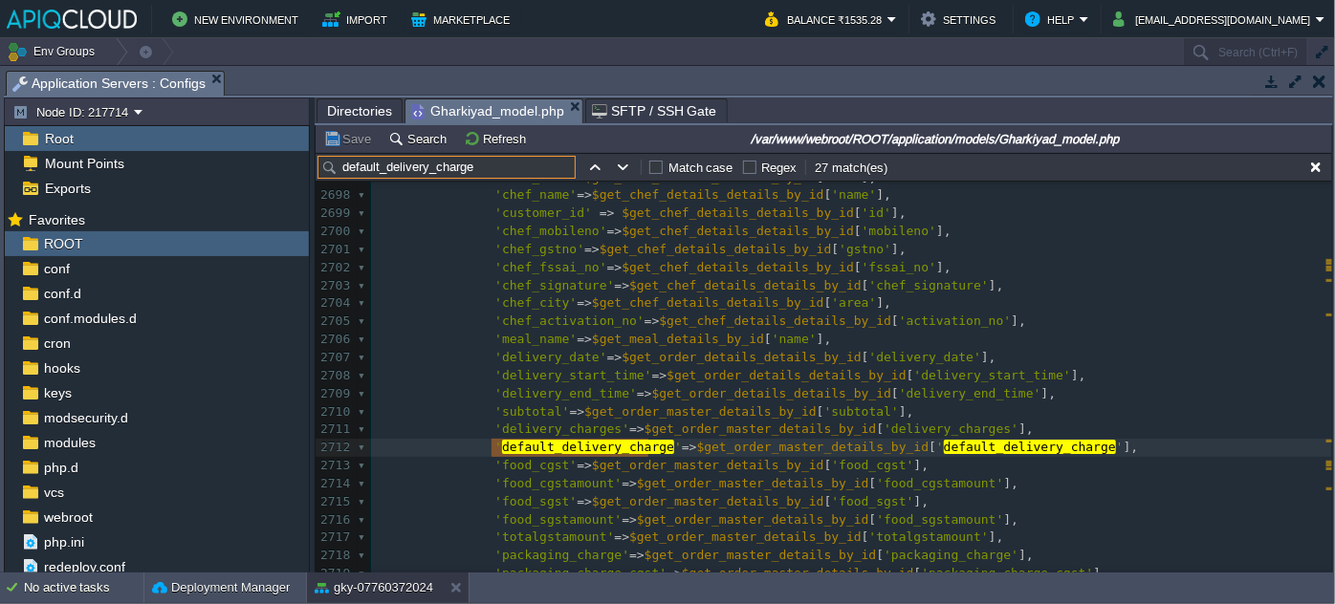
paste input "default_delivery_charge"
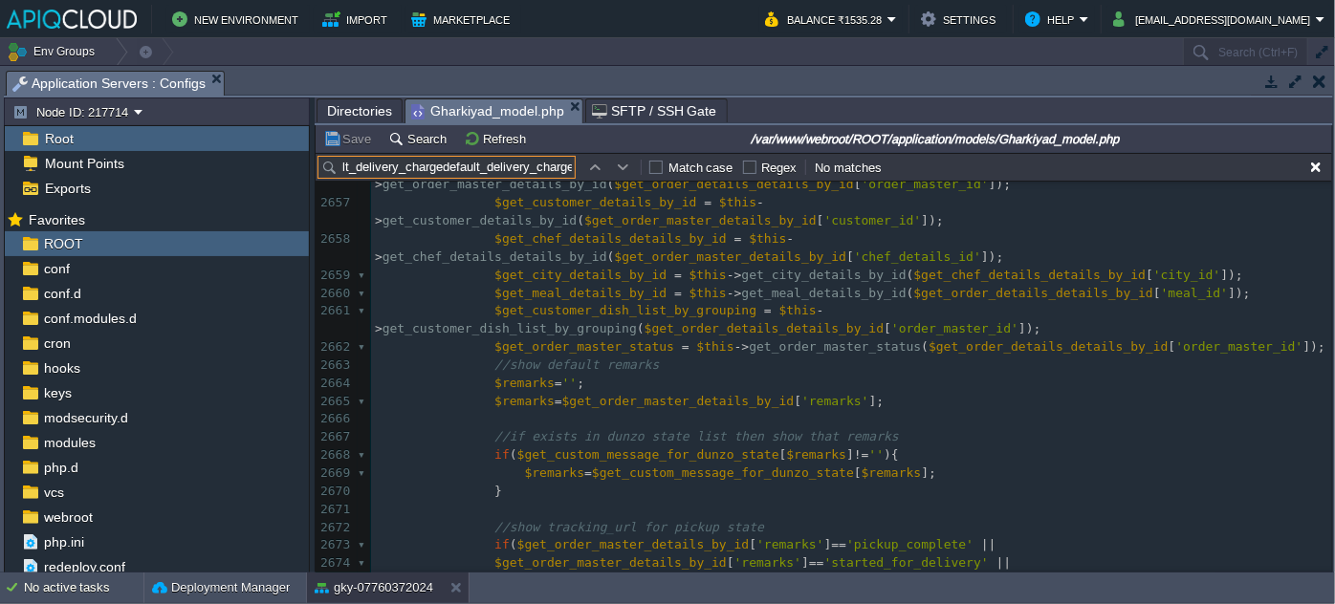
scroll to position [49158, 0]
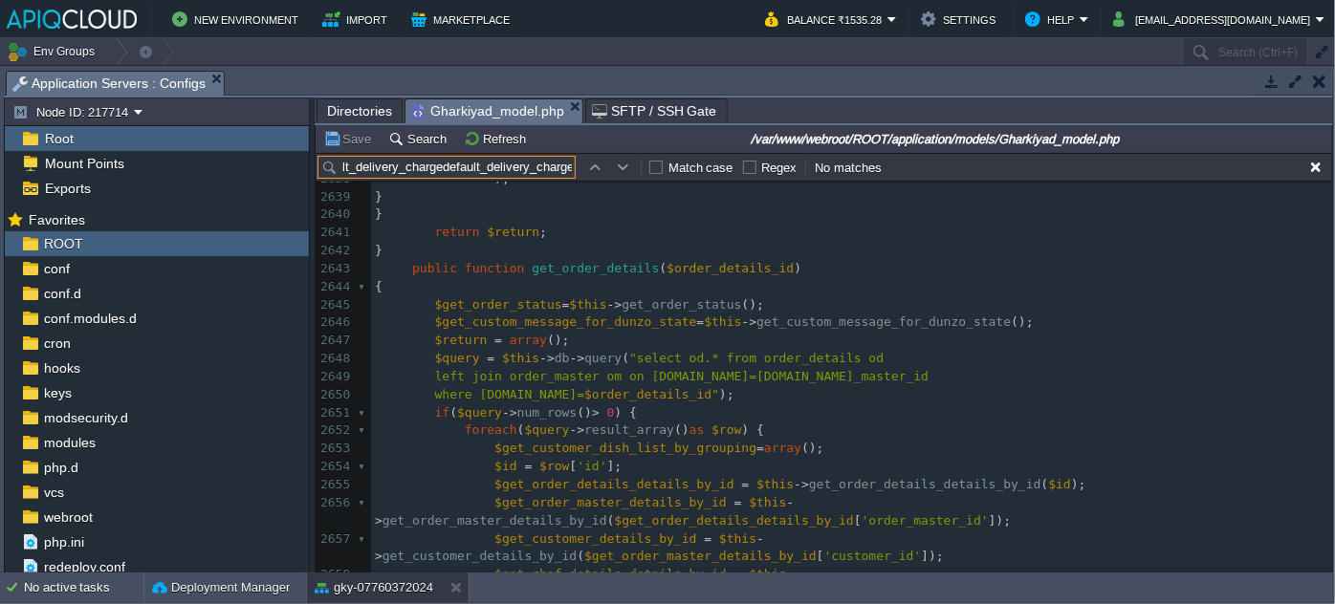
type input "default_delivery_charge"
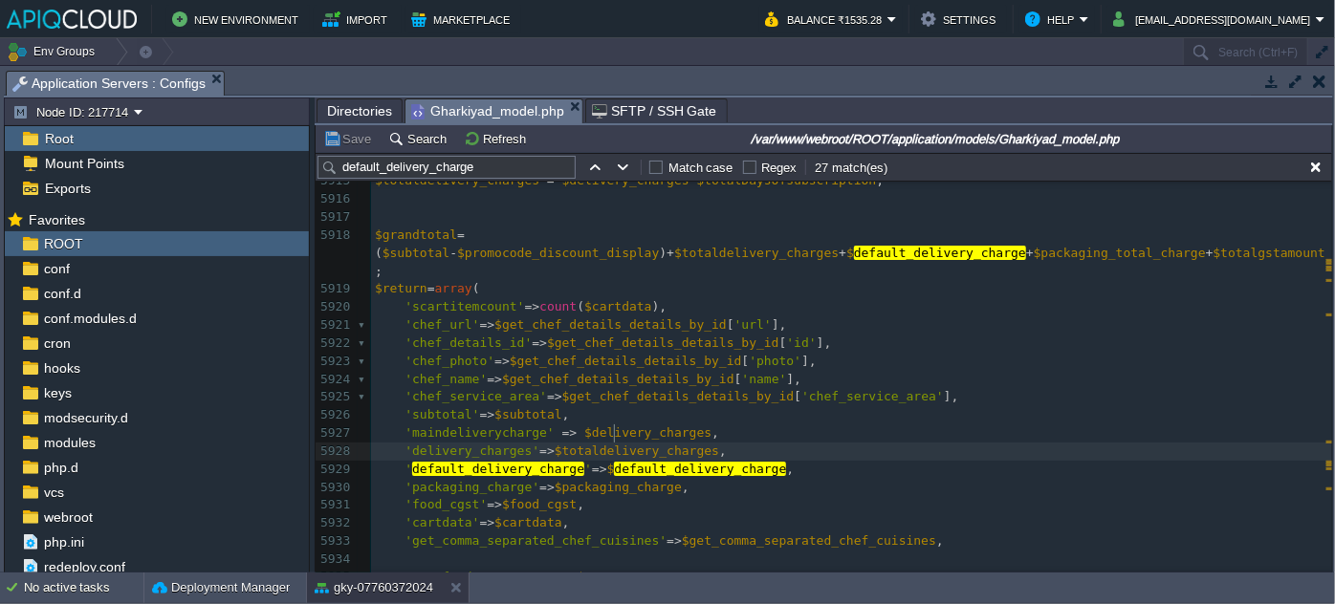
click at [617, 430] on div "xxxxxxxxxx $ default_delivery_charge = $get_settings [ ' default_delivery_charg…" at bounding box center [851, 388] width 961 height 829
type textarea "$totaldelivery_charges"
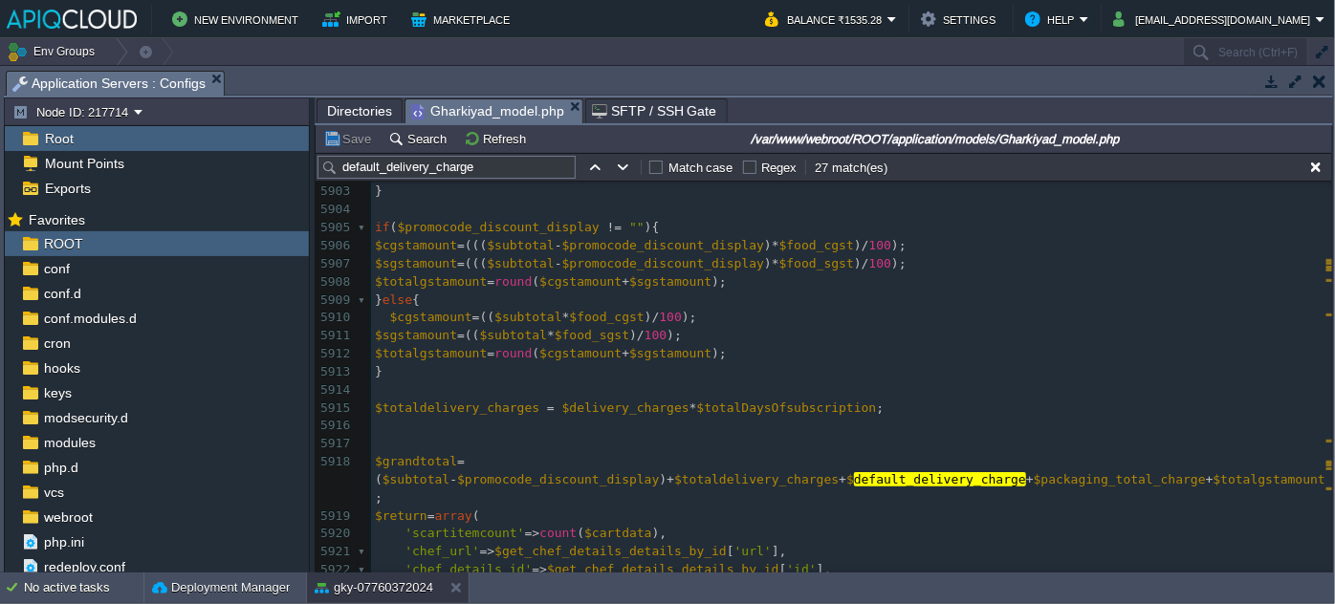
click at [582, 409] on div "xxxxxxxxxx $ default_delivery_charge = $get_settings [ ' default_delivery_charg…" at bounding box center [851, 516] width 961 height 1027
type textarea "$delivery_charges"
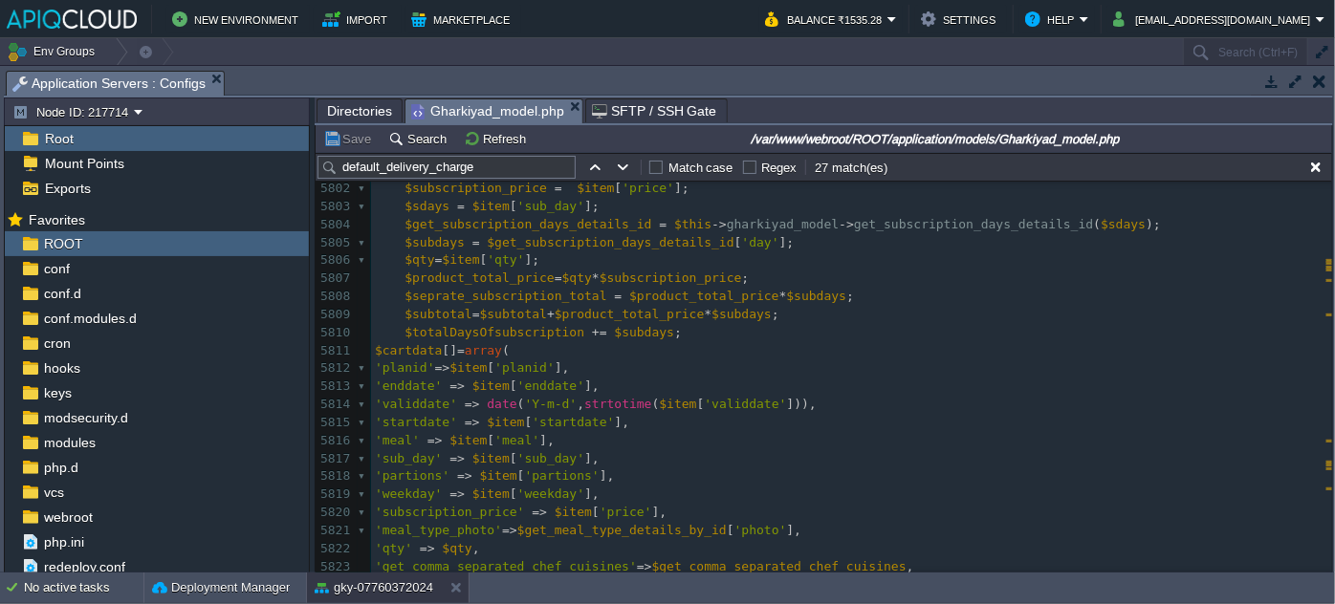
scroll to position [106901, 0]
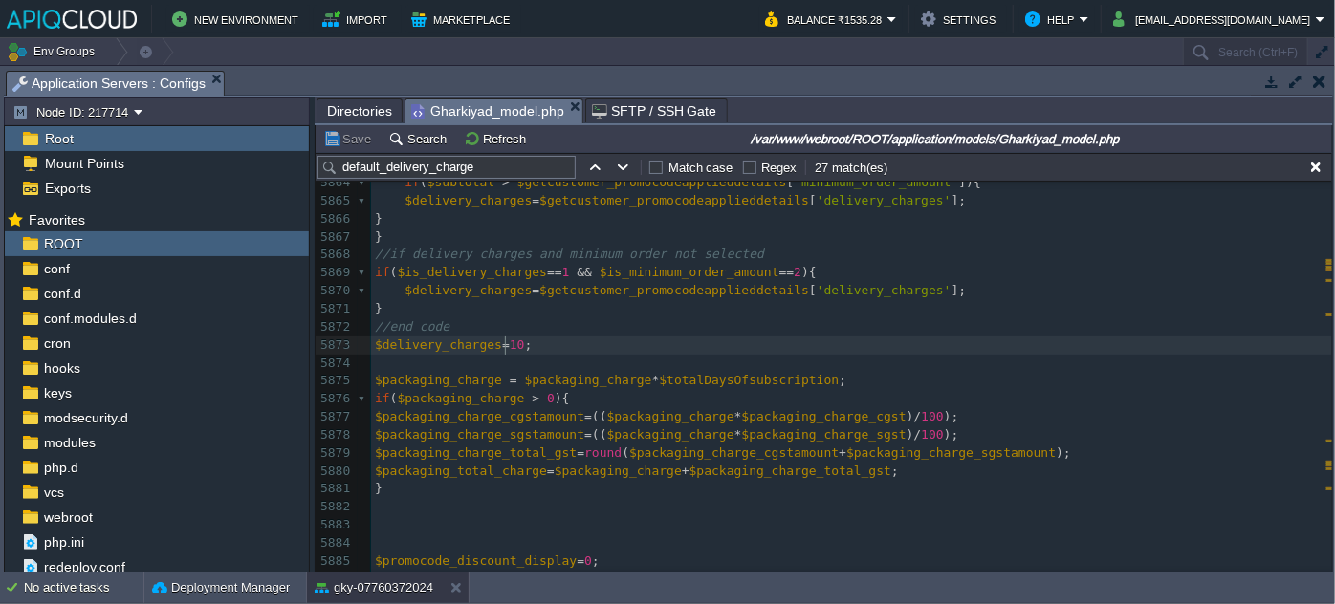
click at [505, 340] on div "xxxxxxxxxx $totaldelivery_charges = $delivery_charges * $totalDaysOfsubscriptio…" at bounding box center [851, 246] width 961 height 1045
type textarea "2"
click at [349, 134] on button "Save" at bounding box center [350, 138] width 54 height 17
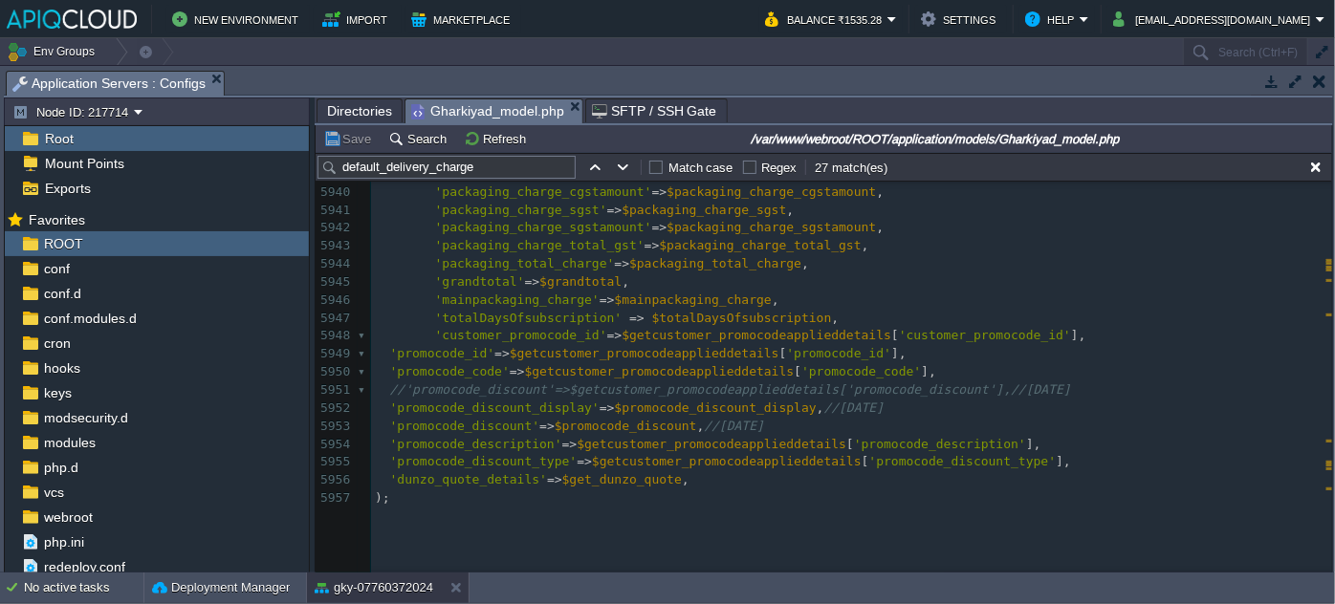
scroll to position [109656, 0]
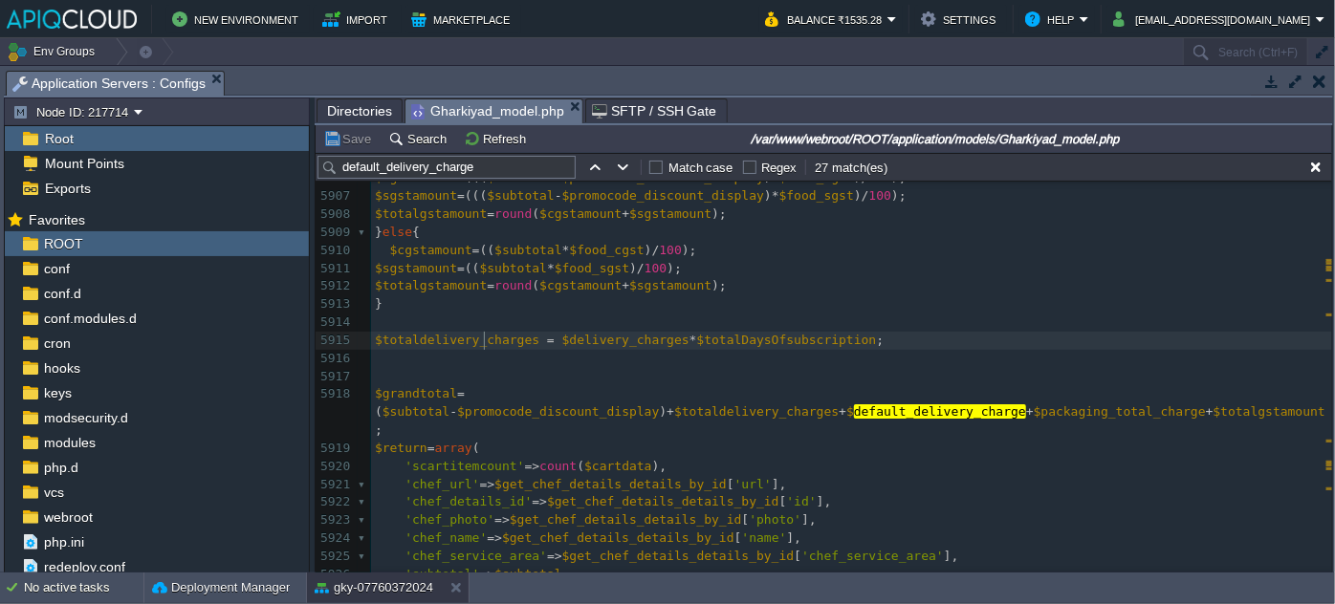
click at [481, 340] on span "$totaldelivery_charges" at bounding box center [457, 340] width 164 height 14
type textarea "$totaldelivery_charges"
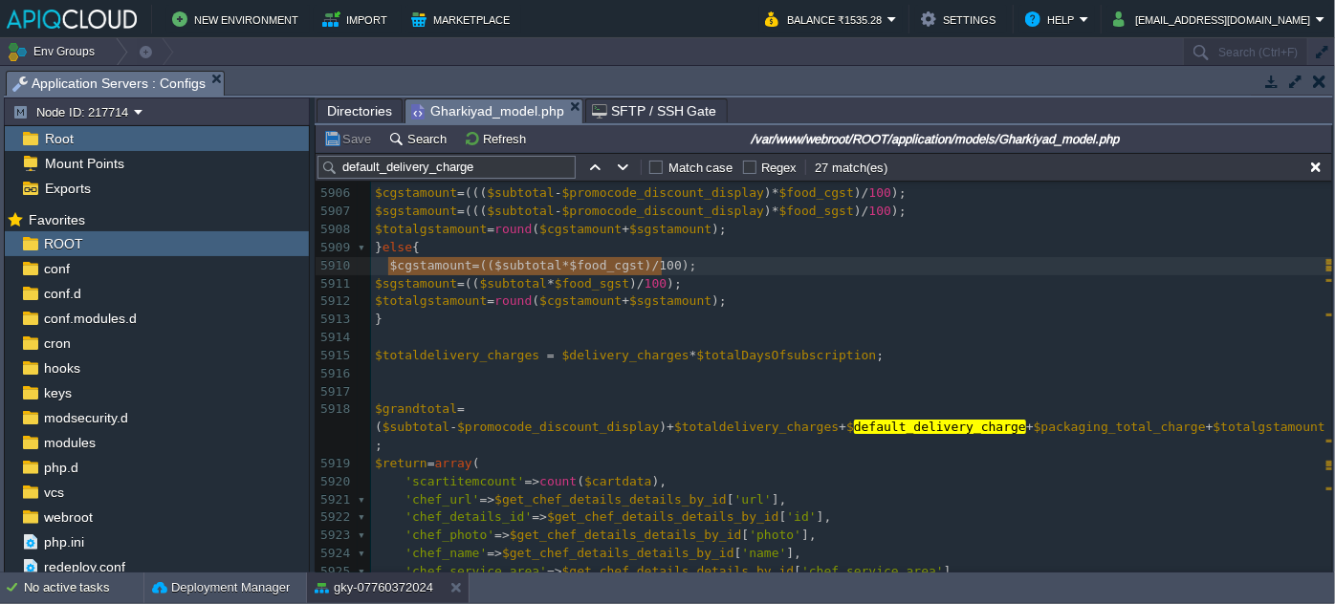
type textarea "$cgstamount=(($subtotal*$food_cgst)/100)"
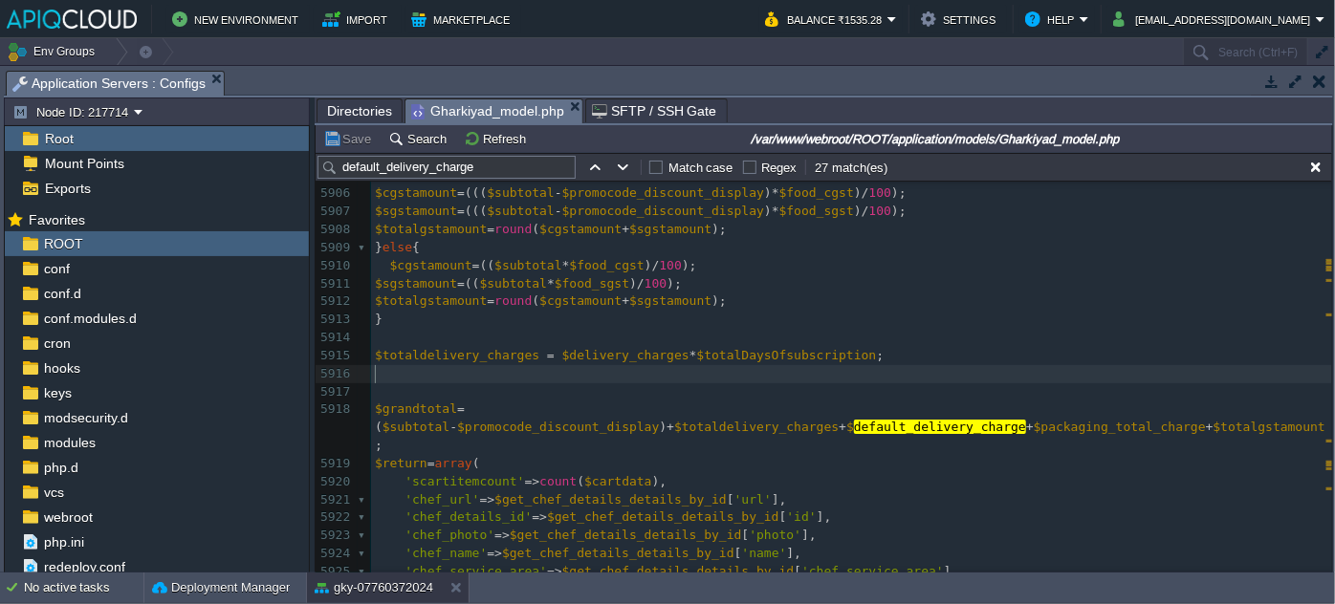
click at [391, 371] on pre "​" at bounding box center [851, 374] width 961 height 18
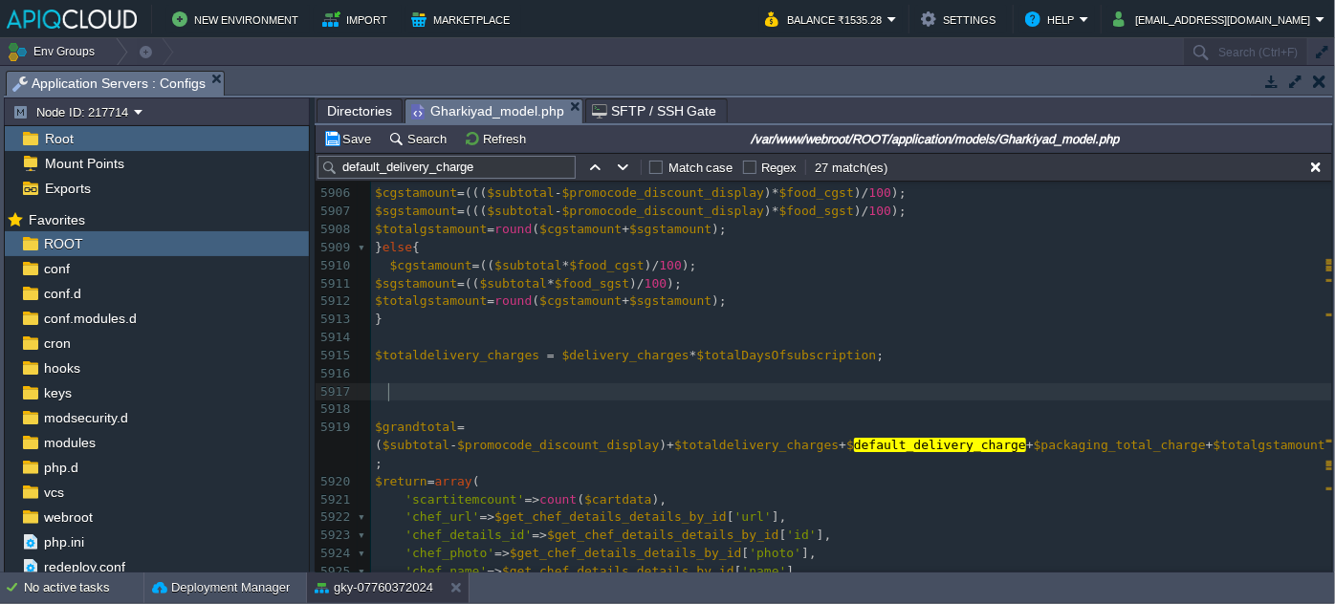
paste textarea "$totaldelivery_charges"
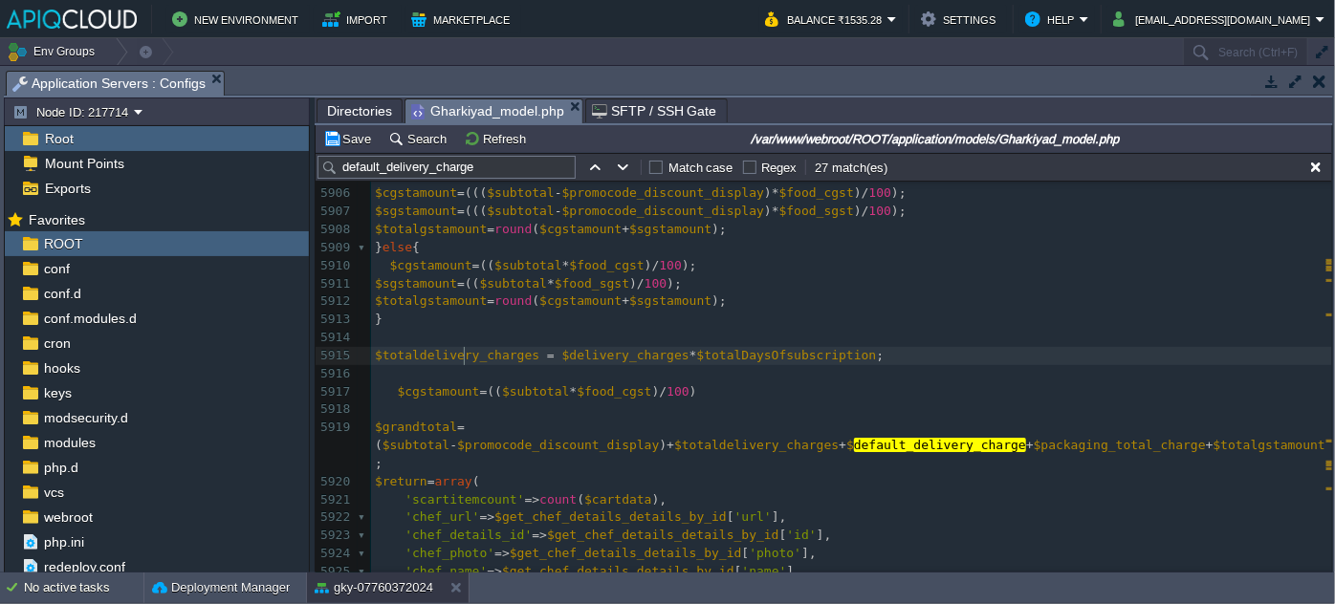
click at [464, 354] on div "xxxxxxxxxx $delivery_charges = 20 ; 5895 } 5896 //if amount 5897 if ( $promocod…" at bounding box center [851, 410] width 961 height 847
type textarea "$totaldelivery_charges"
click at [428, 387] on div "xxxxxxxxxx $delivery_charges = 20 ; 5895 } 5896 //if amount 5897 if ( $promocod…" at bounding box center [851, 410] width 961 height 847
paste textarea "_"
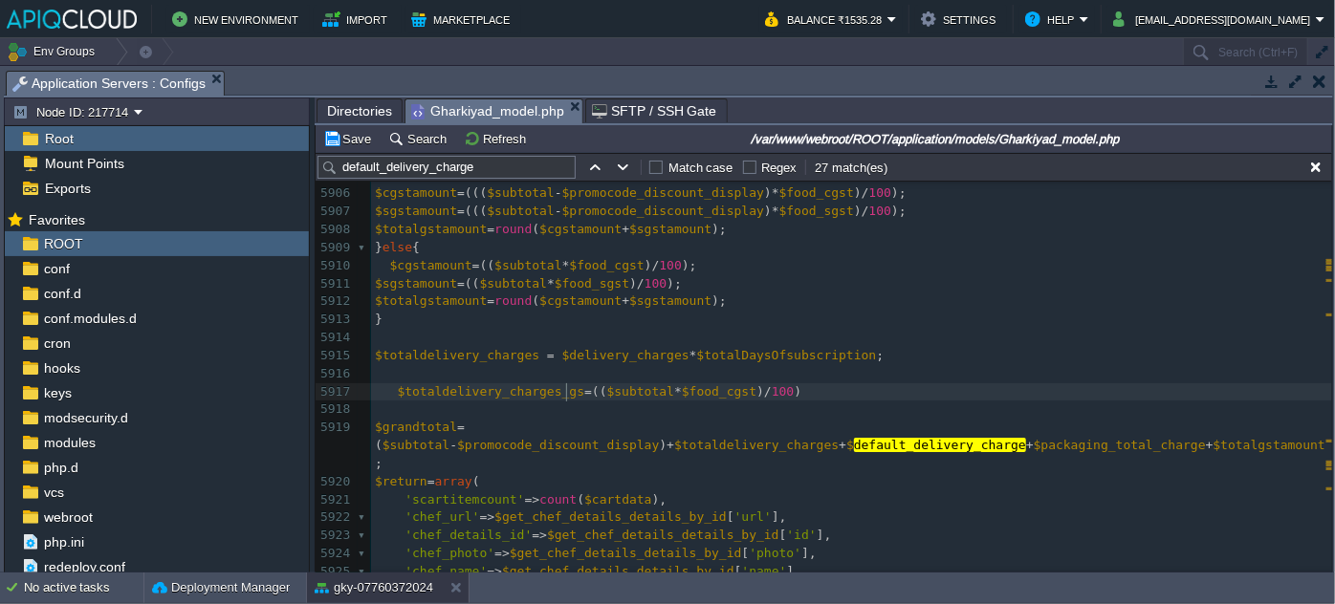
type textarea "_gst"
click at [485, 349] on div "xxxxxxxxxx $delivery_charges = 20 ; 5895 } 5896 //if amount 5897 if ( $promocod…" at bounding box center [851, 410] width 961 height 847
type textarea "$totaldelivery_charges"
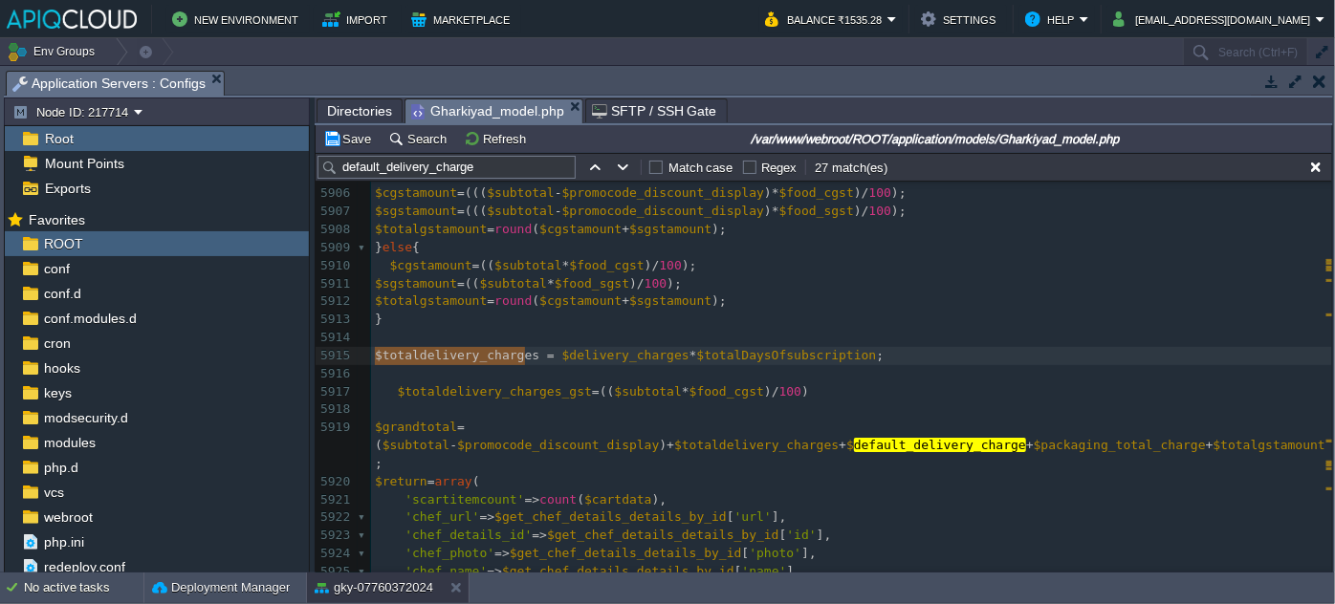
click at [620, 396] on div "xxxxxxxxxx $delivery_charges = 20 ; 5895 } 5896 //if amount 5897 if ( $promocod…" at bounding box center [851, 410] width 961 height 847
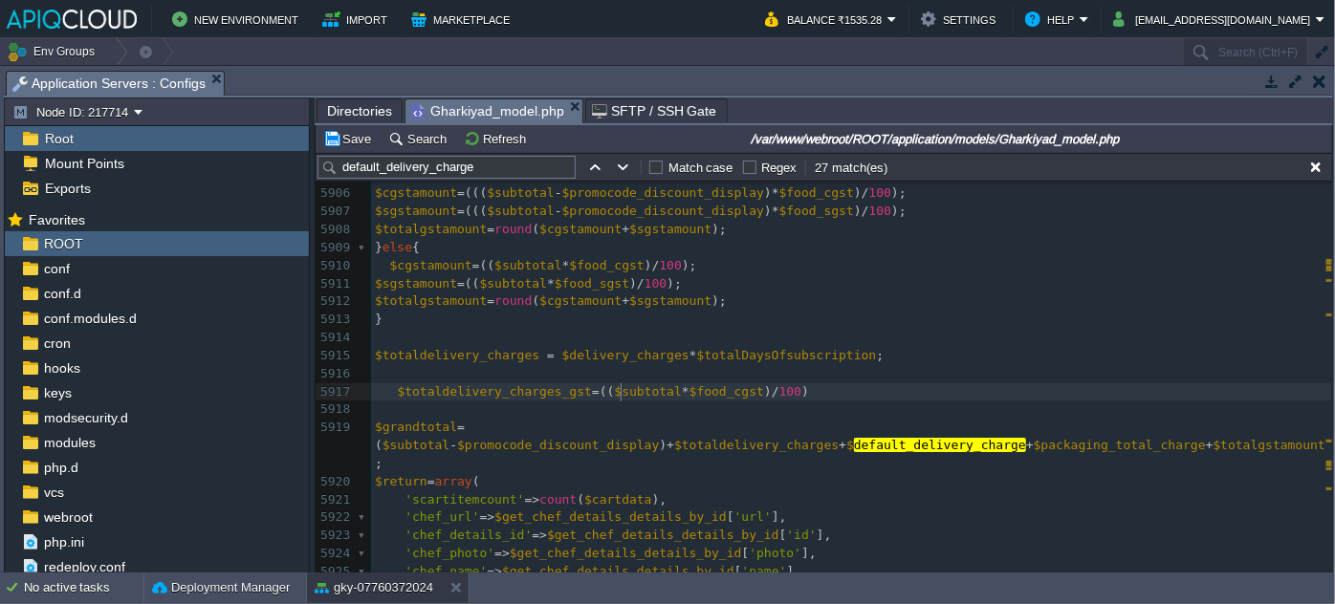
type textarea "$subtotal"
paste textarea
click at [763, 394] on div "xxxxxxxxxx $delivery_charges = 20 ; 5895 } 5896 //if amount 5897 if ( $promocod…" at bounding box center [851, 410] width 961 height 847
type textarea "18"
type textarea ";"
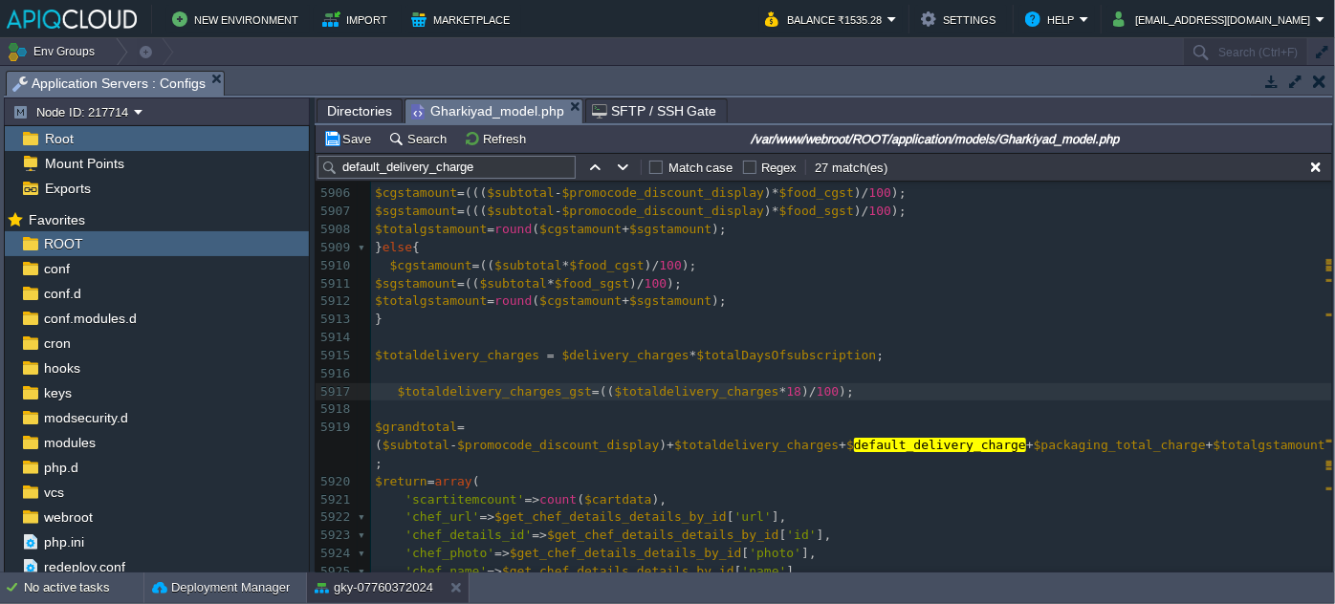
click at [515, 389] on span "$totaldelivery_charges_gst" at bounding box center [494, 391] width 195 height 14
type textarea "$totaldelivery_charges_gst"
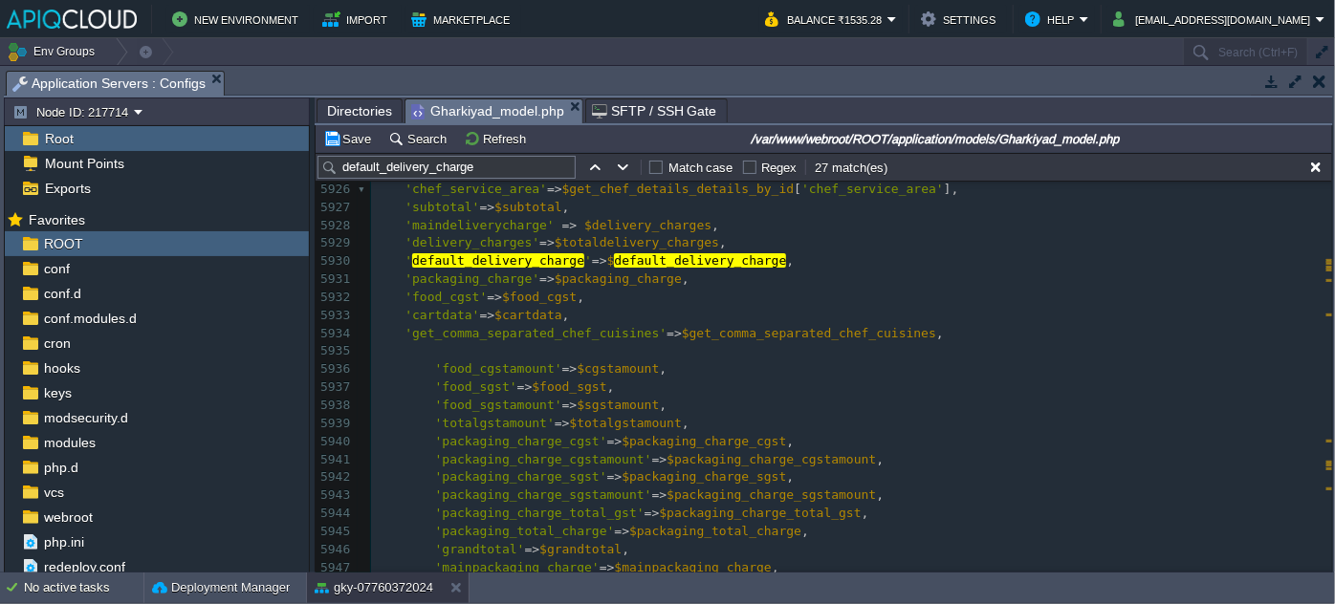
click at [612, 416] on span "$totalgstamount" at bounding box center [626, 423] width 112 height 14
type textarea "$totalgstamount"
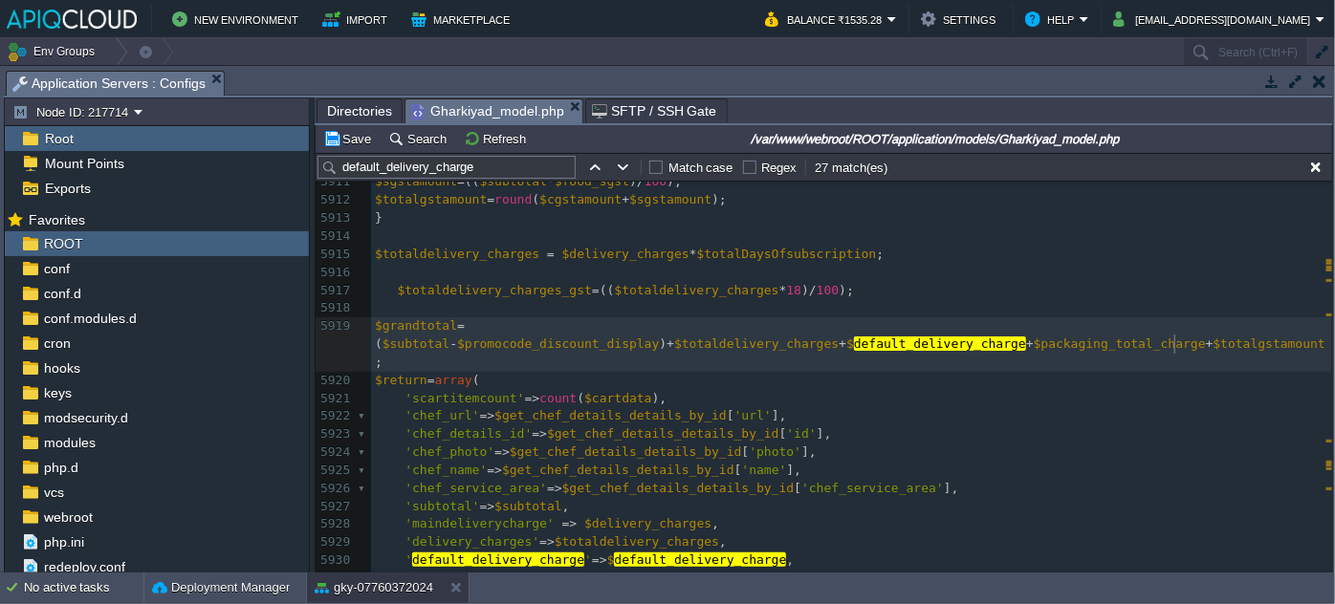
click at [1175, 341] on div "xxxxxxxxxx $delivery_charges = 20 ; 5901 } 5902 //$grandtotal=round($grandtotal…" at bounding box center [851, 524] width 961 height 1063
type textarea "$totalgstamount"
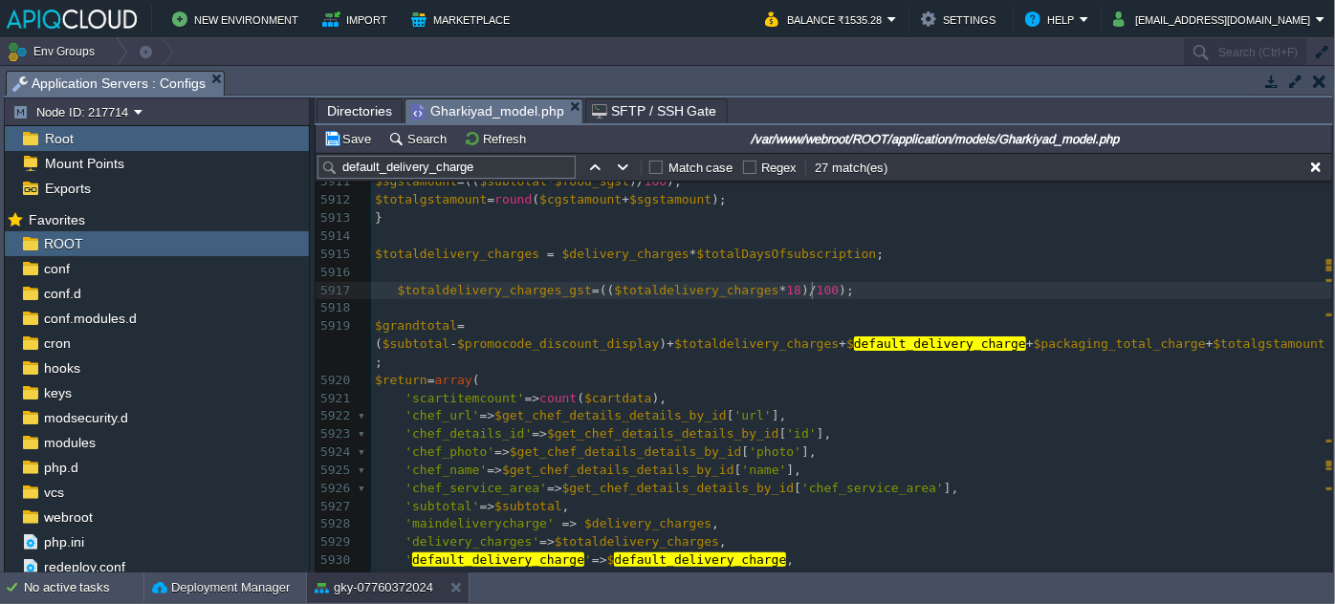
click at [839, 293] on span ");" at bounding box center [846, 290] width 15 height 14
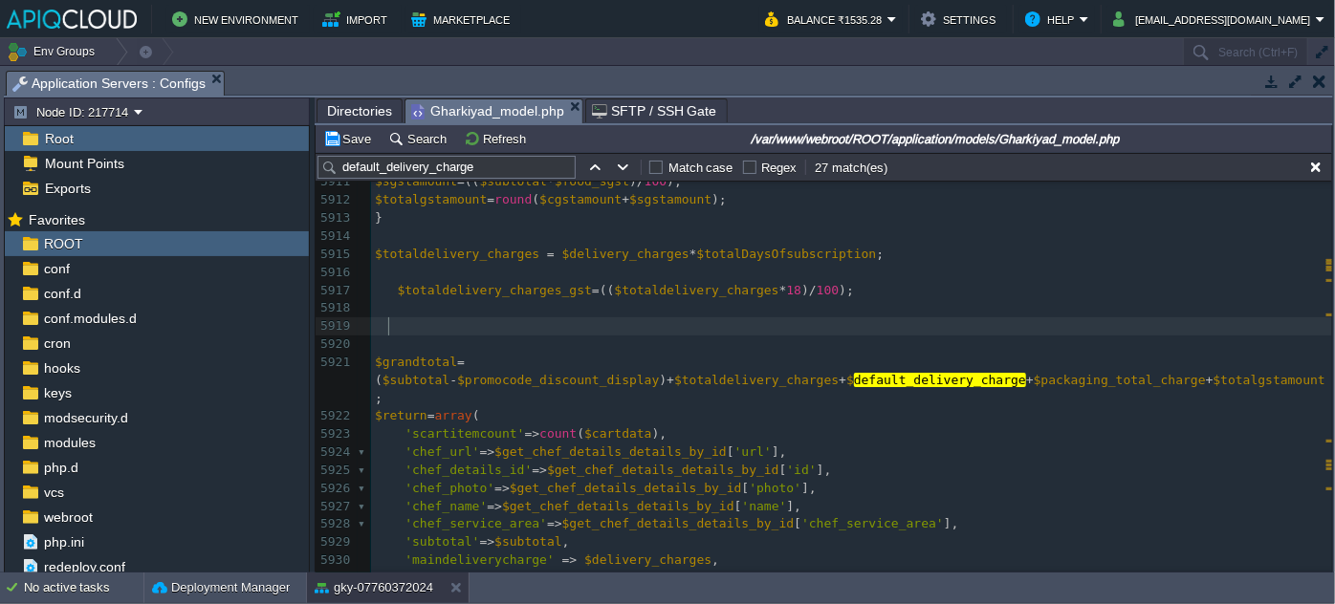
paste textarea
paste textarea "+"
type textarea "= +"
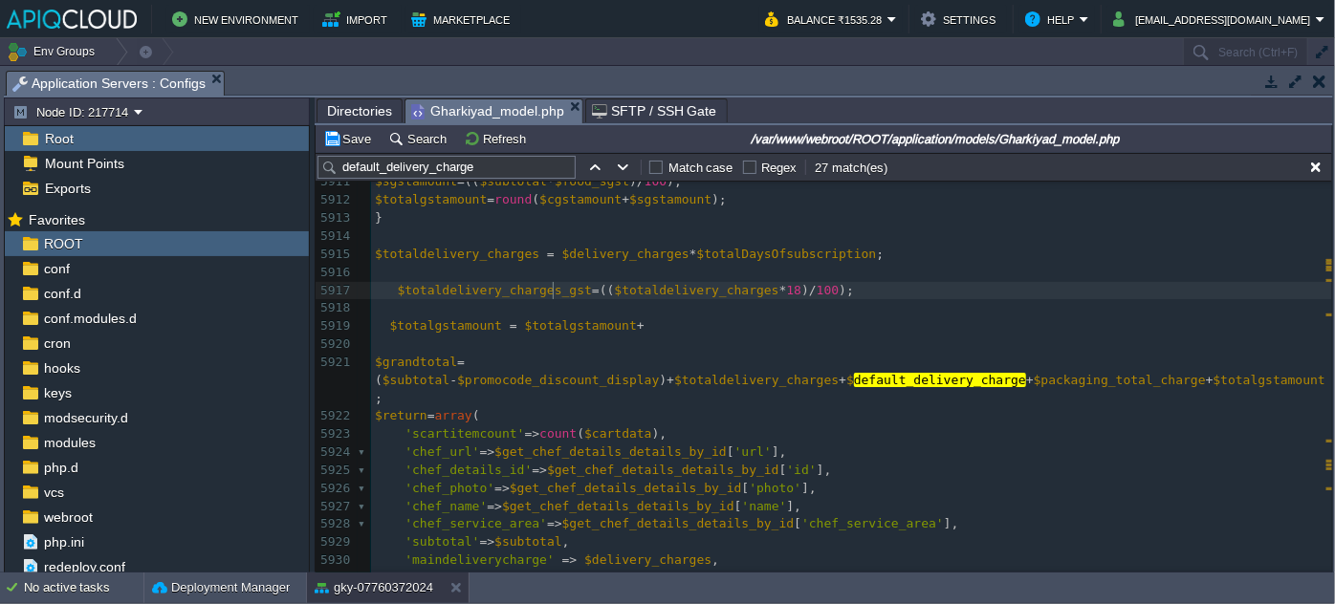
click at [551, 283] on span "$totaldelivery_charges_gst" at bounding box center [494, 290] width 195 height 14
type textarea "$totaldelivery_charges_gst"
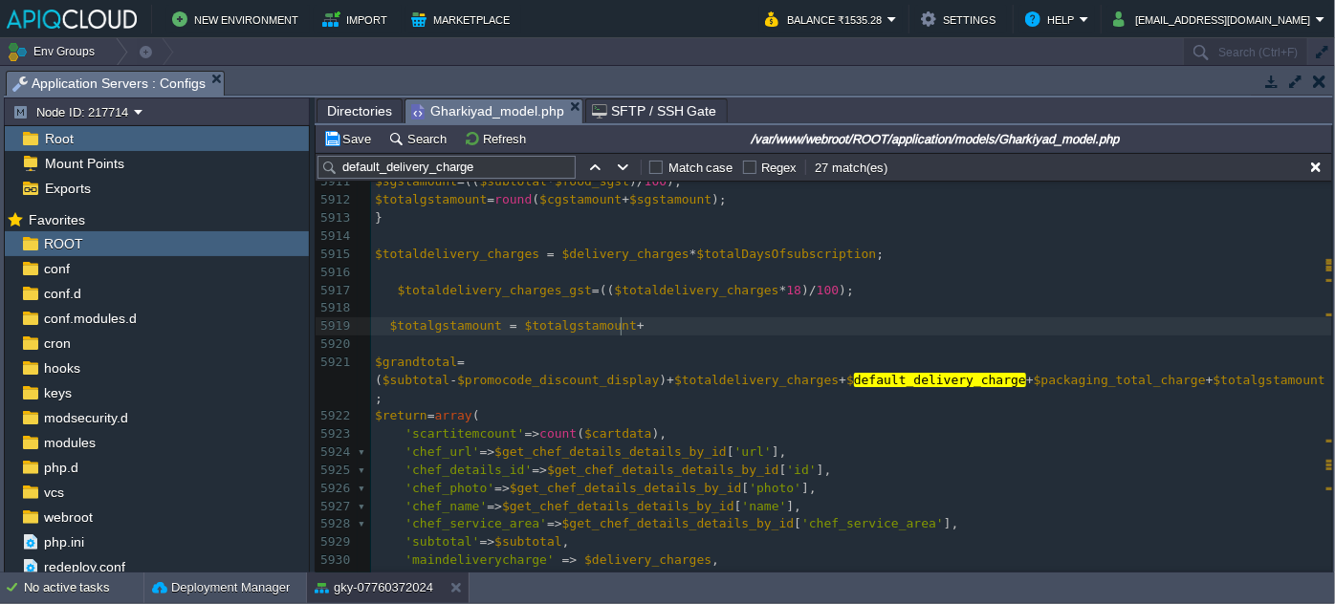
paste textarea ";"
type textarea ";"
click at [349, 134] on button "Save" at bounding box center [350, 138] width 54 height 17
click at [593, 324] on div "xxxxxxxxxx $delivery_charges = 20 ; 5901 } 5902 //$grandtotal=round($grandtotal…" at bounding box center [851, 542] width 961 height 1099
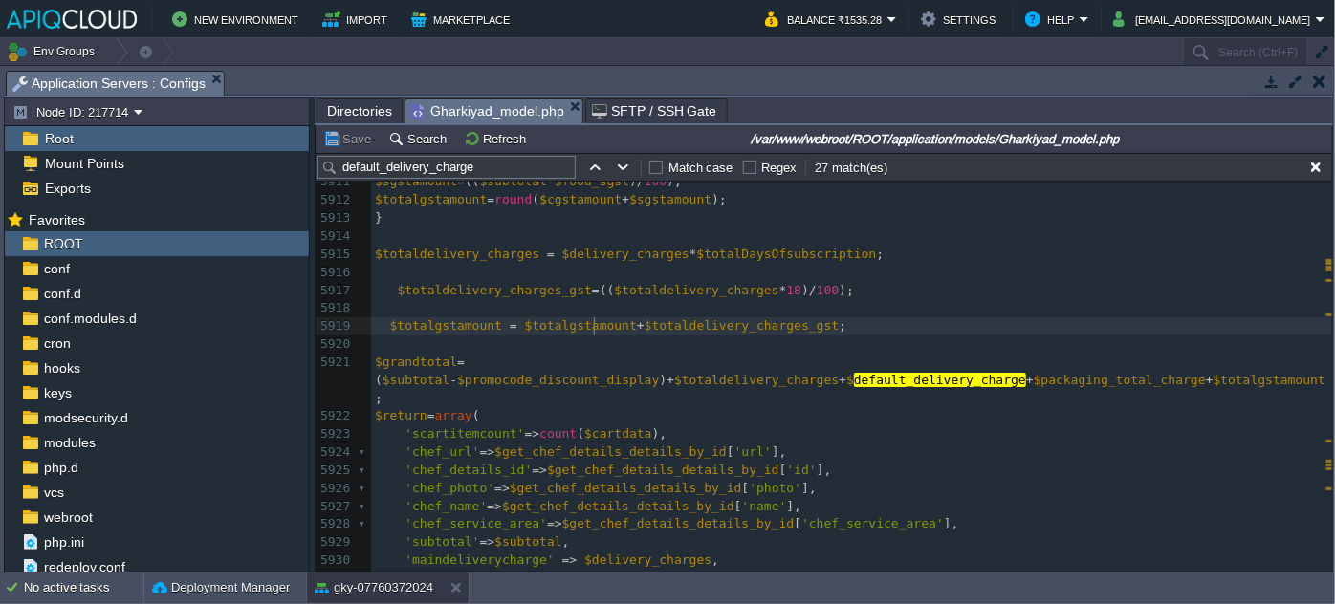
type textarea "$totalgstamount"
type textarea "round("
type textarea ")"
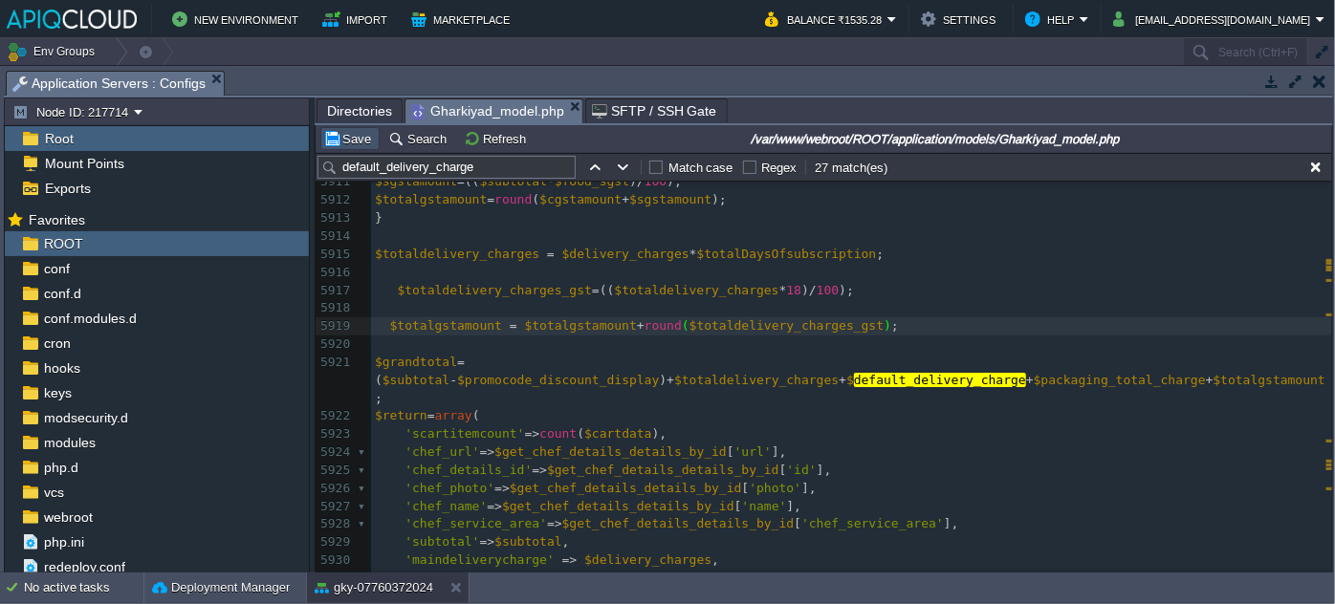
click at [345, 137] on button "Save" at bounding box center [350, 138] width 54 height 17
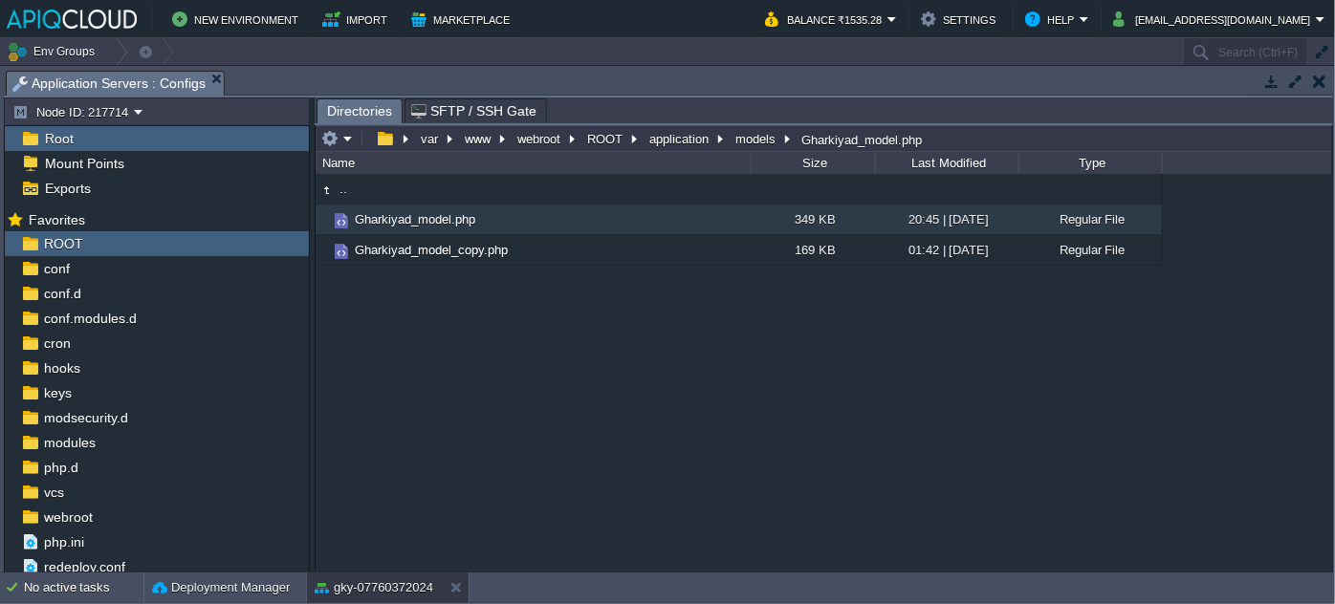
click at [1319, 86] on button "button" at bounding box center [1319, 81] width 13 height 17
